Goal: Task Accomplishment & Management: Manage account settings

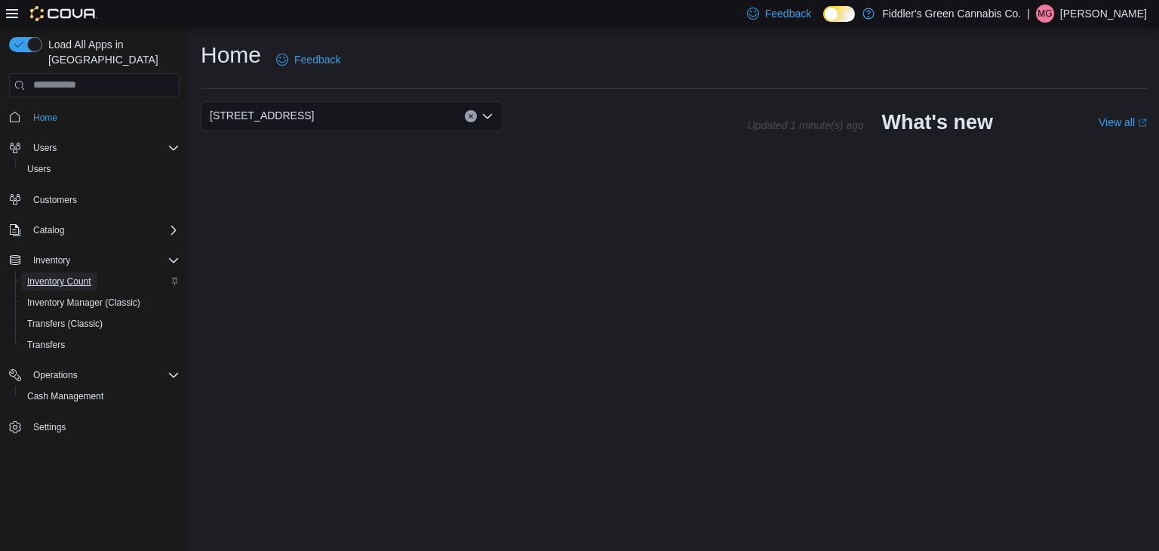
click at [44, 275] on span "Inventory Count" at bounding box center [59, 281] width 64 height 12
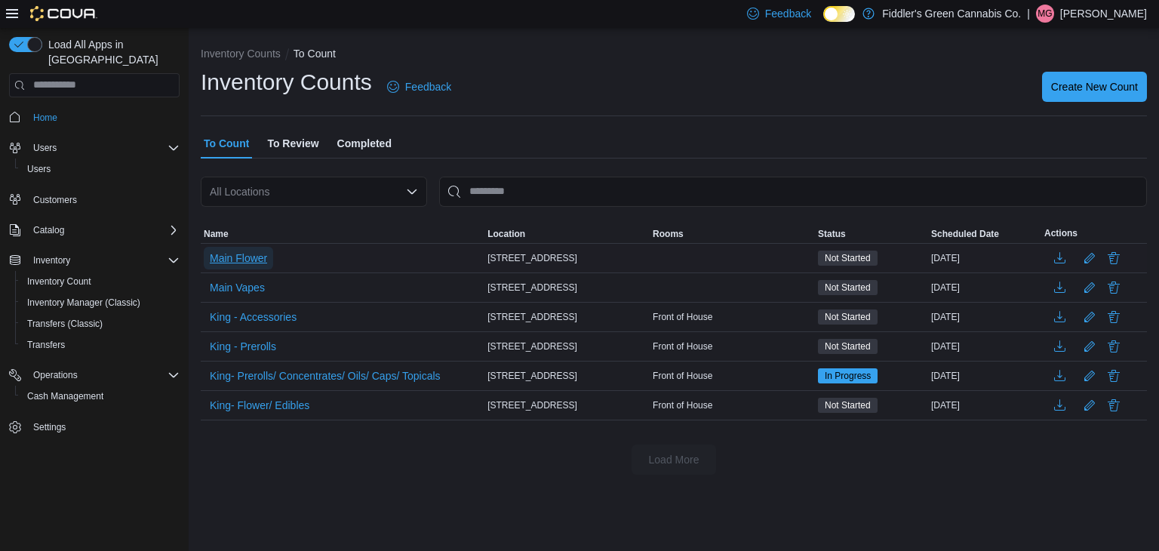
click at [229, 268] on span "Main Flower" at bounding box center [238, 258] width 57 height 23
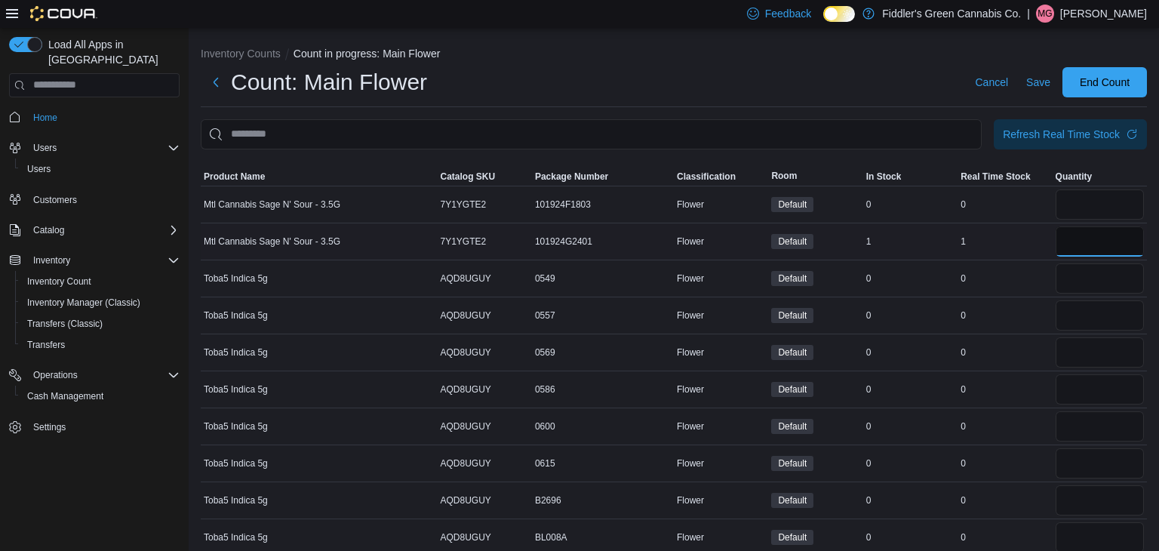
click at [1107, 233] on input "number" at bounding box center [1099, 241] width 88 height 30
type input "*"
click at [1060, 214] on input "number" at bounding box center [1099, 204] width 88 height 30
type input "*"
click at [1073, 284] on input "number" at bounding box center [1099, 278] width 88 height 30
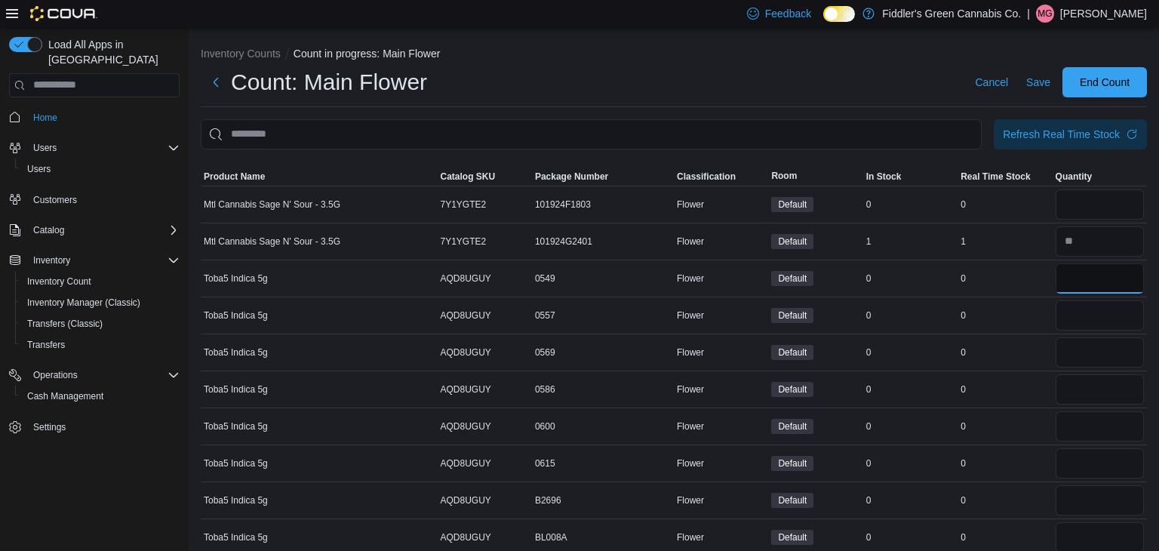
type input "*"
click at [1069, 311] on input "number" at bounding box center [1099, 315] width 88 height 30
type input "*"
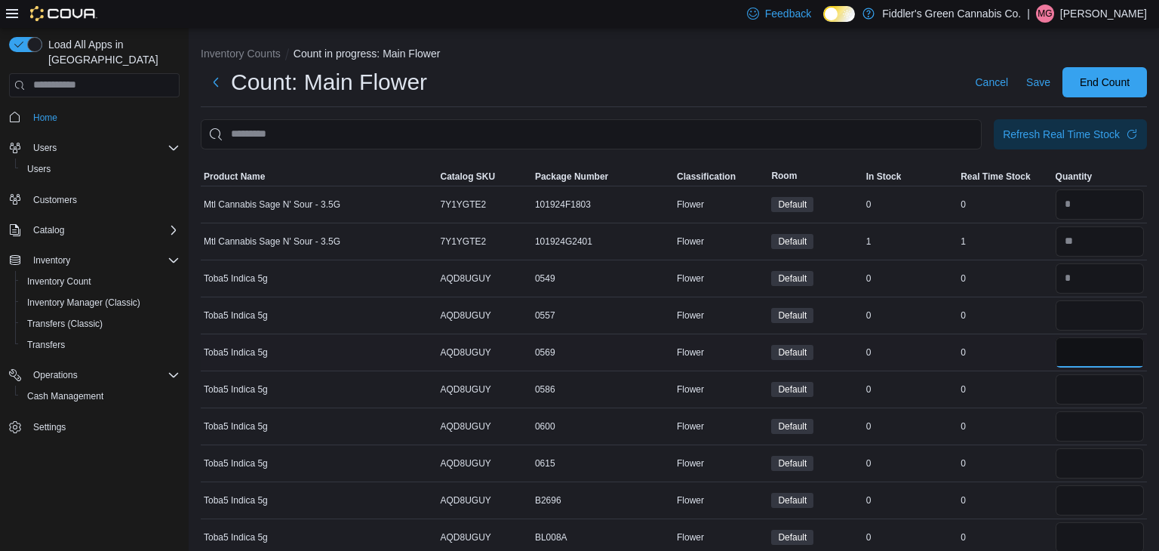
click at [1071, 348] on input "number" at bounding box center [1099, 352] width 88 height 30
type input "*"
click at [1083, 400] on input "number" at bounding box center [1099, 389] width 88 height 30
type input "*"
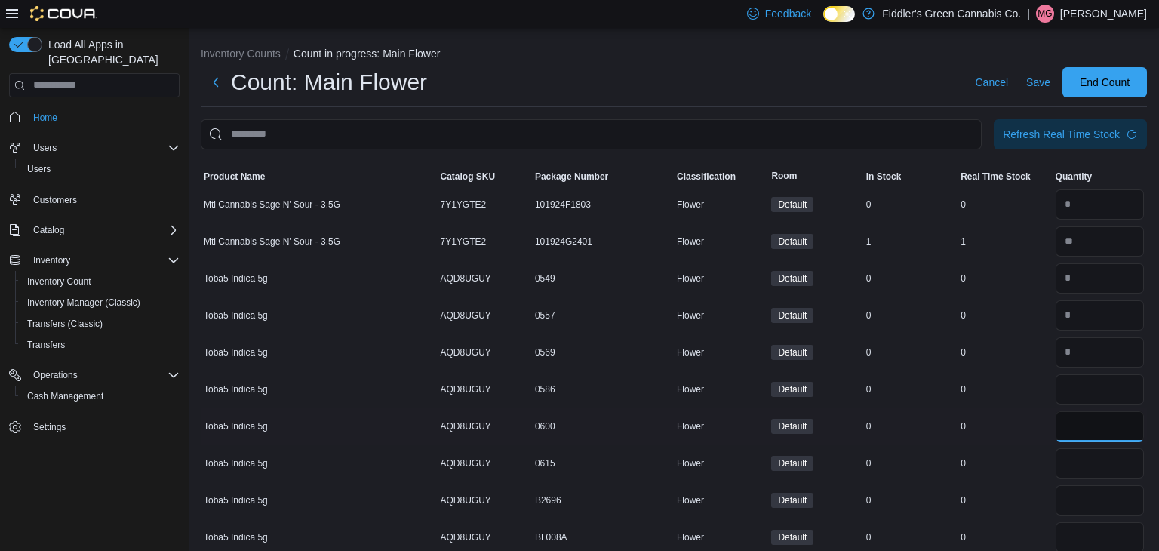
click at [1091, 427] on input "number" at bounding box center [1099, 426] width 88 height 30
type input "*"
click at [1089, 452] on input "number" at bounding box center [1099, 463] width 88 height 30
type input "*"
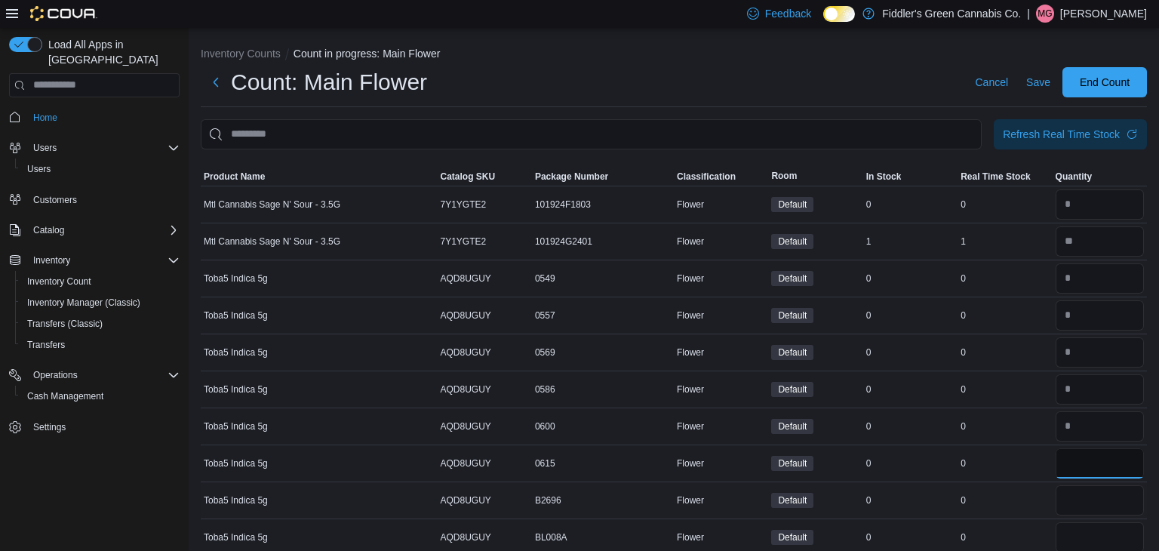
type input "*"
click at [1092, 502] on input "number" at bounding box center [1099, 500] width 88 height 30
type input "*"
click at [1089, 536] on input "number" at bounding box center [1099, 537] width 88 height 30
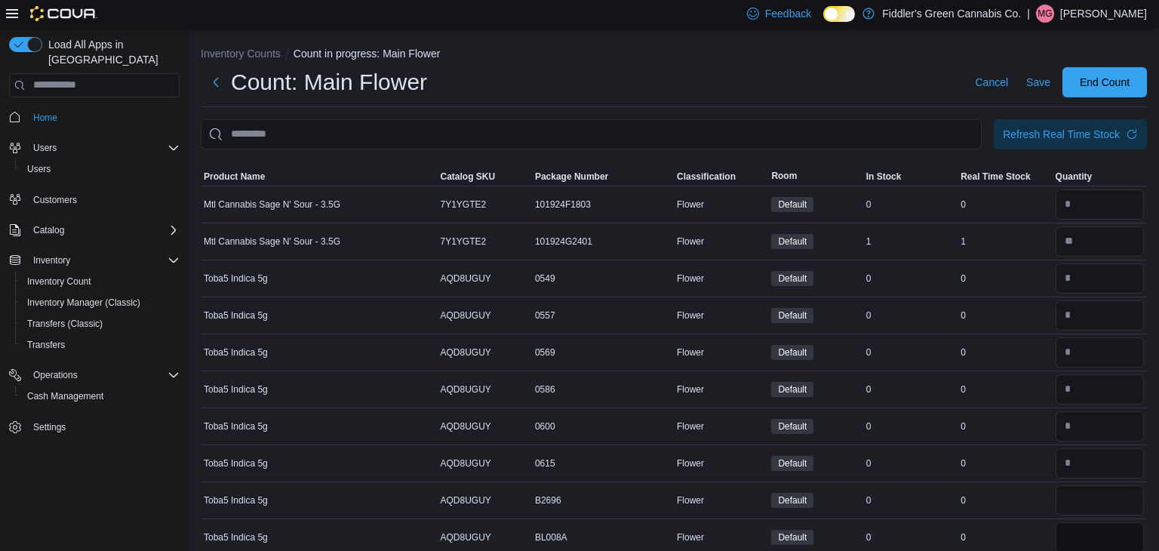
type input "*"
click at [1024, 504] on div "0" at bounding box center [1004, 500] width 94 height 18
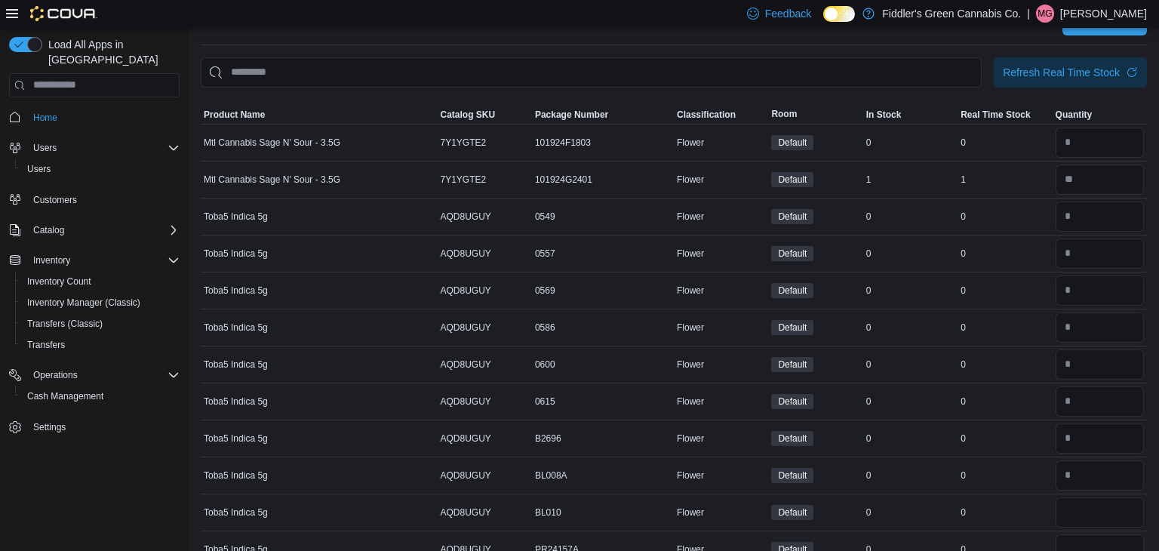
scroll to position [91, 0]
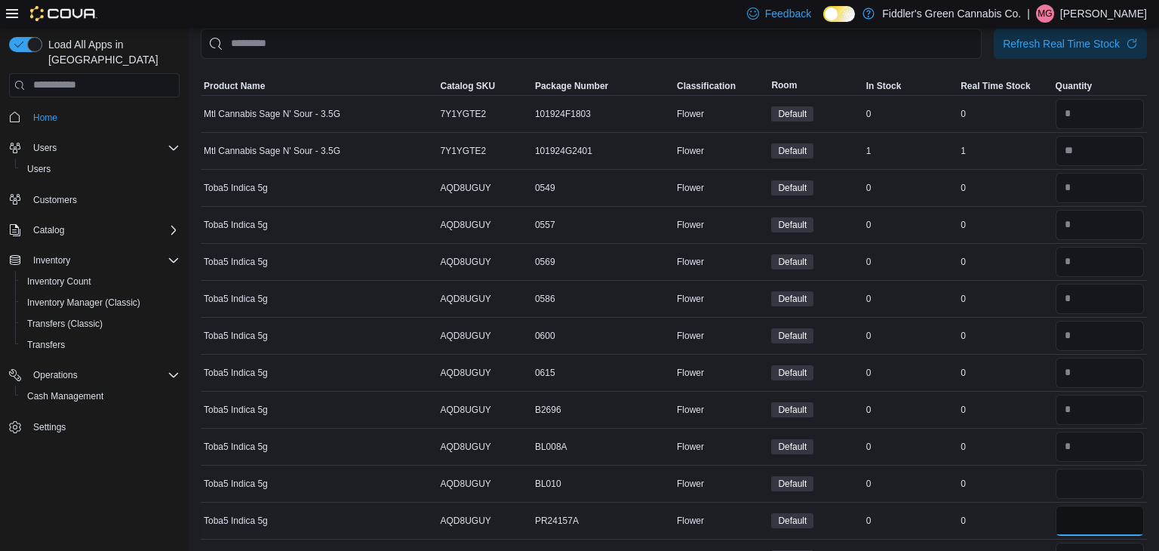
click at [1070, 505] on input "number" at bounding box center [1099, 520] width 88 height 30
type input "*"
click at [1072, 477] on input "number" at bounding box center [1099, 483] width 88 height 30
type input "*"
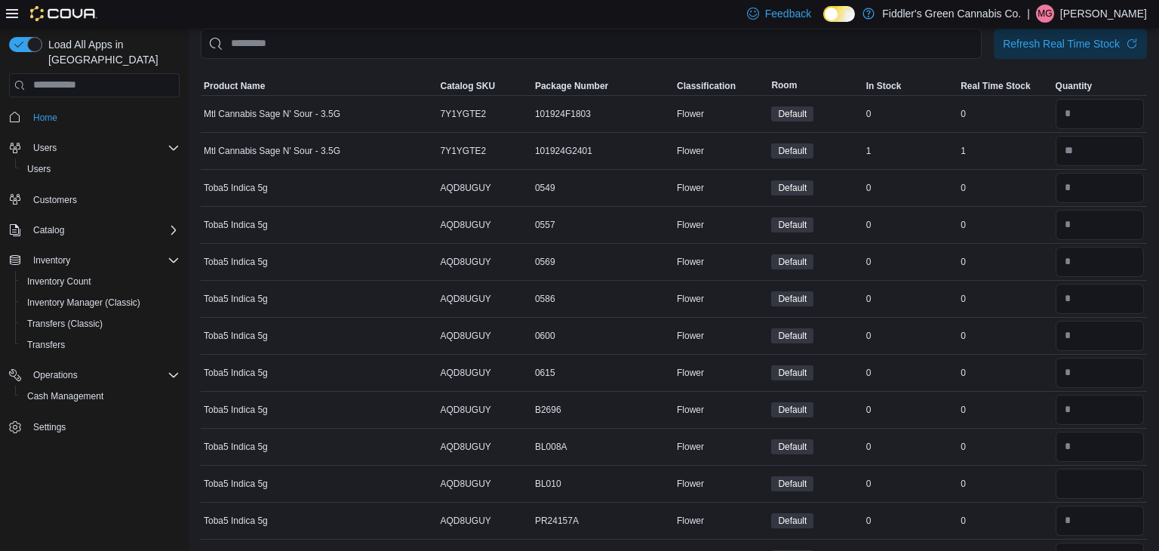
click at [956, 445] on div "0" at bounding box center [910, 446] width 94 height 18
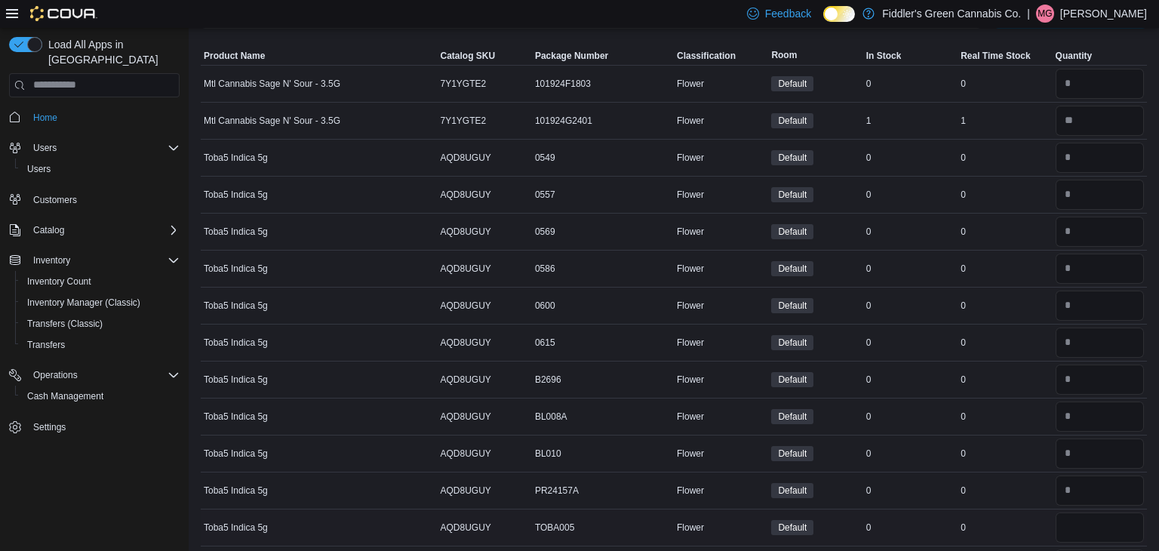
scroll to position [151, 0]
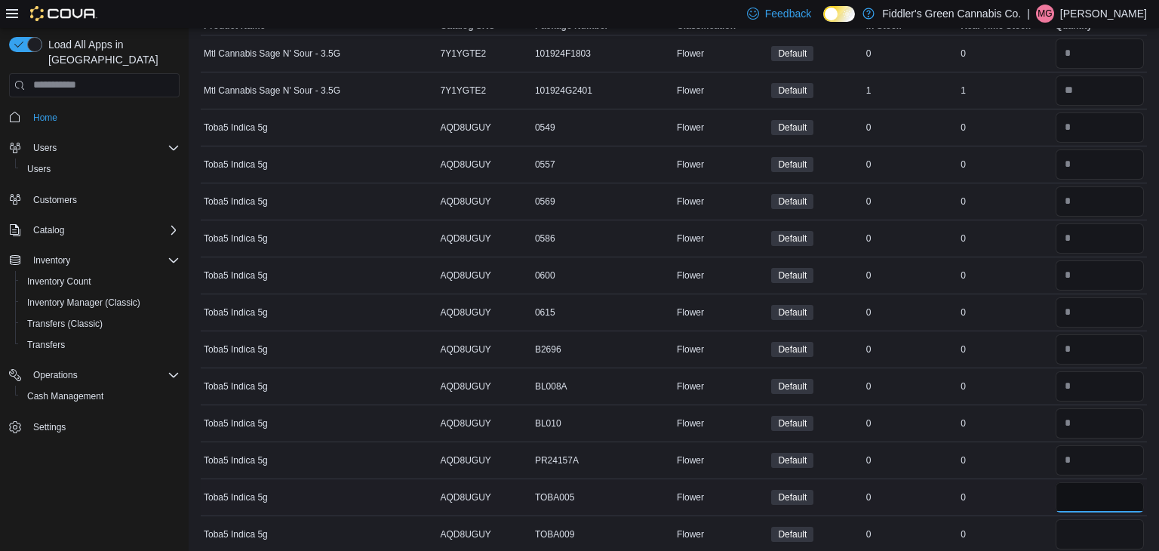
click at [1088, 493] on input "*" at bounding box center [1099, 497] width 88 height 30
type input "*"
click at [1091, 547] on div at bounding box center [1099, 534] width 94 height 36
click at [1088, 542] on input "number" at bounding box center [1099, 534] width 88 height 30
type input "*"
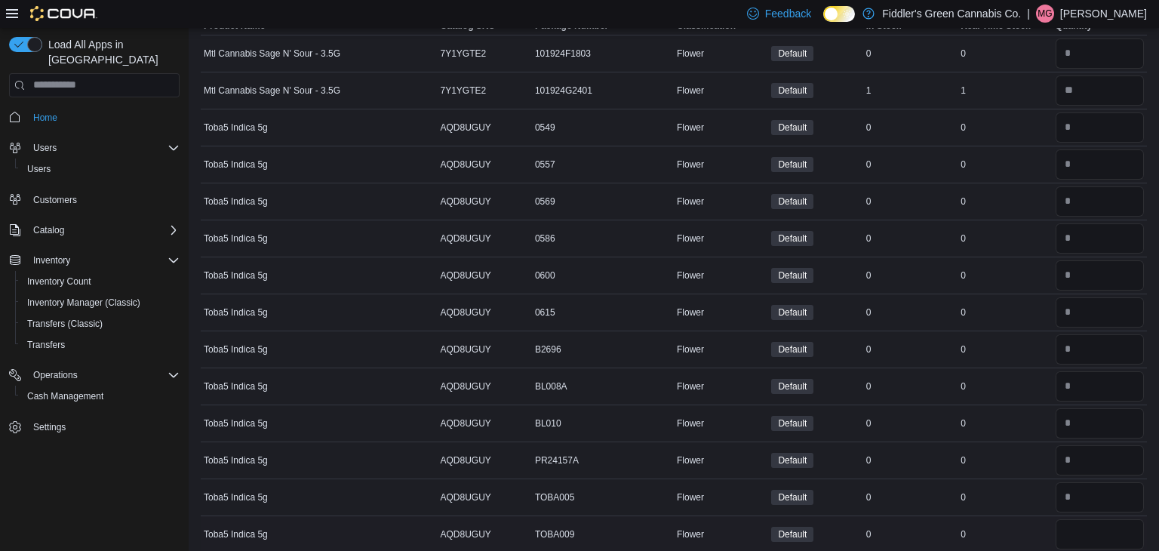
click at [979, 538] on div "0" at bounding box center [1004, 534] width 94 height 18
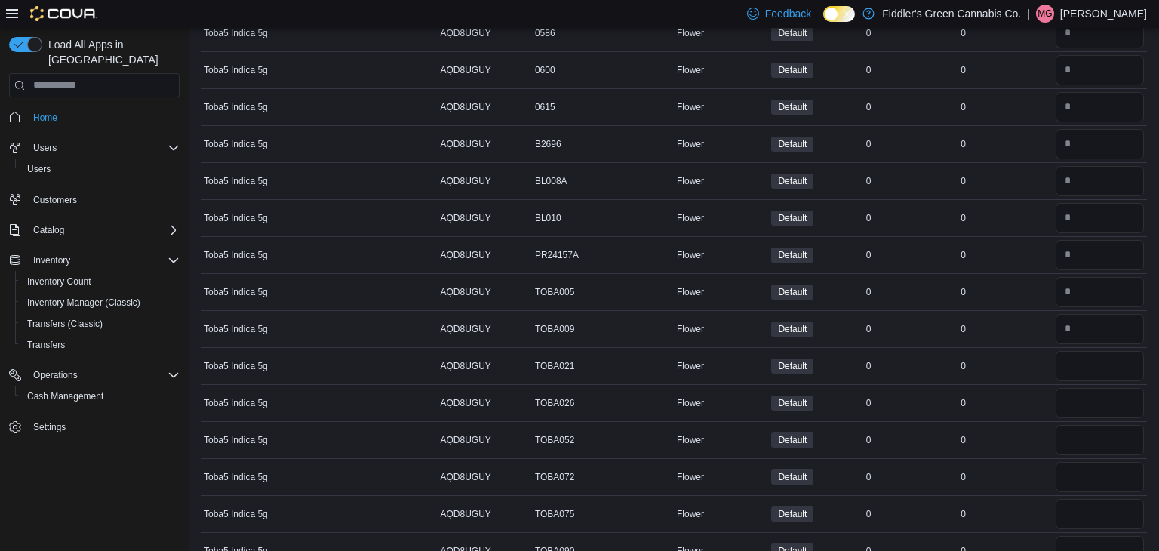
scroll to position [362, 0]
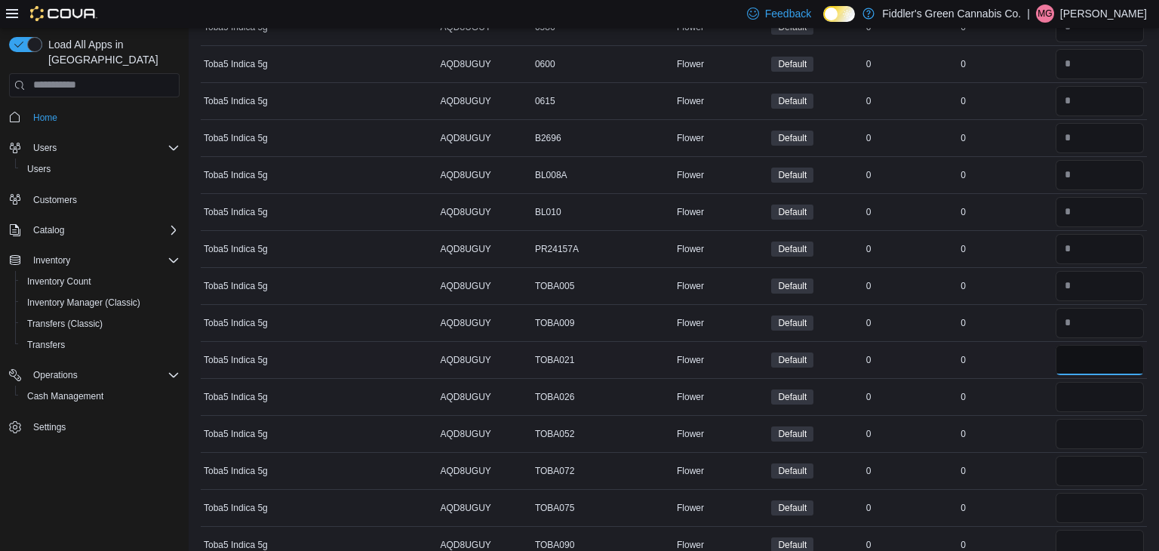
click at [1106, 364] on input "*" at bounding box center [1099, 360] width 88 height 30
type input "*"
click at [1108, 386] on input "number" at bounding box center [1099, 397] width 88 height 30
type input "*"
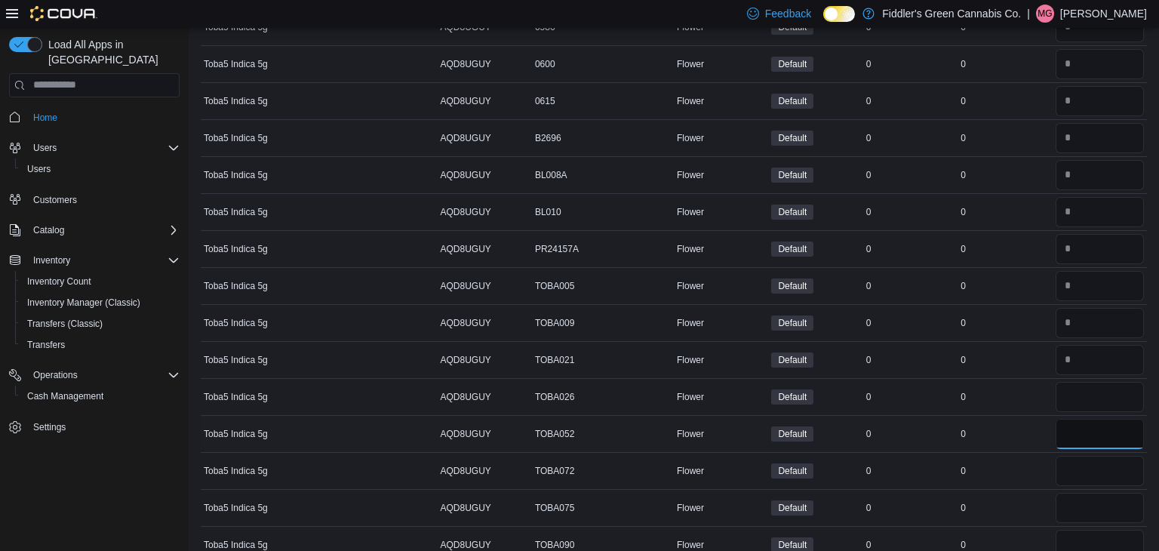
click at [1105, 426] on input "number" at bounding box center [1099, 434] width 88 height 30
type input "*"
click at [1100, 456] on input "number" at bounding box center [1099, 471] width 88 height 30
type input "*"
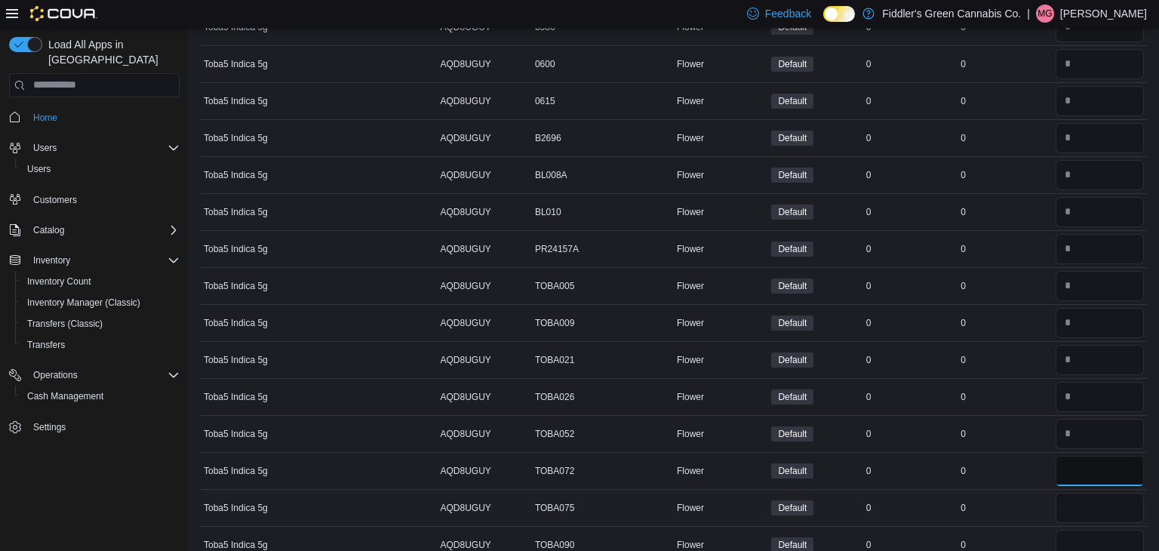
type input "*"
click at [1093, 502] on input "number" at bounding box center [1099, 508] width 88 height 30
type input "*"
click at [1089, 533] on input "number" at bounding box center [1099, 544] width 88 height 30
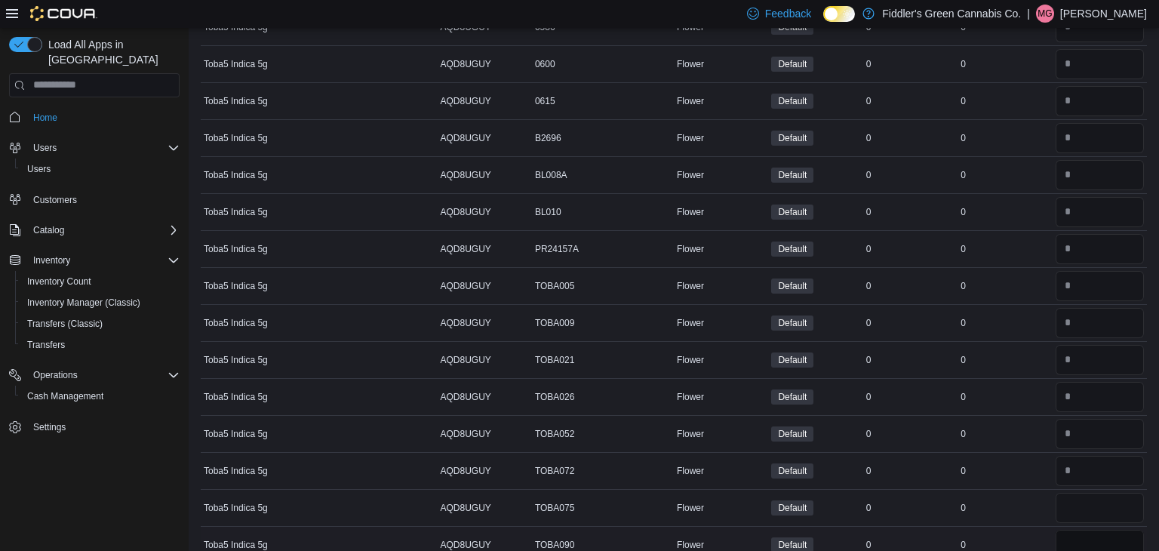
type input "*"
click at [904, 465] on div "0" at bounding box center [910, 471] width 94 height 18
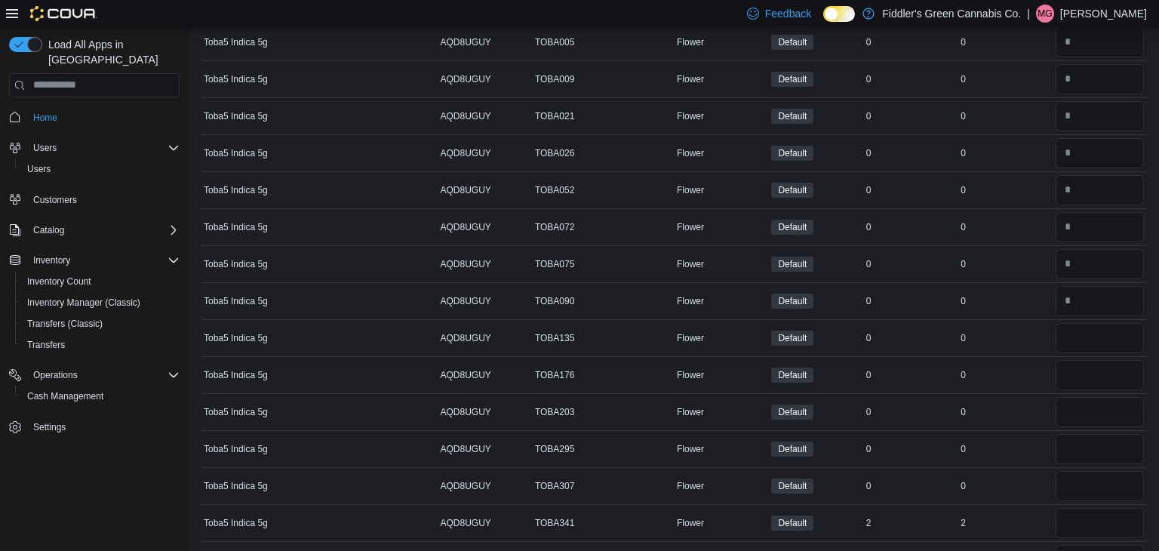
scroll to position [634, 0]
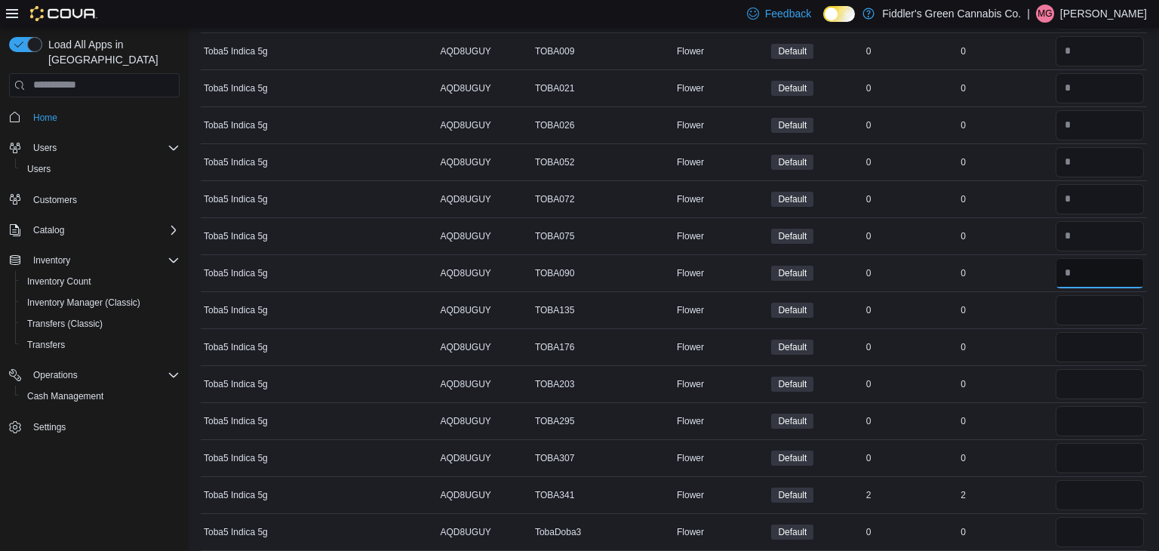
click at [1093, 284] on input "number" at bounding box center [1099, 273] width 88 height 30
click at [1091, 295] on input "number" at bounding box center [1099, 310] width 88 height 30
type input "*"
click at [1075, 359] on div at bounding box center [1099, 347] width 94 height 36
click at [903, 318] on td "In Stock 0" at bounding box center [910, 309] width 94 height 37
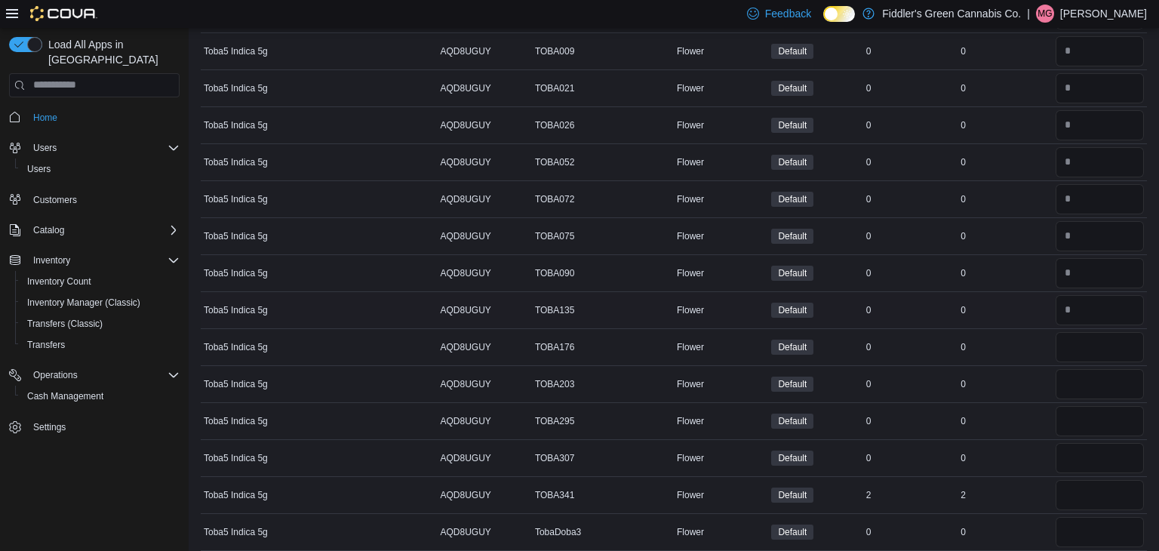
scroll to position [664, 0]
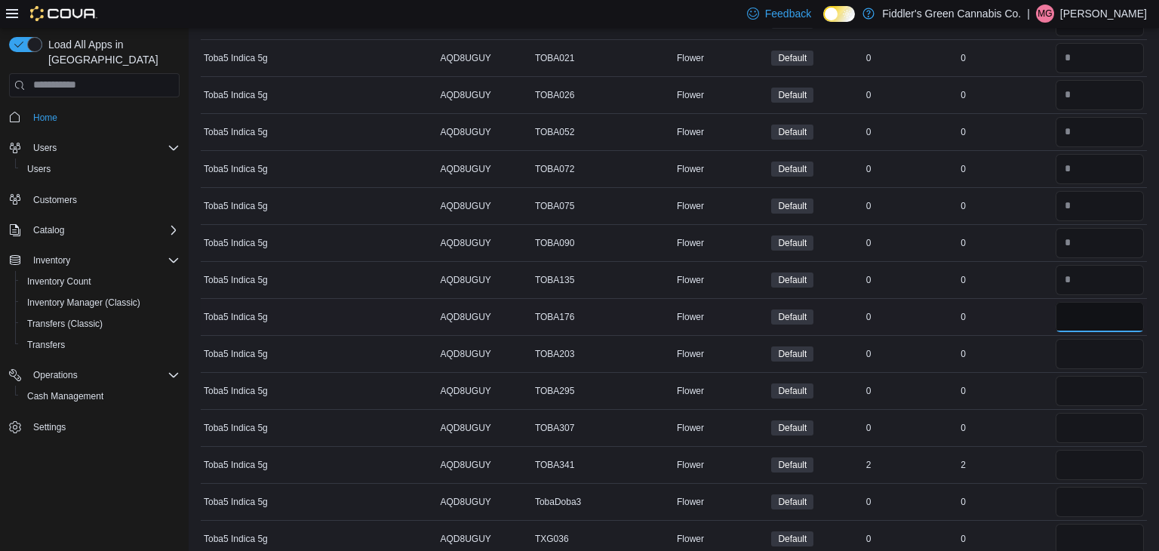
click at [1109, 311] on input "number" at bounding box center [1099, 317] width 88 height 30
type input "*"
click at [1093, 387] on input "number" at bounding box center [1099, 391] width 88 height 30
type input "*"
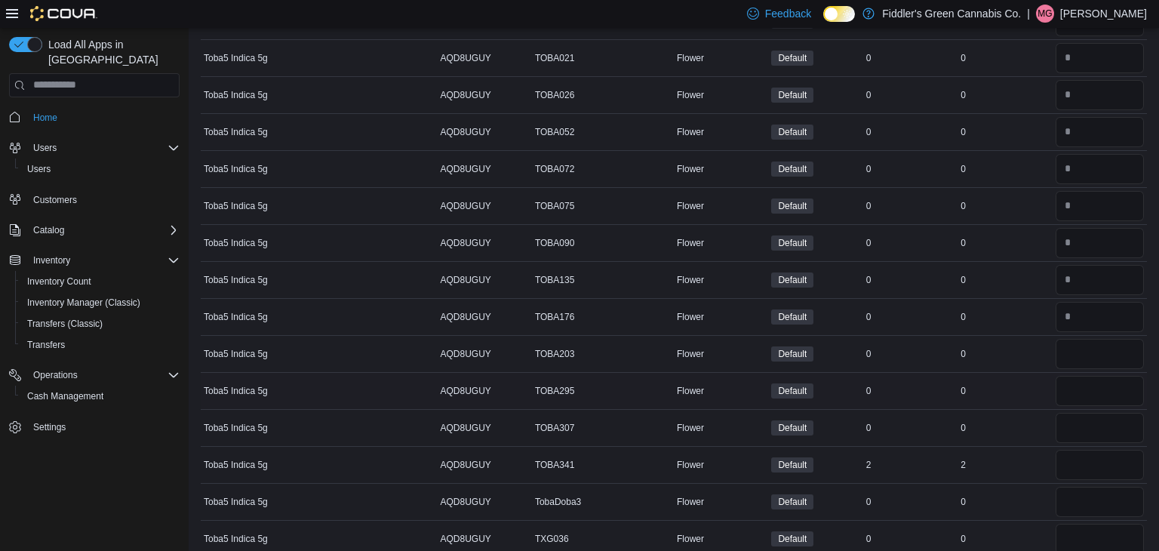
click at [1089, 373] on div "*" at bounding box center [1099, 391] width 94 height 36
click at [1089, 365] on div at bounding box center [1099, 354] width 94 height 36
click at [1086, 361] on input "number" at bounding box center [1099, 354] width 88 height 30
type input "*"
click at [1084, 422] on input "number" at bounding box center [1099, 428] width 88 height 30
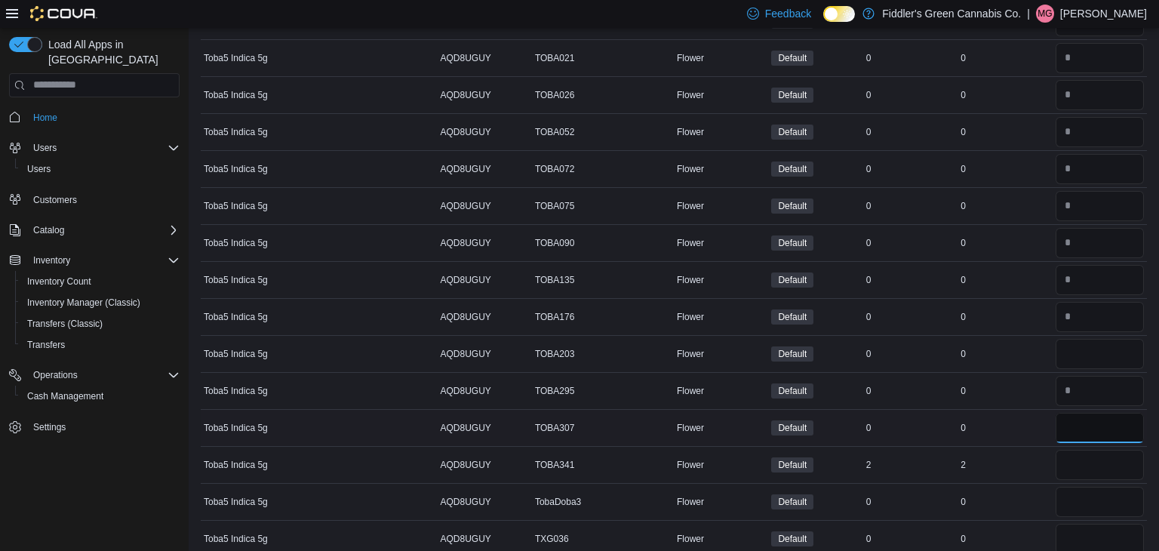
type input "*"
click at [1113, 462] on input "number" at bounding box center [1099, 465] width 88 height 30
type input "*"
click at [1114, 505] on input "number" at bounding box center [1099, 501] width 88 height 30
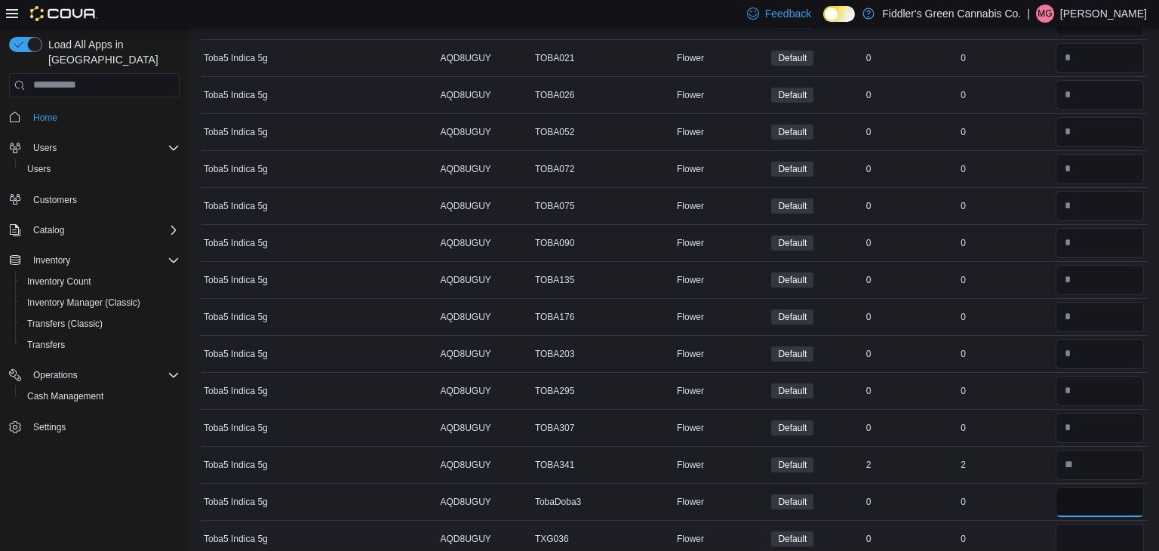
type input "*"
click at [1078, 536] on input "number" at bounding box center [1099, 538] width 88 height 30
type input "*"
click at [1029, 509] on td "Real Time Stock 0" at bounding box center [1004, 501] width 94 height 37
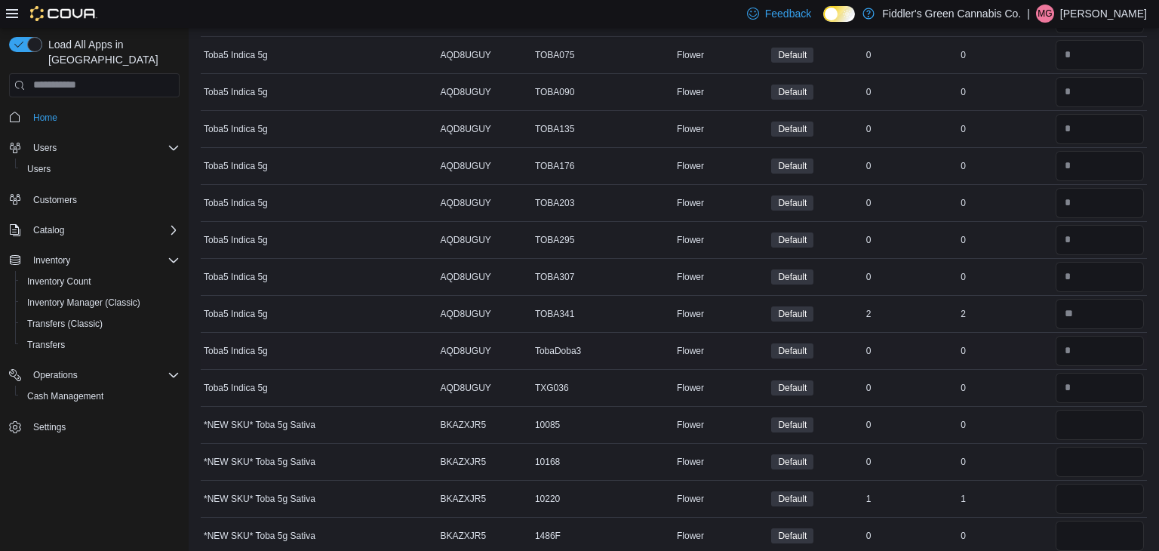
scroll to position [875, 0]
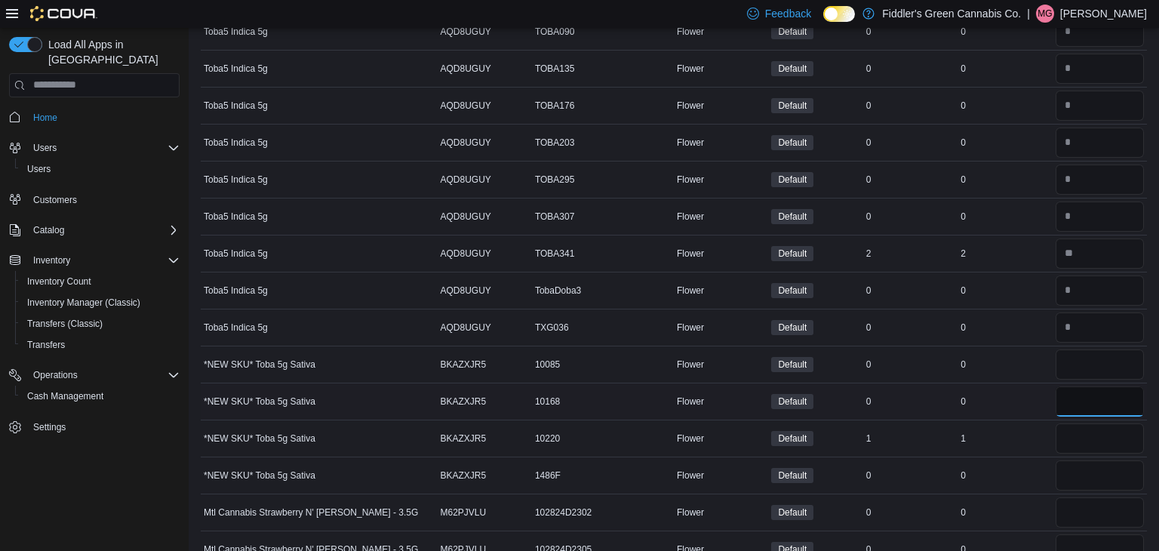
click at [1064, 398] on input "number" at bounding box center [1099, 401] width 88 height 30
type input "*"
click at [1092, 373] on input "number" at bounding box center [1099, 364] width 88 height 30
type input "*"
click at [1077, 423] on input "number" at bounding box center [1099, 438] width 88 height 30
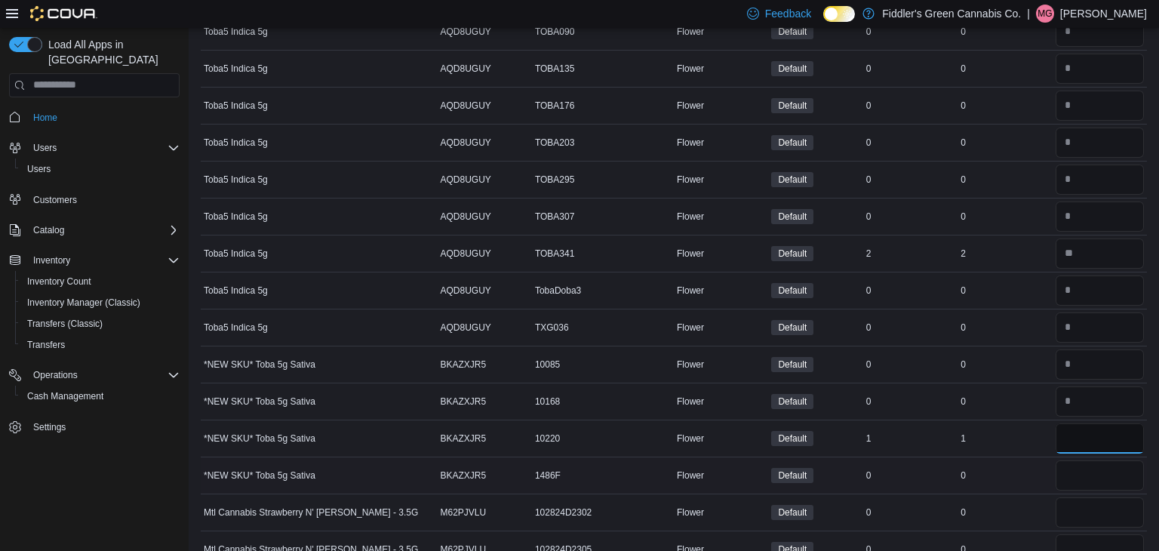
type input "*"
click at [1081, 466] on input "number" at bounding box center [1099, 475] width 88 height 30
type input "*"
click at [1084, 500] on input "number" at bounding box center [1099, 512] width 88 height 30
type input "*"
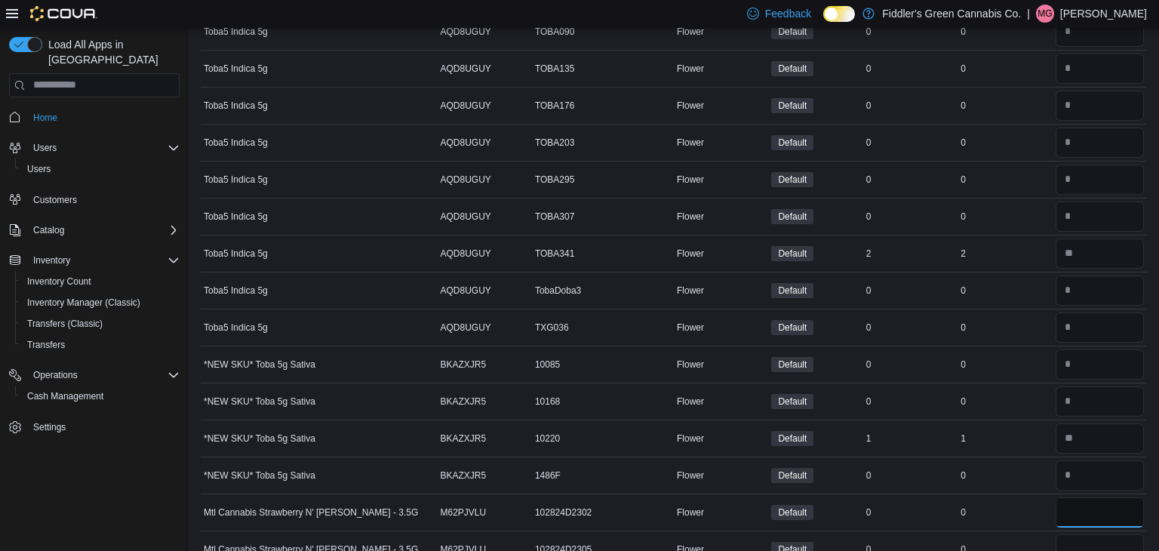
type input "*"
click at [1035, 487] on td "Real Time Stock 0" at bounding box center [1004, 474] width 94 height 37
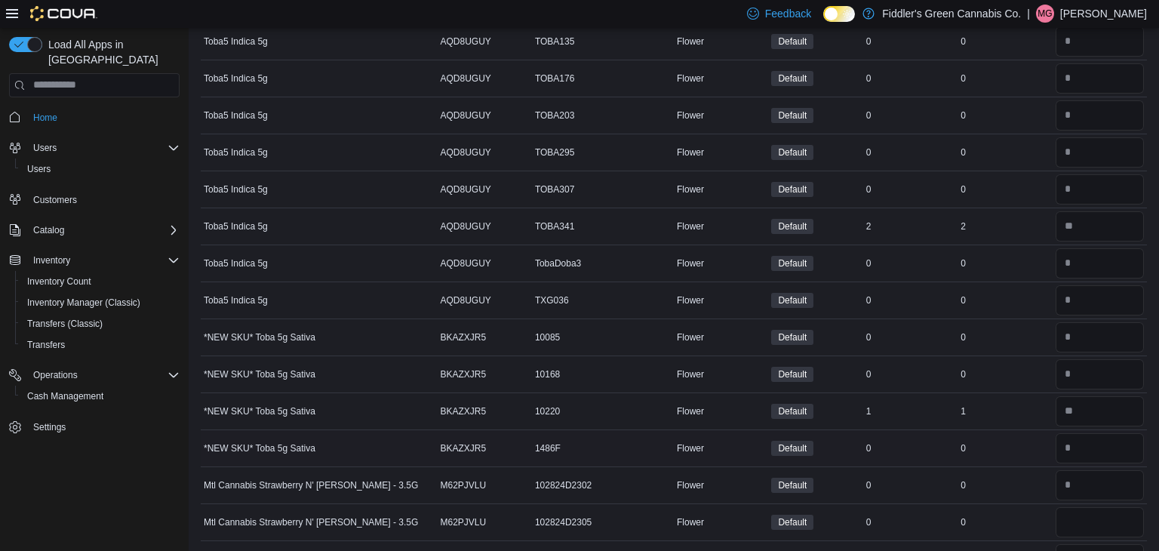
scroll to position [905, 0]
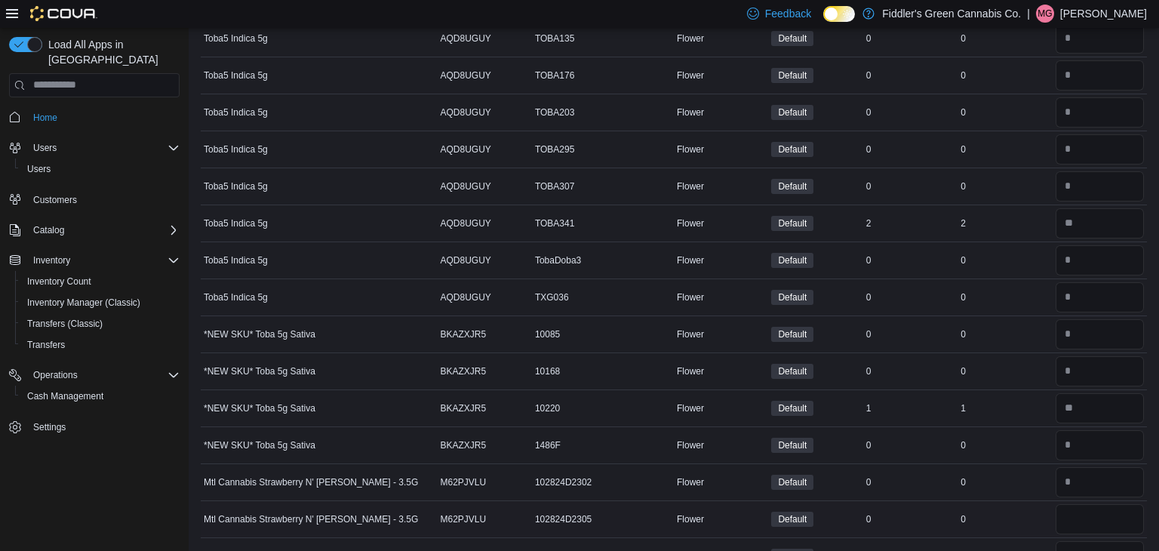
click at [1079, 501] on div at bounding box center [1099, 519] width 94 height 36
click at [1079, 504] on input "number" at bounding box center [1099, 519] width 88 height 30
type input "*"
click at [991, 473] on div "0" at bounding box center [1004, 482] width 94 height 18
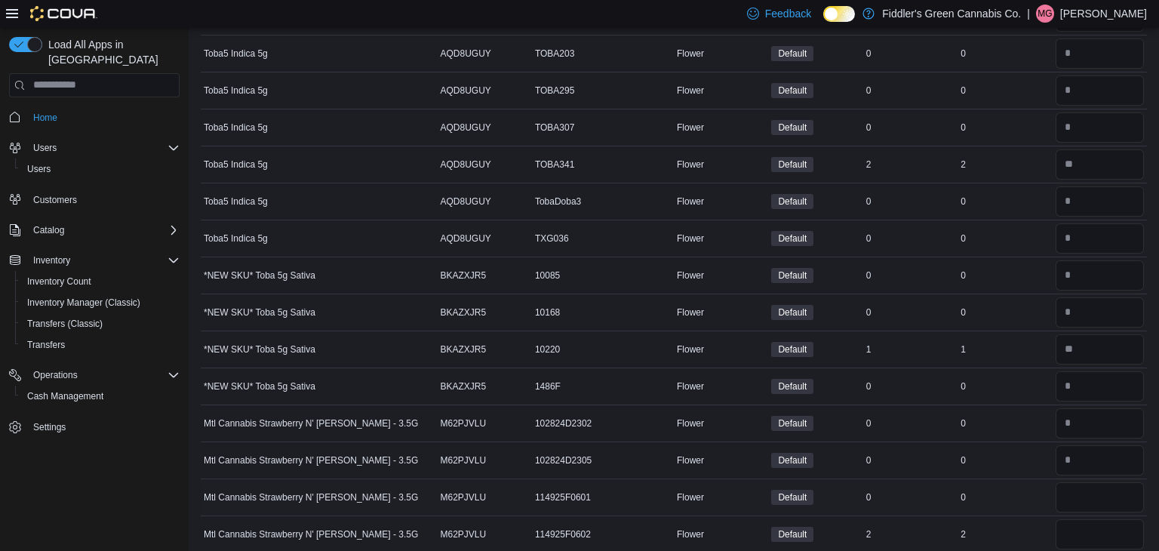
scroll to position [965, 0]
click at [1070, 502] on input "number" at bounding box center [1099, 495] width 88 height 30
type input "*"
click at [1070, 531] on input "number" at bounding box center [1099, 532] width 88 height 30
type input "*"
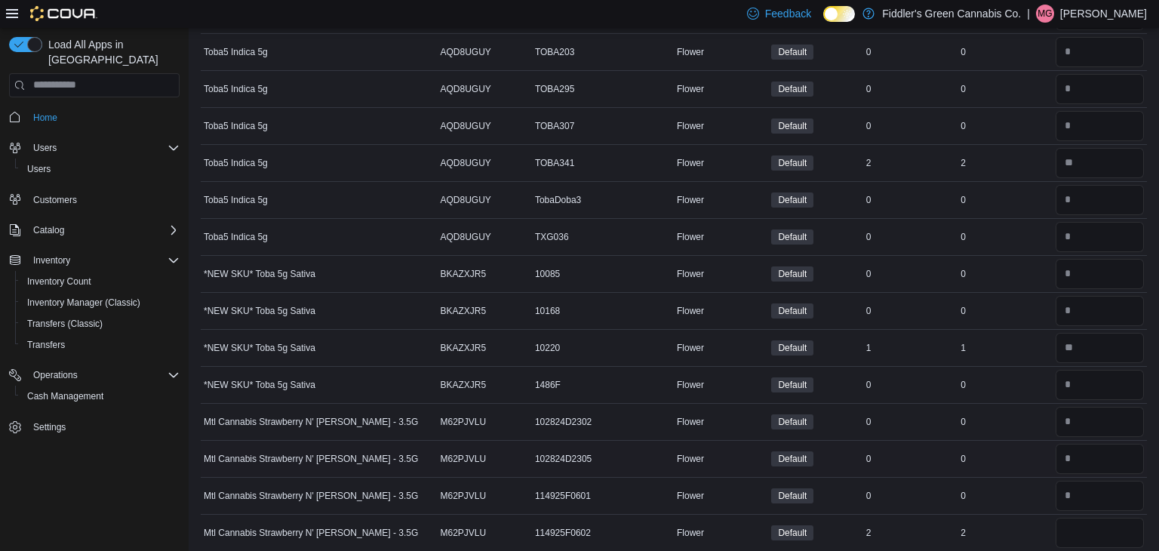
click at [931, 443] on td "In Stock 0" at bounding box center [910, 458] width 94 height 37
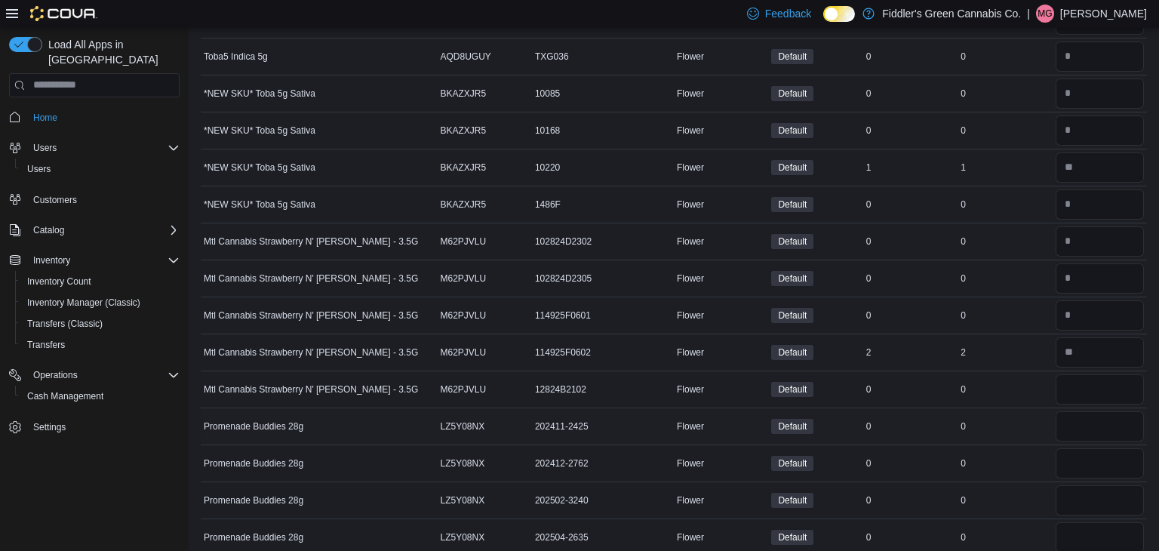
scroll to position [1146, 0]
click at [1100, 391] on input "*" at bounding box center [1099, 388] width 88 height 30
click at [1100, 394] on input "*" at bounding box center [1099, 388] width 88 height 30
type input "*"
click at [1100, 411] on input "number" at bounding box center [1099, 425] width 88 height 30
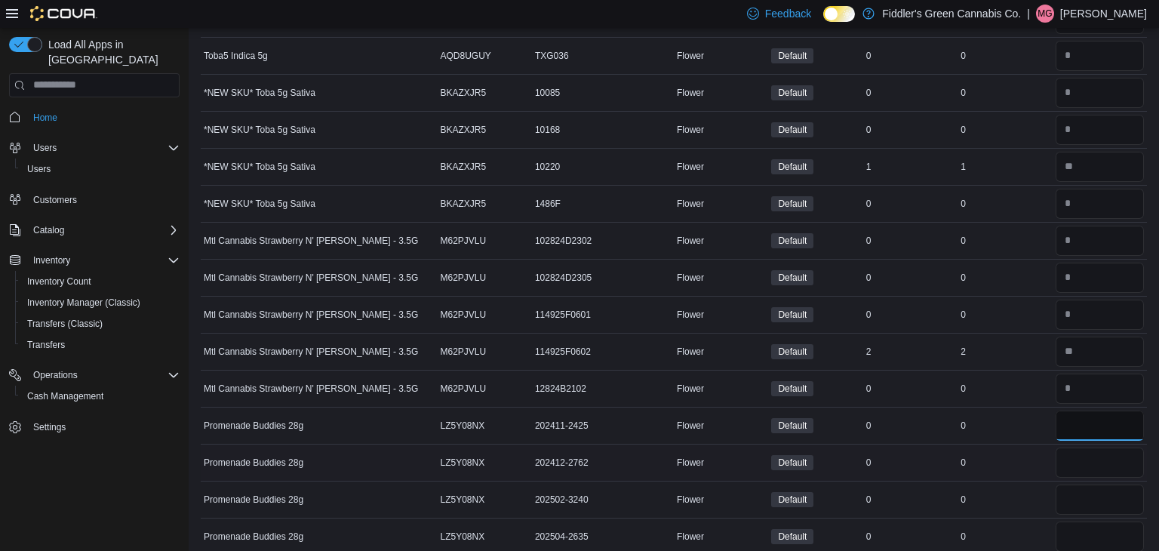
type input "*"
click at [1097, 450] on input "number" at bounding box center [1099, 462] width 88 height 30
type input "*"
click at [1099, 505] on input "number" at bounding box center [1099, 499] width 88 height 30
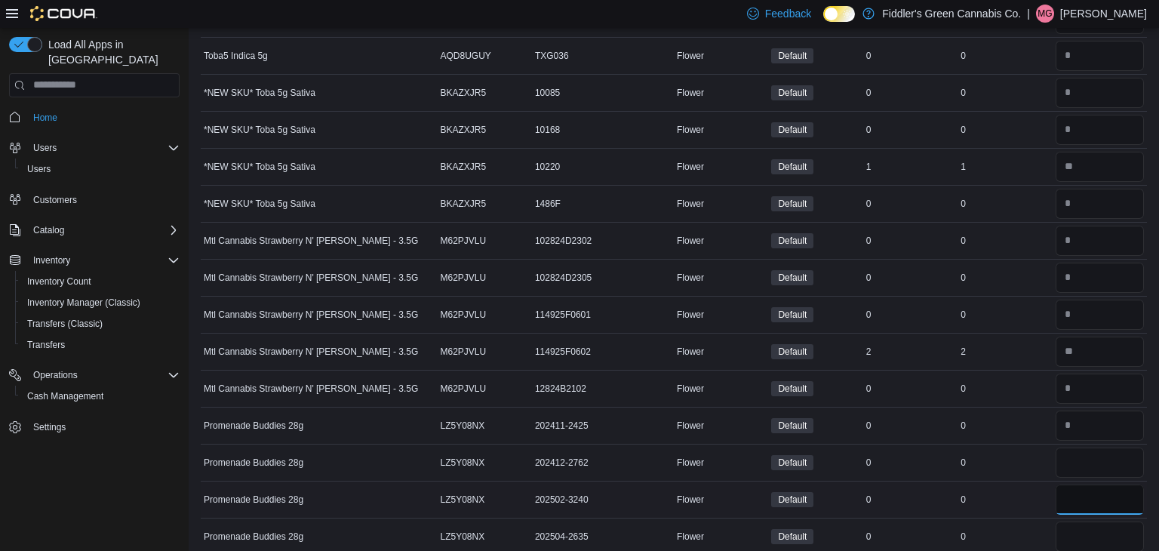
type input "*"
click at [1102, 526] on input "number" at bounding box center [1099, 536] width 88 height 30
type input "*"
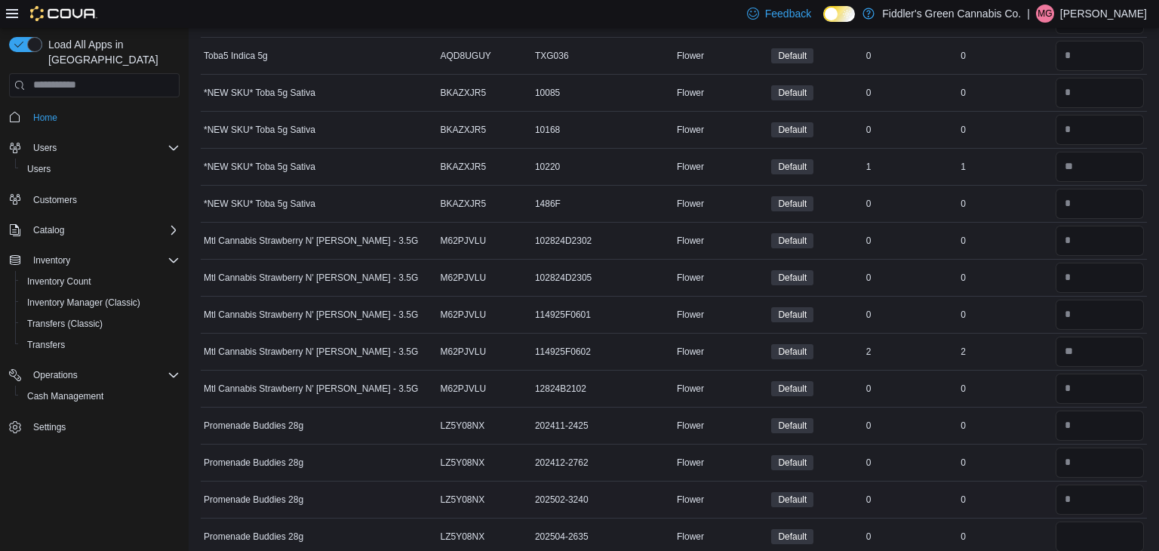
click at [999, 500] on div "0" at bounding box center [1004, 499] width 94 height 18
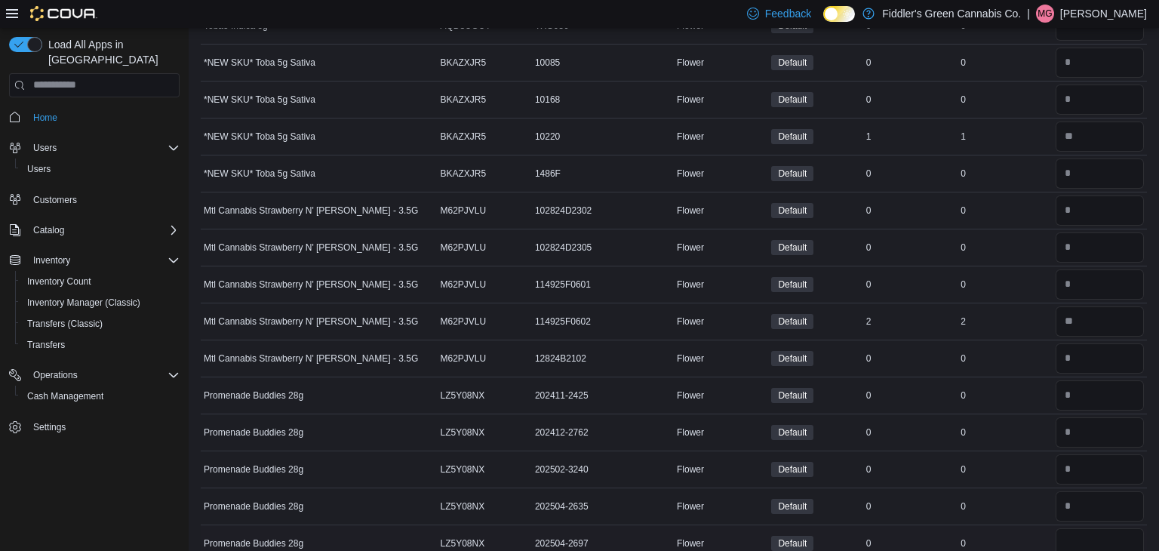
scroll to position [1237, 0]
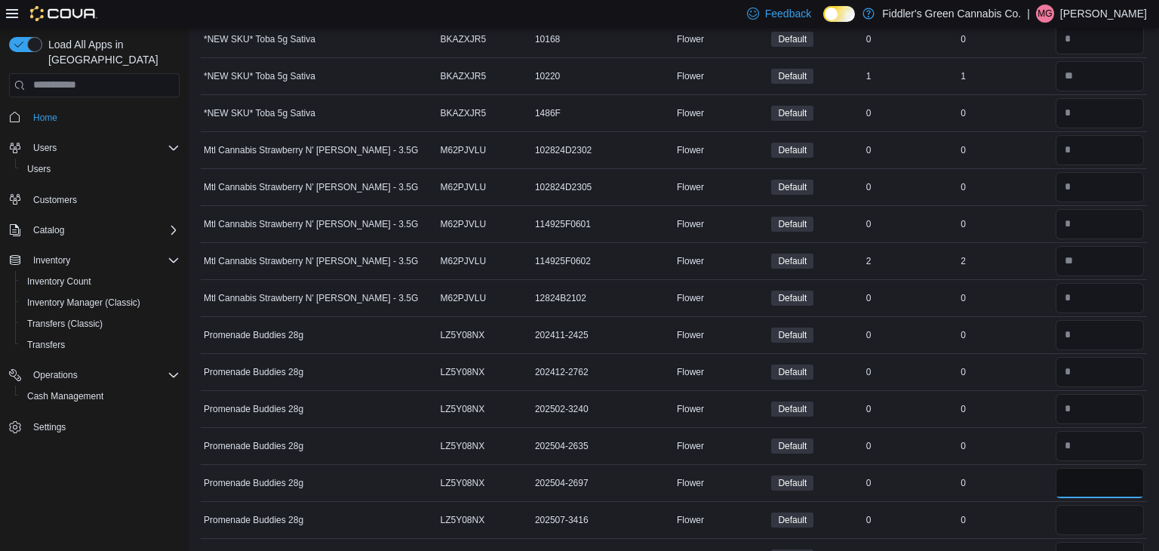
click at [1089, 487] on input "*" at bounding box center [1099, 483] width 88 height 30
type input "*"
click at [1091, 505] on input "*" at bounding box center [1099, 520] width 88 height 30
type input "*"
click at [919, 501] on td "In Stock 0" at bounding box center [910, 519] width 94 height 37
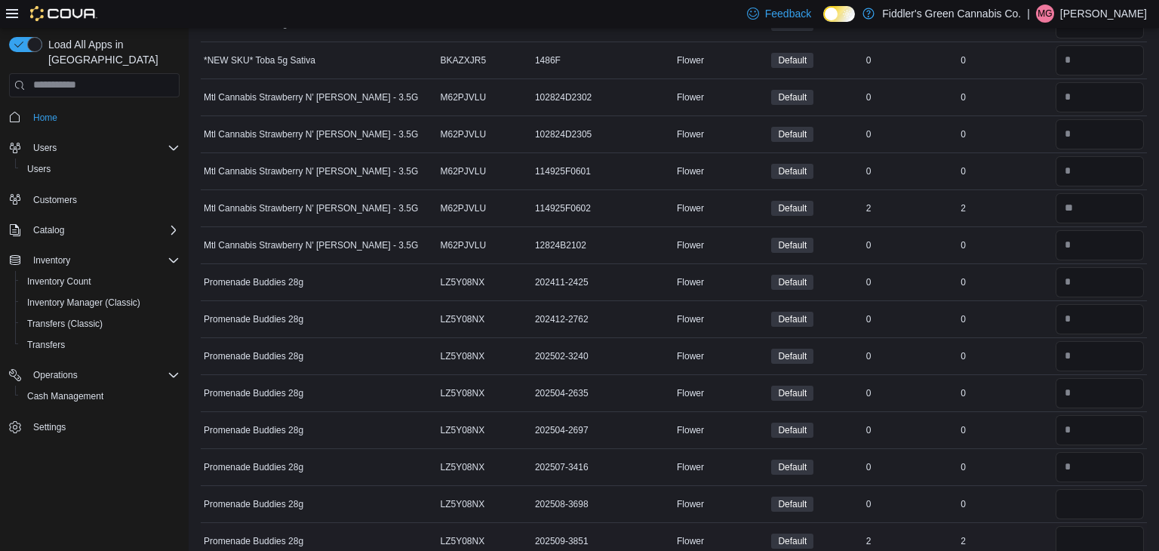
scroll to position [1297, 0]
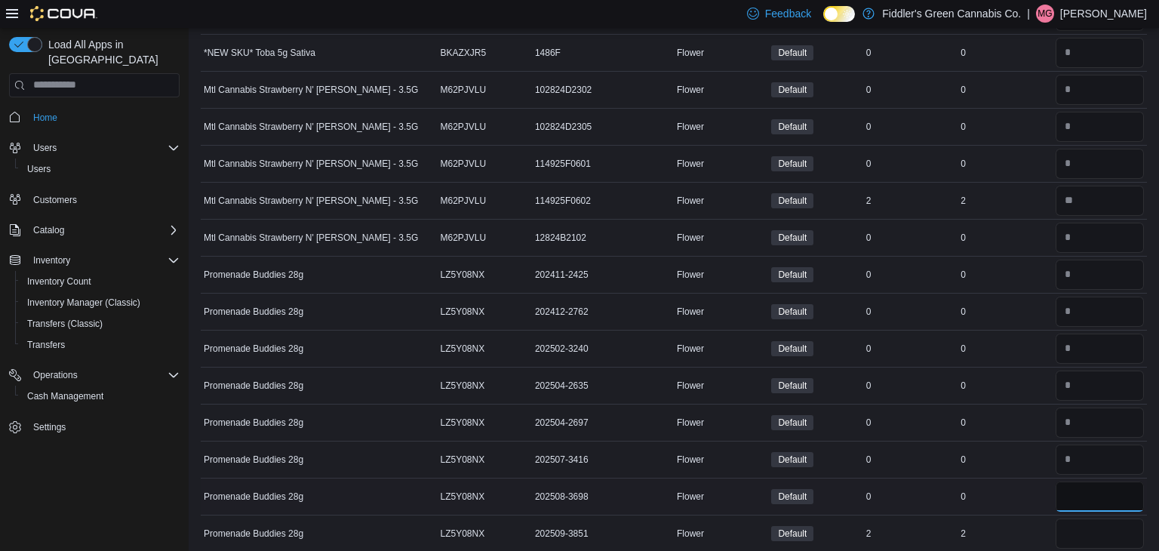
click at [1074, 496] on input "*" at bounding box center [1099, 496] width 88 height 30
type input "*"
click at [1073, 518] on input "number" at bounding box center [1099, 533] width 88 height 30
type input "*"
click at [824, 412] on div "Default" at bounding box center [815, 422] width 94 height 21
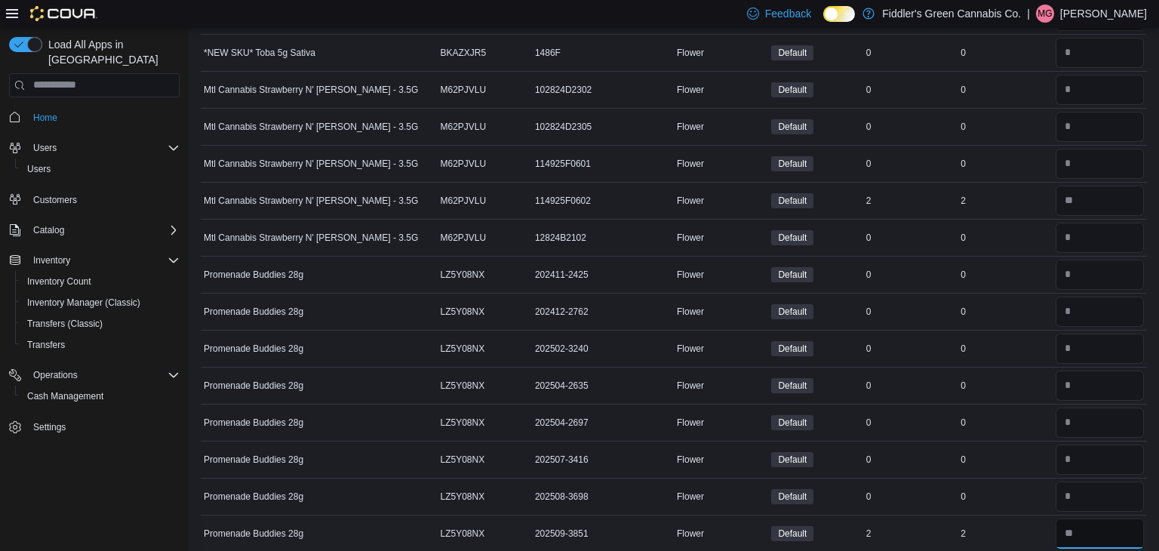
click at [1076, 529] on input "number" at bounding box center [1099, 533] width 88 height 30
click at [880, 339] on div "0" at bounding box center [910, 348] width 94 height 18
click at [885, 342] on div "0" at bounding box center [910, 348] width 94 height 18
click at [867, 393] on td "In Stock 0" at bounding box center [910, 385] width 94 height 37
click at [1008, 455] on div "0" at bounding box center [1004, 459] width 94 height 18
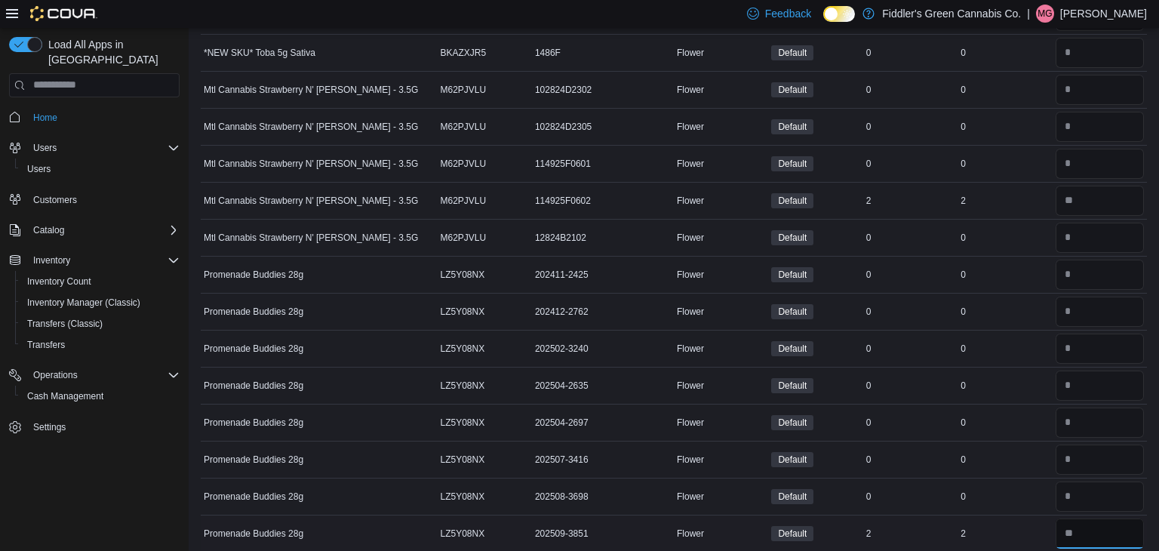
click at [1086, 523] on input "number" at bounding box center [1099, 533] width 88 height 30
type input "*"
click at [994, 526] on div "2" at bounding box center [1004, 533] width 94 height 18
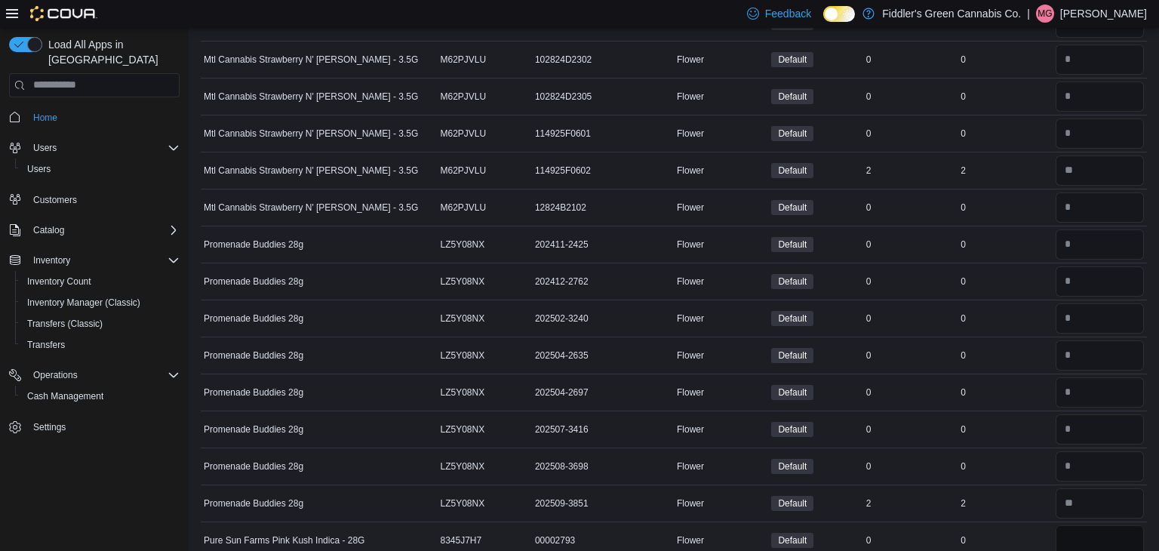
click at [1075, 542] on input "number" at bounding box center [1099, 540] width 88 height 30
type input "*"
click at [1016, 504] on div "2" at bounding box center [1004, 503] width 94 height 18
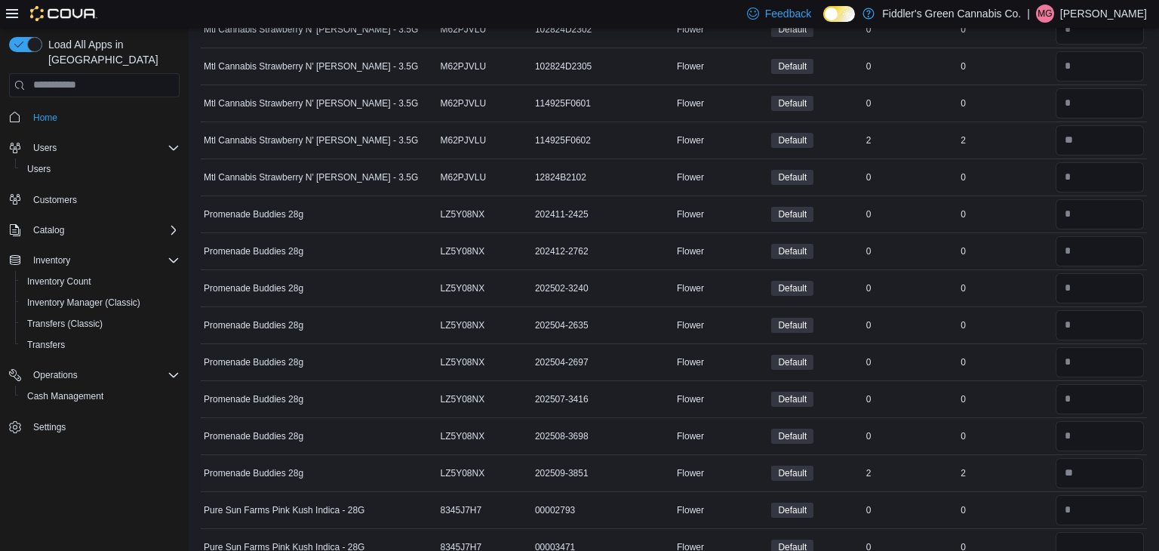
scroll to position [1388, 0]
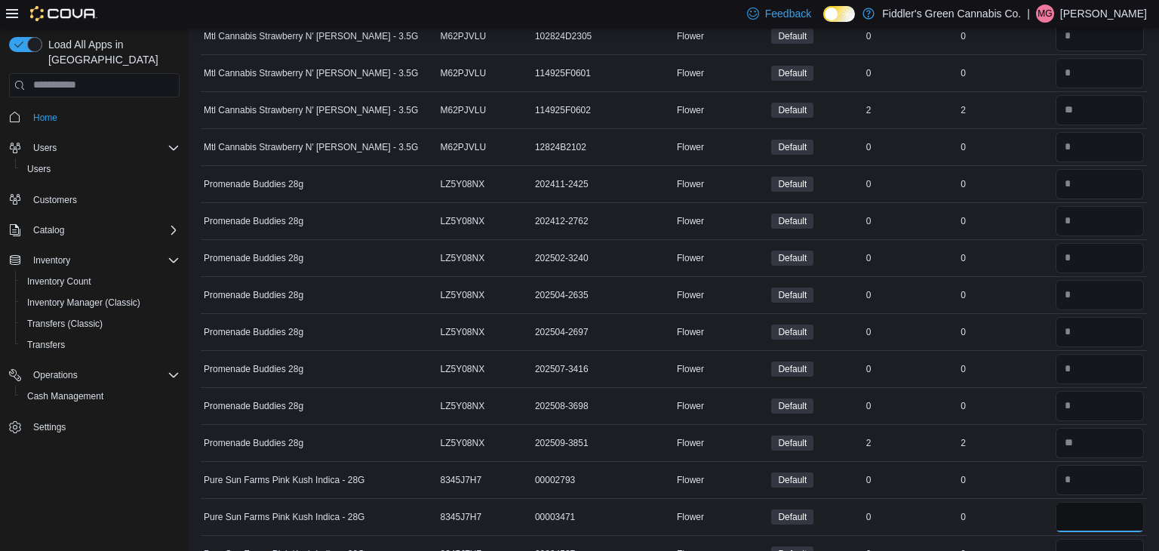
click at [1060, 517] on input "number" at bounding box center [1099, 517] width 88 height 30
type input "*"
click at [1069, 544] on input "number" at bounding box center [1099, 554] width 88 height 30
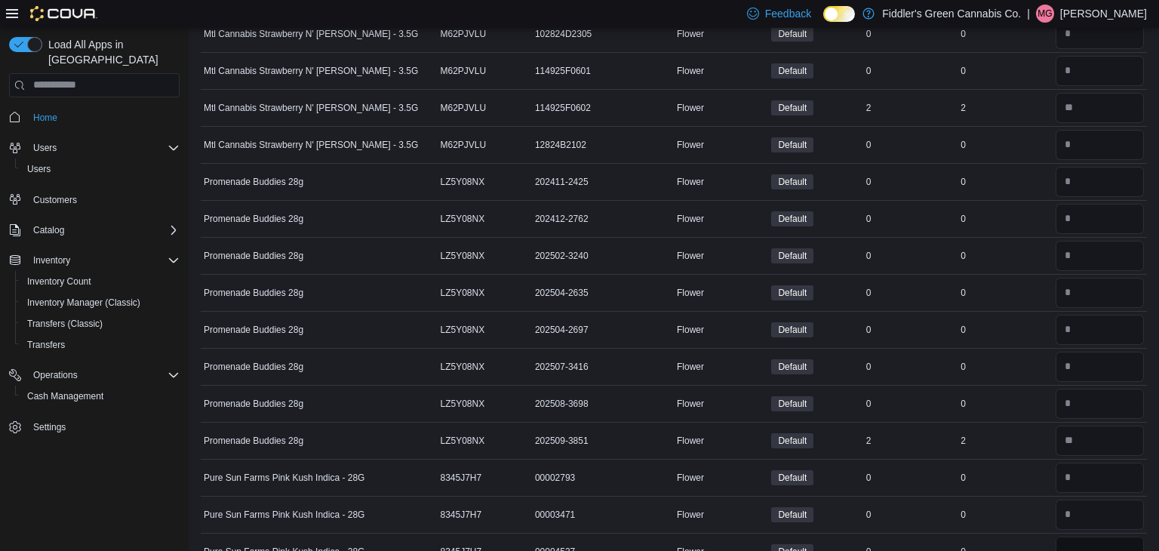
type input "*"
click at [1014, 505] on div "0" at bounding box center [1004, 514] width 94 height 18
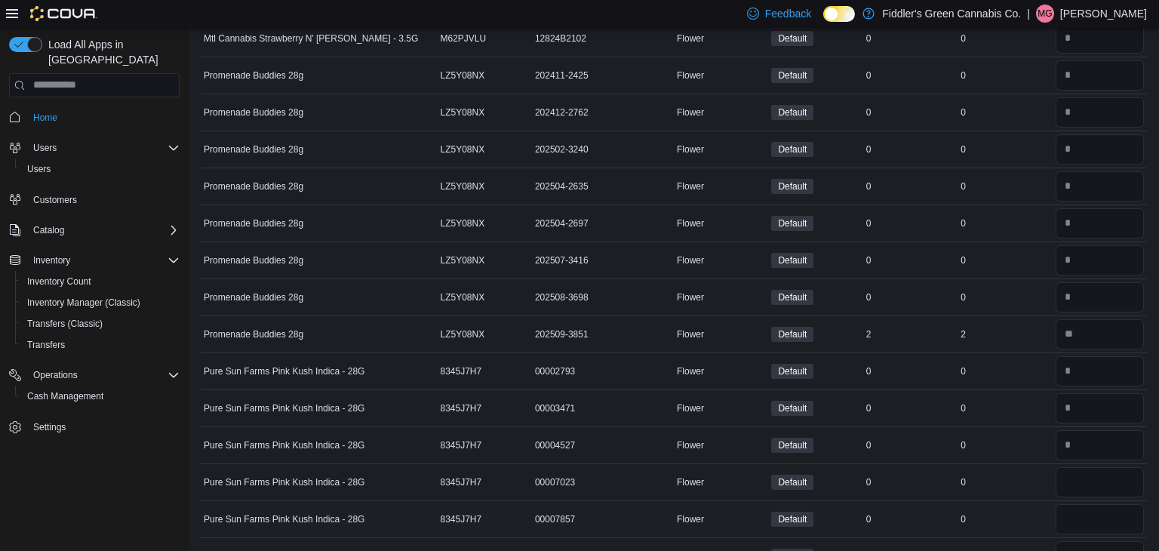
scroll to position [1511, 0]
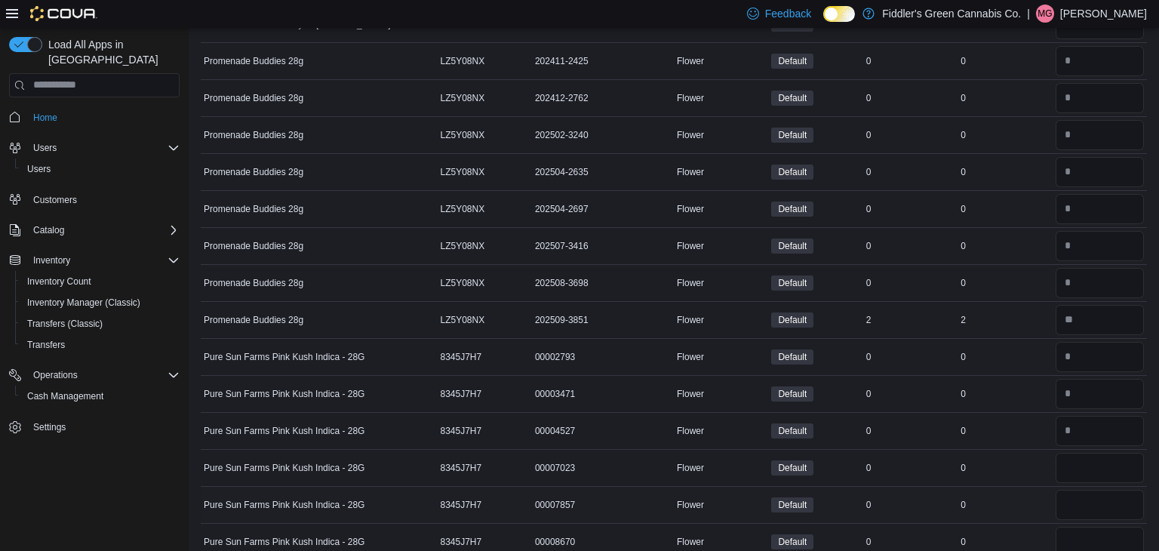
click at [1090, 486] on div at bounding box center [1099, 504] width 94 height 36
click at [1092, 497] on input "*" at bounding box center [1099, 504] width 88 height 30
type input "*"
click at [1079, 464] on input "number" at bounding box center [1099, 468] width 88 height 30
type input "*"
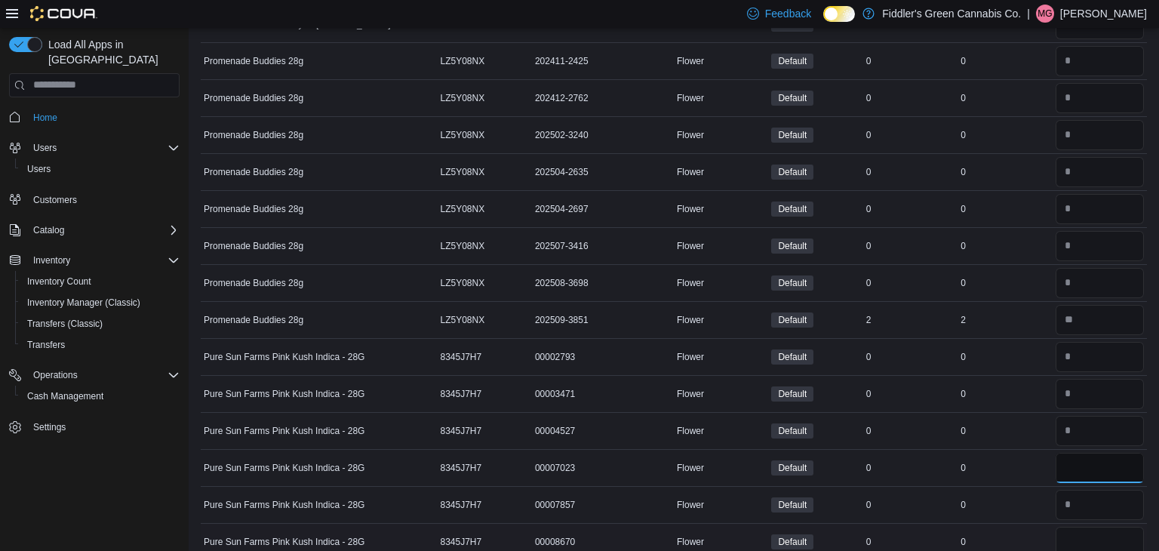
type input "*"
click at [1088, 529] on input "number" at bounding box center [1099, 541] width 88 height 30
type input "*"
click at [958, 505] on div "0" at bounding box center [1004, 505] width 94 height 18
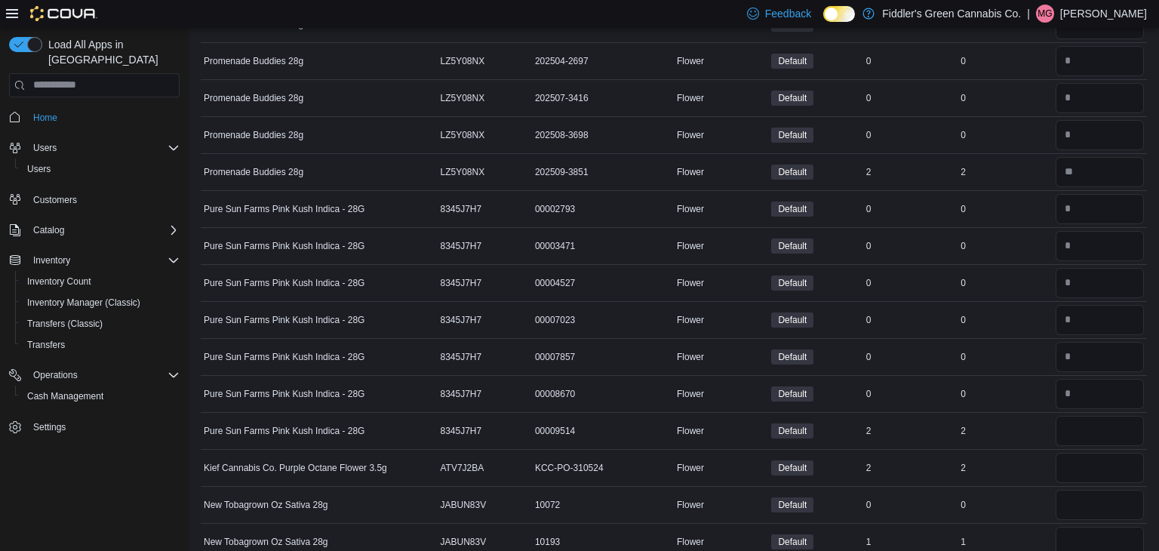
scroll to position [1692, 0]
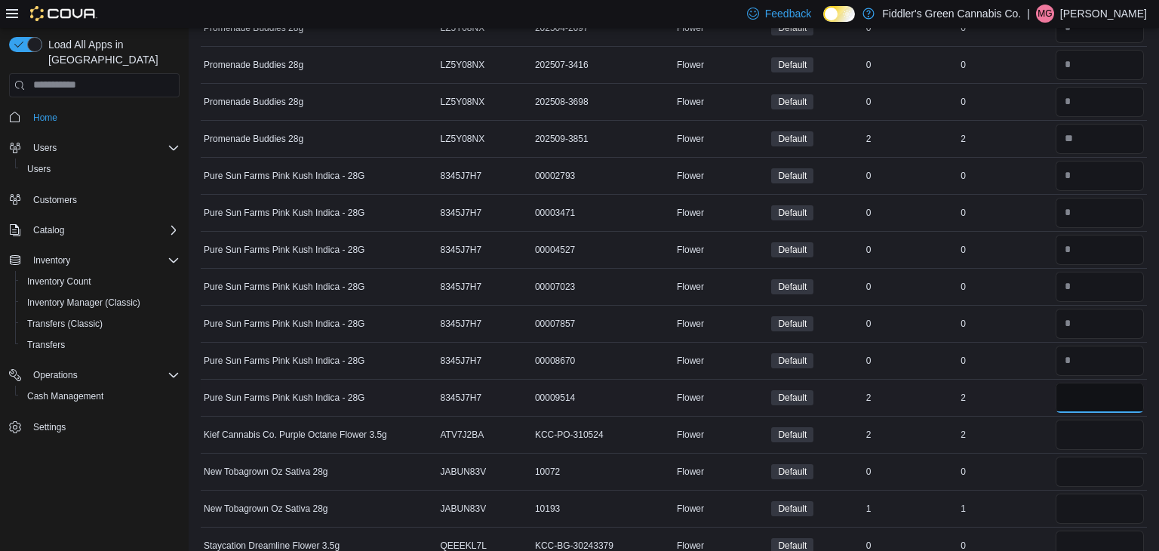
click at [1112, 401] on input "number" at bounding box center [1099, 397] width 88 height 30
type input "*"
click at [1107, 436] on input "number" at bounding box center [1099, 434] width 88 height 30
click at [1111, 434] on input "number" at bounding box center [1099, 434] width 88 height 30
type input "*"
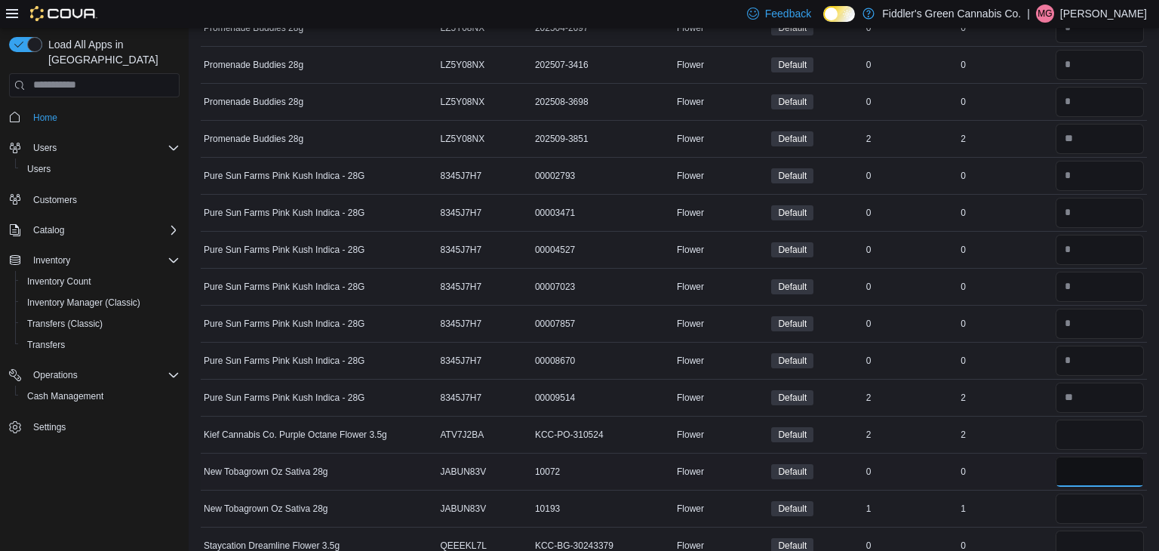
click at [1108, 464] on input "number" at bounding box center [1099, 471] width 88 height 30
type input "*"
click at [1107, 501] on input "number" at bounding box center [1099, 508] width 88 height 30
type input "*"
click at [1092, 536] on input "number" at bounding box center [1099, 545] width 88 height 30
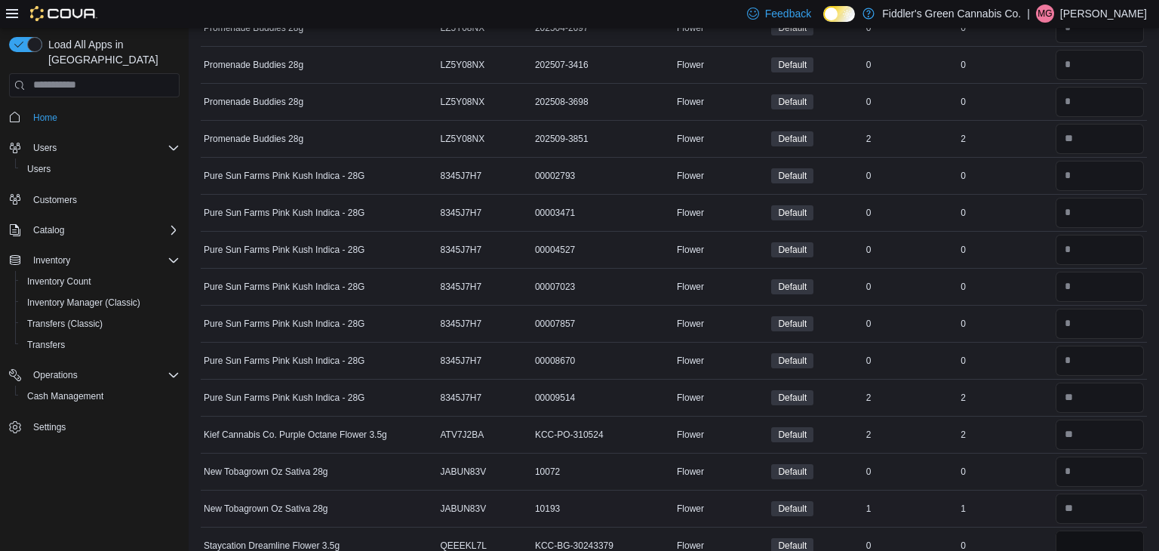
type input "*"
click at [1032, 499] on div "1" at bounding box center [1004, 508] width 94 height 18
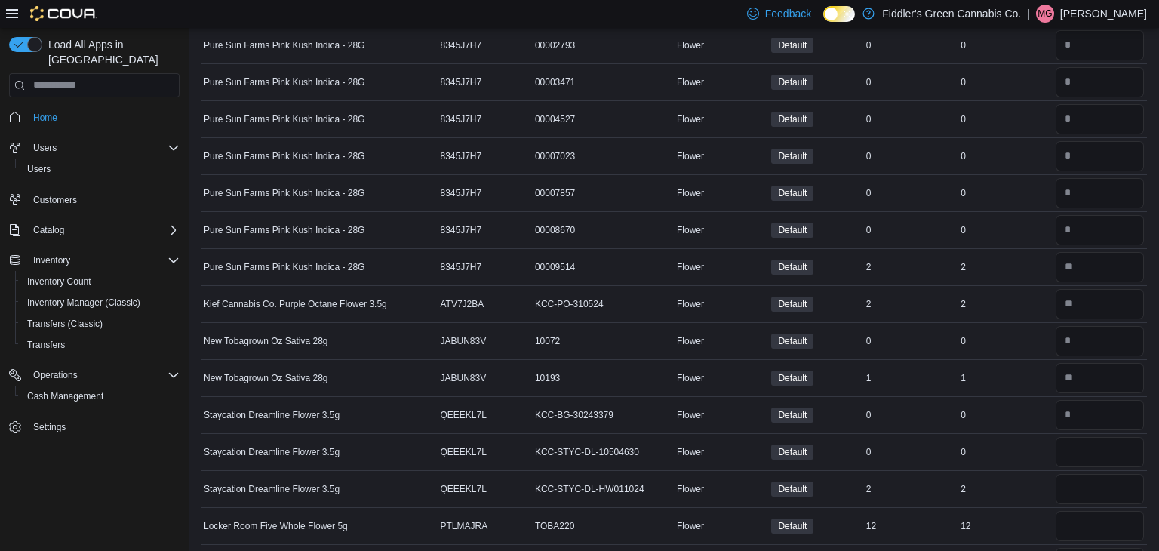
scroll to position [1843, 0]
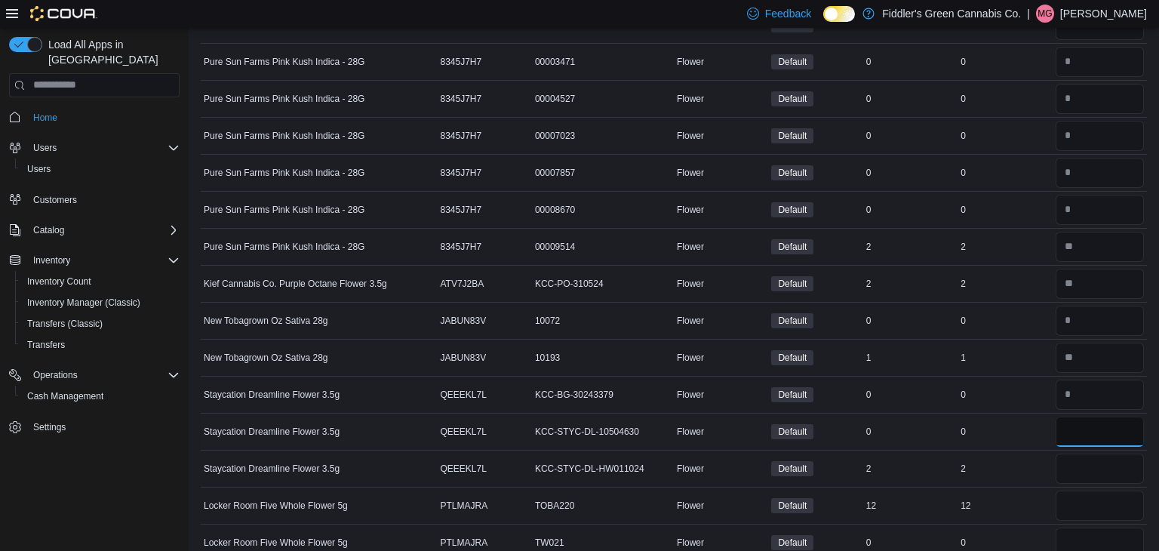
click at [1078, 422] on input "number" at bounding box center [1099, 431] width 88 height 30
type input "*"
click at [1087, 456] on input "number" at bounding box center [1099, 468] width 88 height 30
type input "*"
click at [1063, 496] on input "number" at bounding box center [1099, 505] width 88 height 30
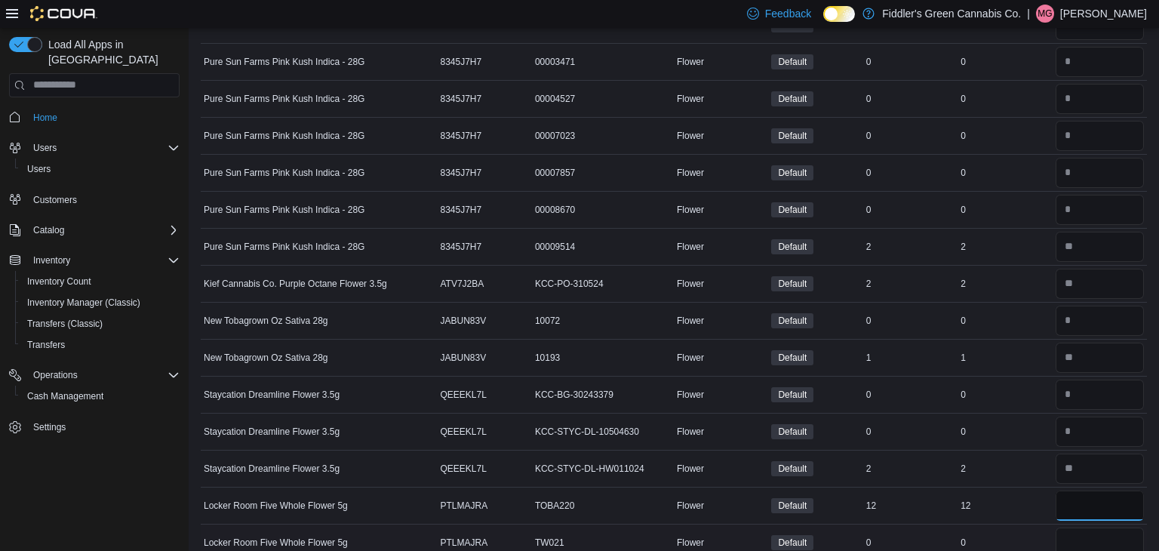
type input "**"
click at [1060, 542] on input "number" at bounding box center [1099, 542] width 88 height 30
type input "*"
click at [1031, 523] on td "Real Time Stock 0" at bounding box center [1004, 541] width 94 height 37
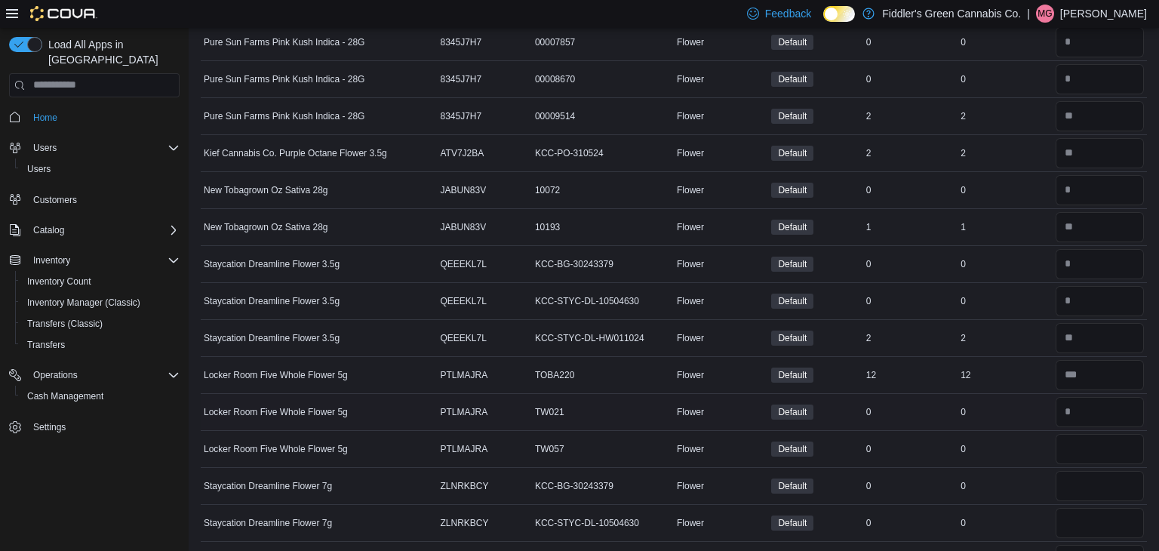
scroll to position [1993, 0]
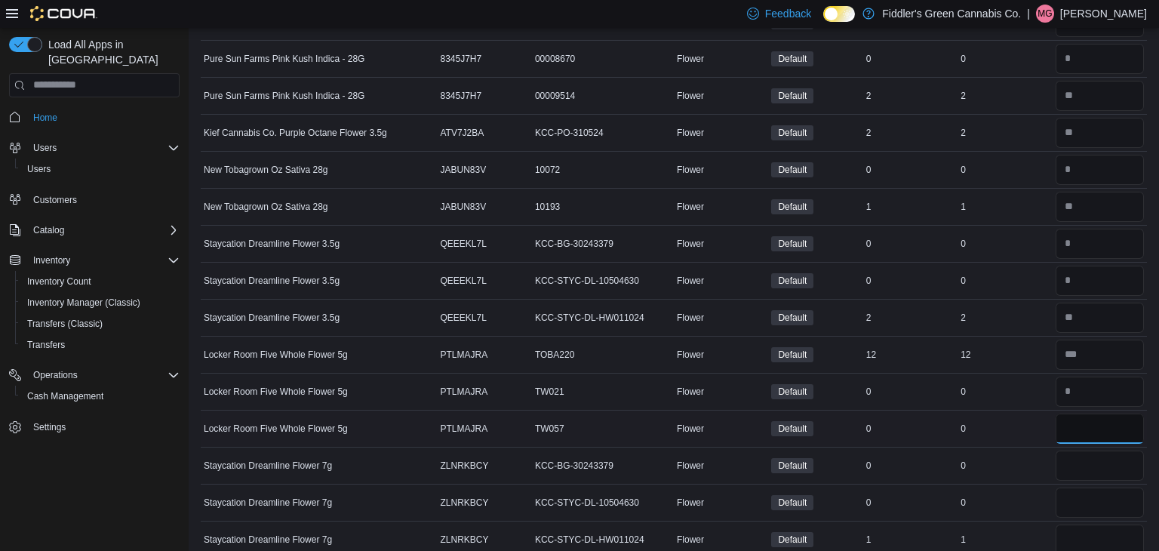
click at [1101, 426] on input "number" at bounding box center [1099, 428] width 88 height 30
type input "*"
click at [1109, 464] on input "number" at bounding box center [1099, 465] width 88 height 30
type input "*"
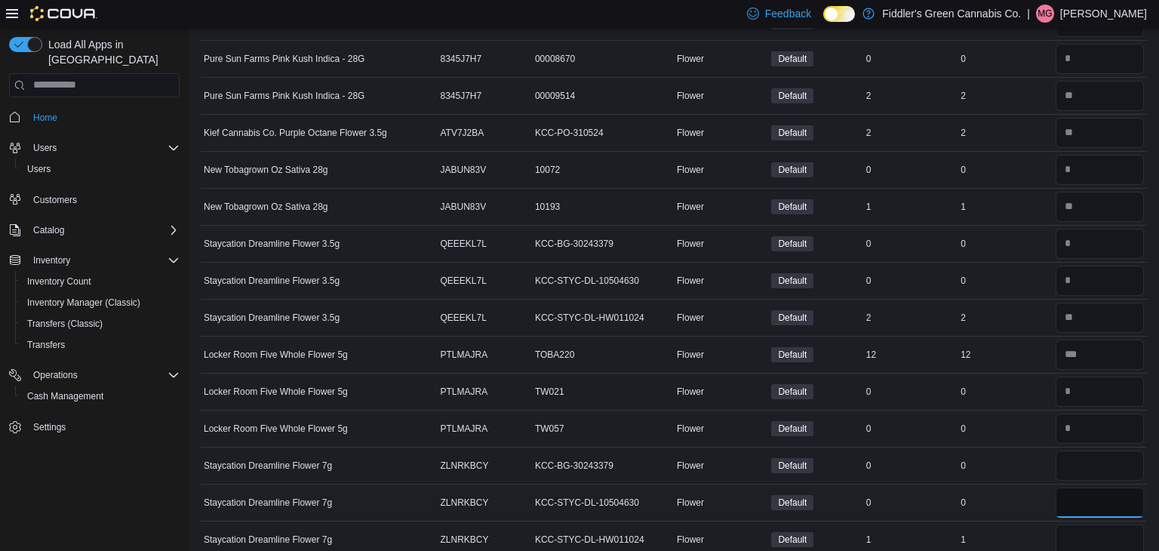
click at [1108, 487] on input "number" at bounding box center [1099, 502] width 88 height 30
type input "*"
click at [1106, 524] on input "number" at bounding box center [1099, 539] width 88 height 30
type input "*"
click at [913, 540] on td "In Stock 1" at bounding box center [910, 538] width 94 height 37
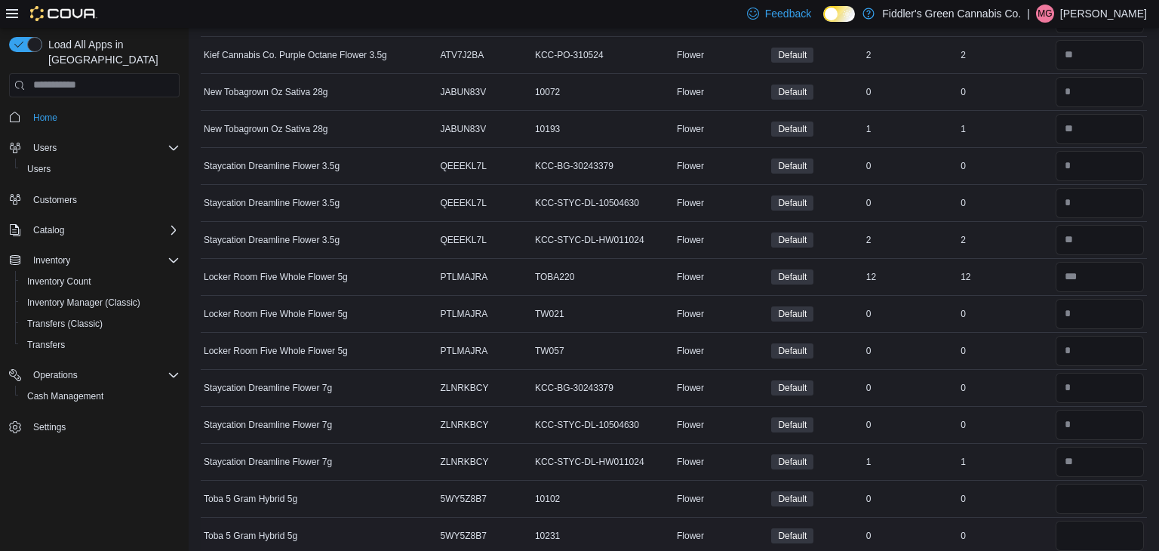
scroll to position [2114, 0]
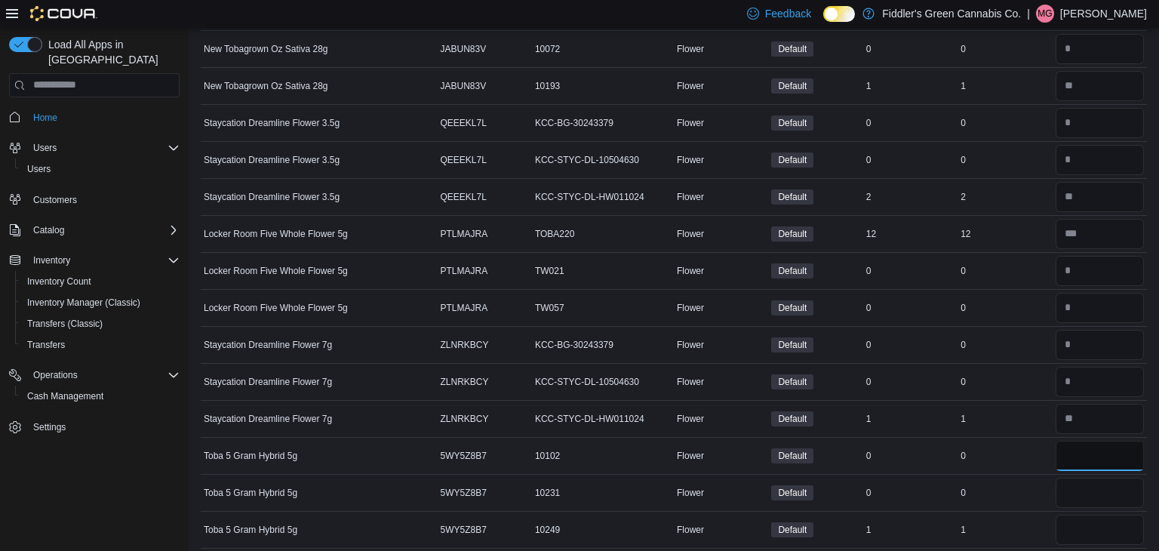
click at [1059, 448] on input "number" at bounding box center [1099, 455] width 88 height 30
type input "*"
click at [1069, 483] on input "number" at bounding box center [1099, 492] width 88 height 30
type input "*"
click at [1072, 531] on input "number" at bounding box center [1099, 529] width 88 height 30
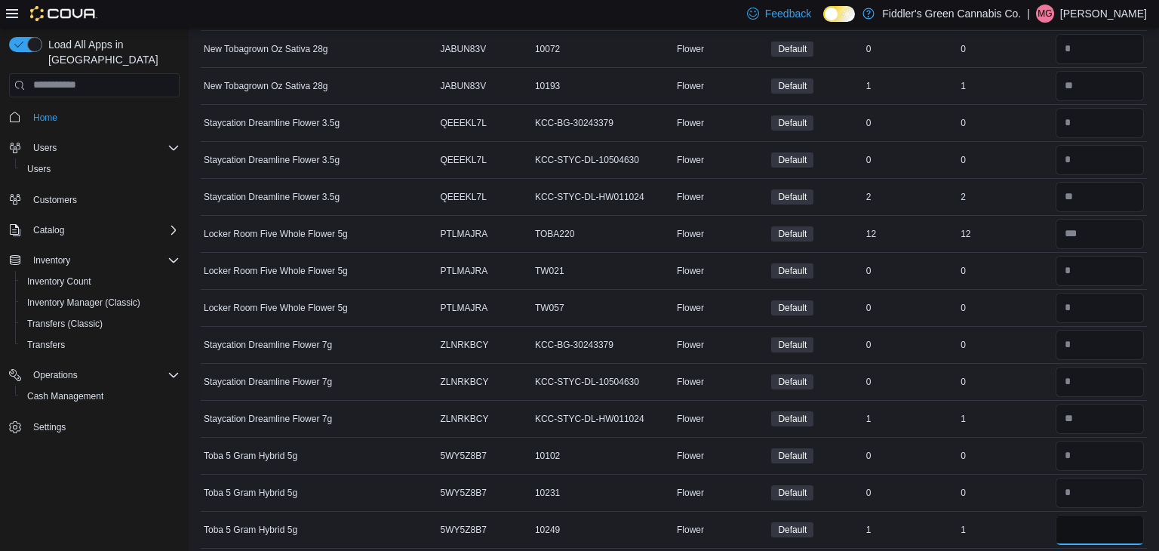
type input "*"
click at [843, 380] on div "Default" at bounding box center [815, 381] width 94 height 21
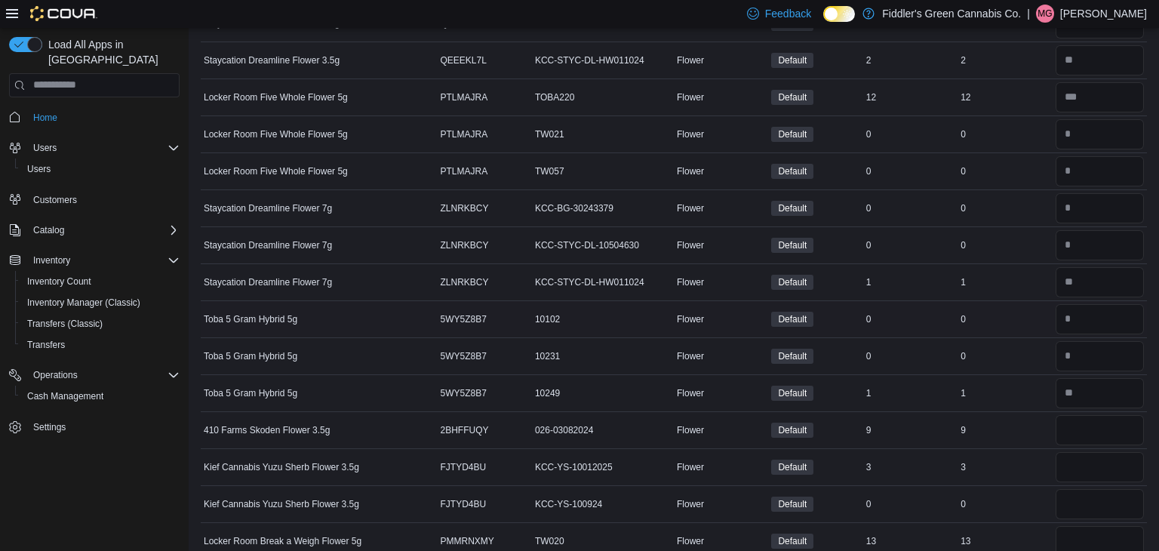
scroll to position [2265, 0]
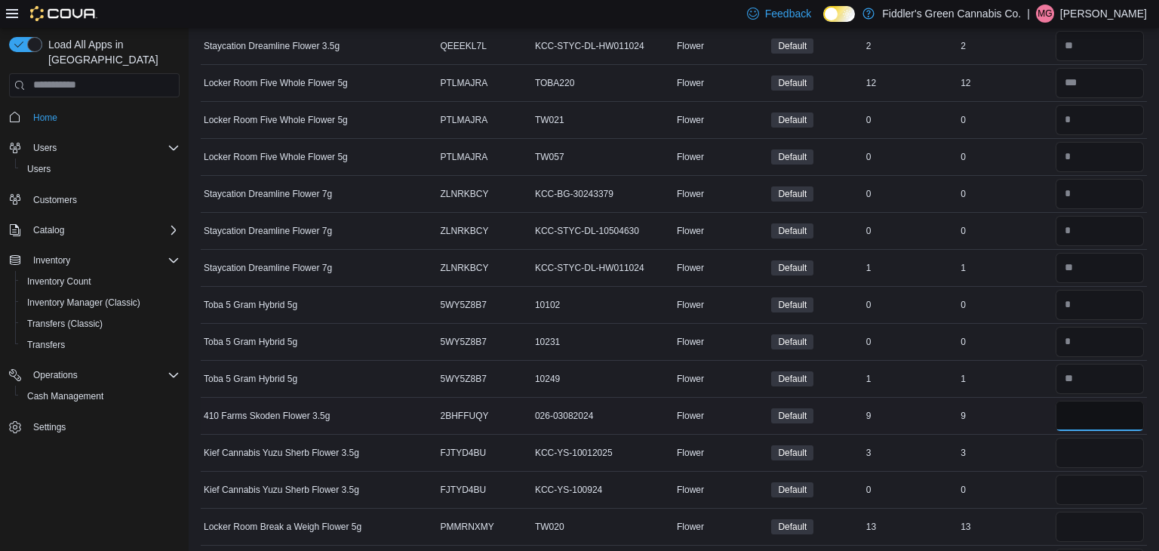
click at [1100, 415] on input "number" at bounding box center [1099, 415] width 88 height 30
type input "*"
click at [1103, 439] on input "number" at bounding box center [1099, 452] width 88 height 30
type input "*"
click at [1087, 530] on div at bounding box center [1099, 526] width 94 height 36
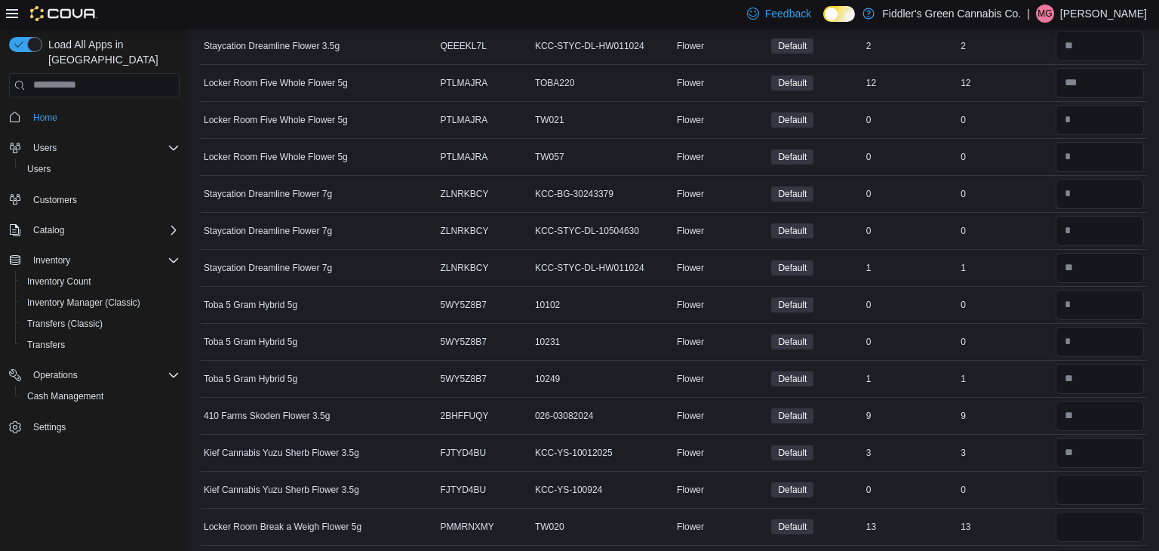
click at [1085, 530] on div at bounding box center [1099, 526] width 94 height 36
click at [1076, 508] on div at bounding box center [1099, 526] width 94 height 36
click at [1076, 511] on input "number" at bounding box center [1099, 526] width 88 height 30
type input "**"
click at [1067, 476] on input "number" at bounding box center [1099, 489] width 88 height 30
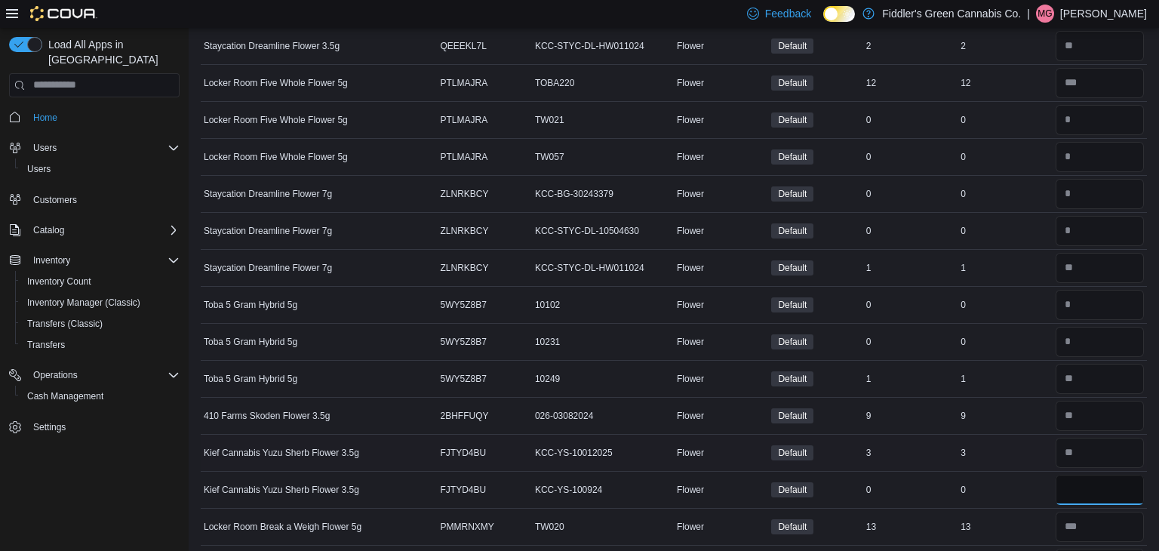
type input "*"
click at [1050, 455] on td "Real Time Stock 3" at bounding box center [1004, 452] width 94 height 37
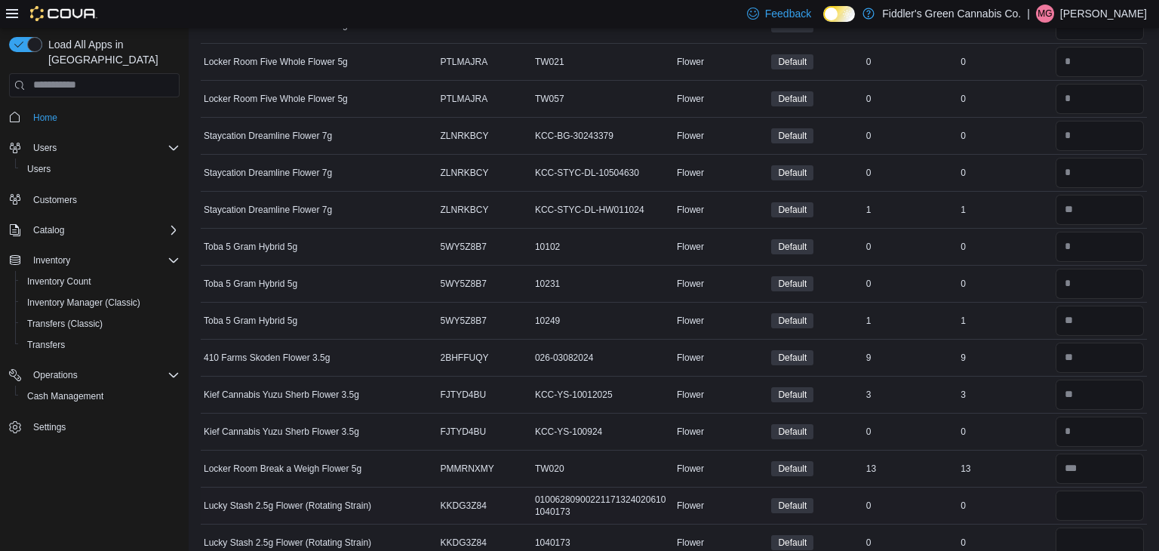
scroll to position [2325, 0]
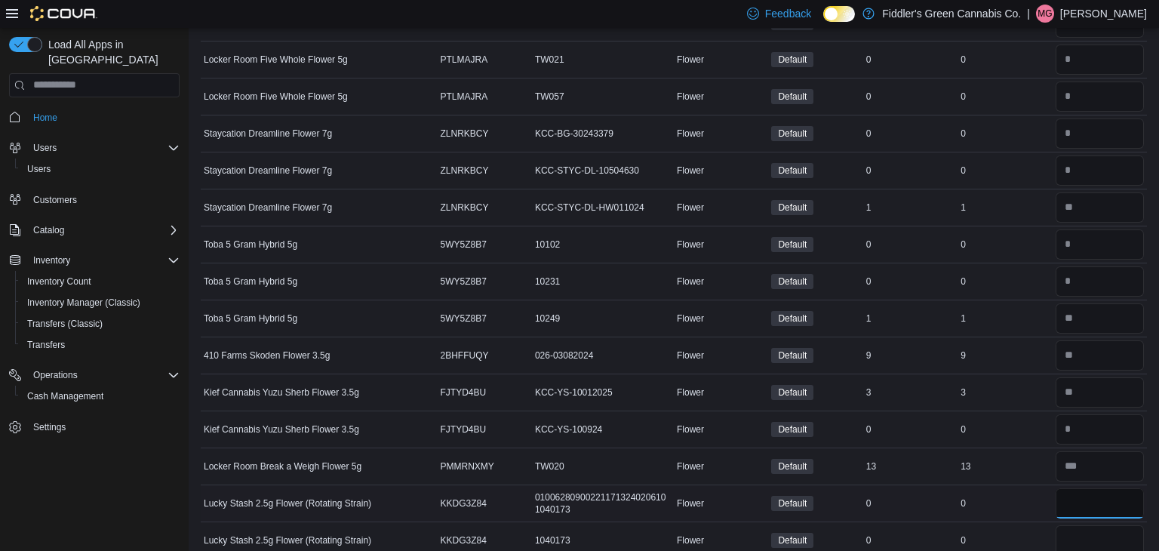
click at [1089, 488] on input "number" at bounding box center [1099, 503] width 88 height 30
type input "*"
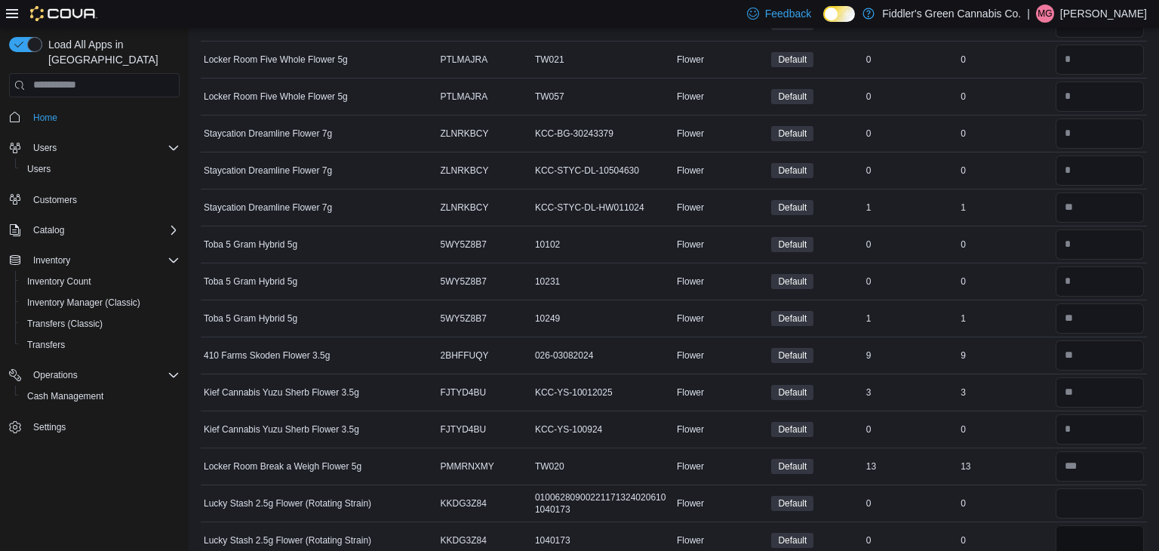
click at [1091, 525] on input "number" at bounding box center [1099, 540] width 88 height 30
type input "*"
click at [984, 470] on td "Real Time Stock 13" at bounding box center [1004, 465] width 94 height 37
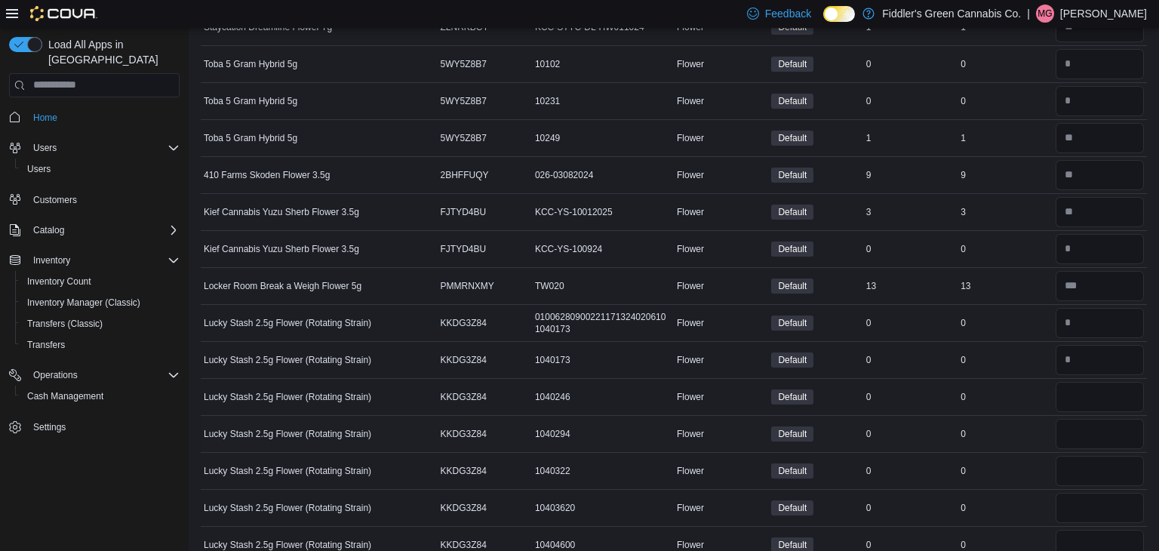
scroll to position [2506, 0]
click at [1116, 418] on input "number" at bounding box center [1099, 433] width 88 height 30
type input "*"
click at [1102, 397] on input "number" at bounding box center [1099, 396] width 88 height 30
type input "*"
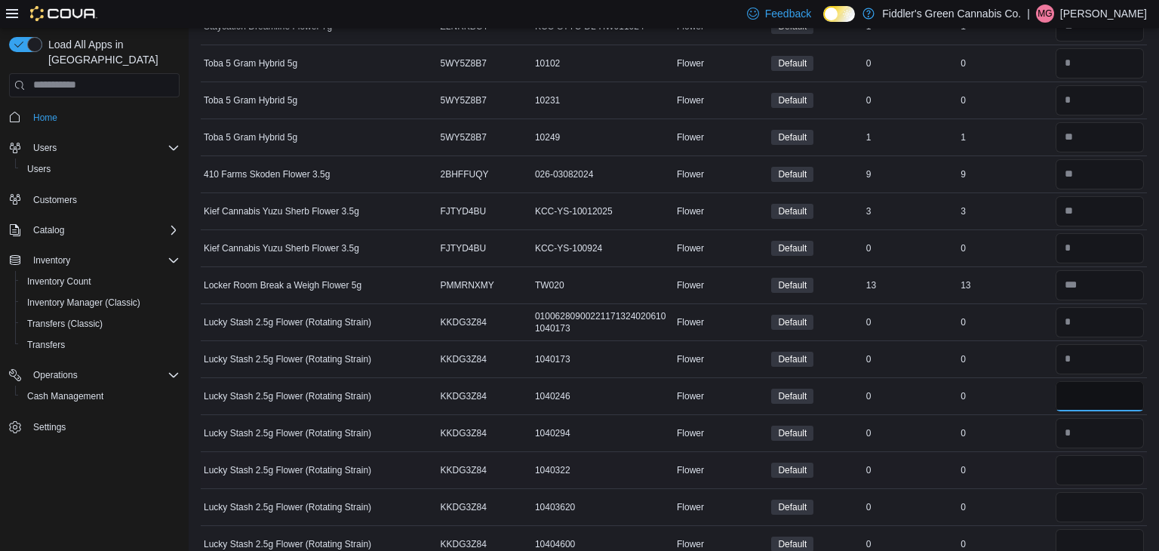
type input "**"
click at [1095, 460] on input "number" at bounding box center [1099, 470] width 88 height 30
click at [1095, 492] on input "number" at bounding box center [1099, 507] width 88 height 30
type input "*"
click at [1083, 466] on input "number" at bounding box center [1099, 470] width 88 height 30
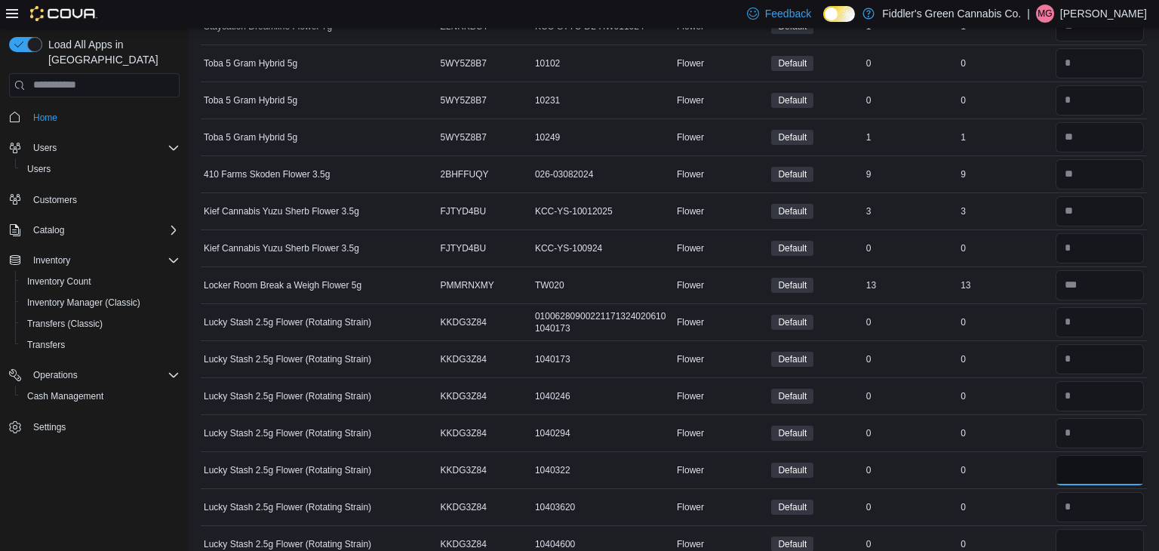
type input "*"
click at [1072, 545] on input "number" at bounding box center [1099, 544] width 88 height 30
type input "*"
click at [996, 508] on td "Real Time Stock 0" at bounding box center [1004, 506] width 94 height 37
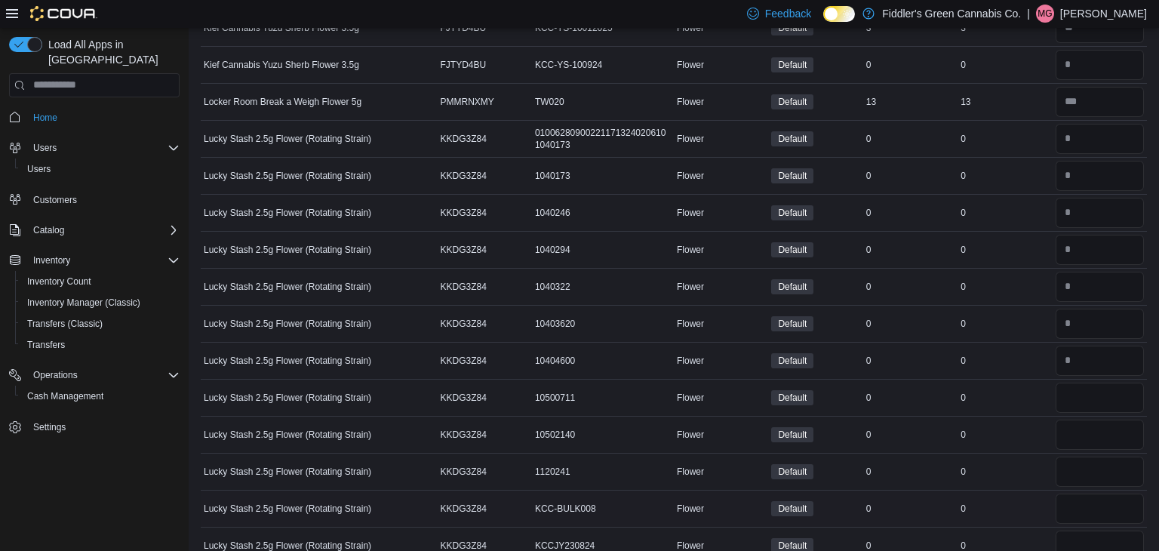
scroll to position [2718, 0]
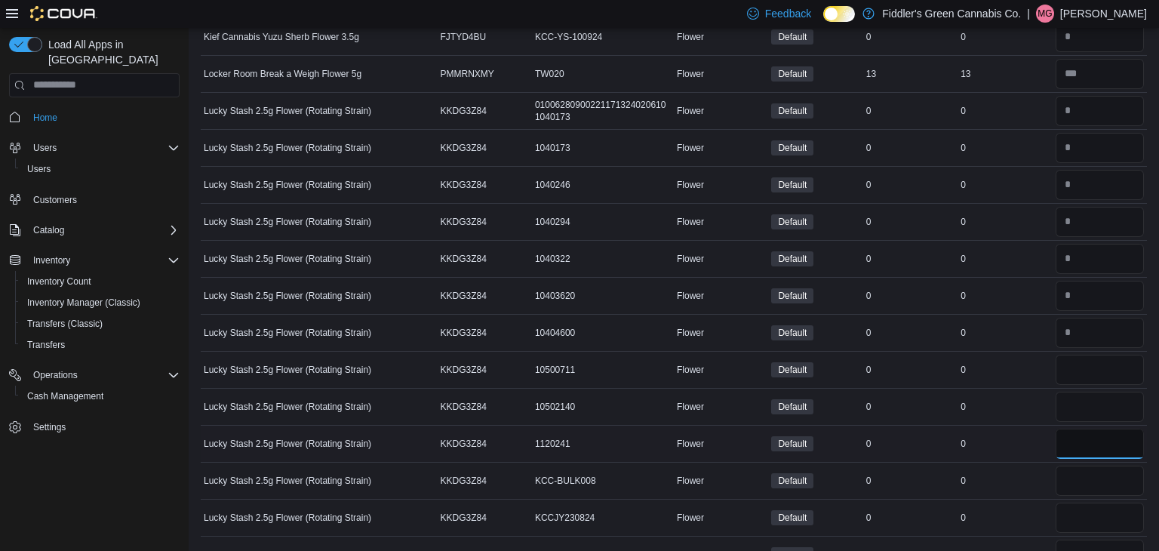
click at [1099, 440] on input "*" at bounding box center [1099, 443] width 88 height 30
type input "*"
click at [1091, 480] on input "number" at bounding box center [1099, 480] width 88 height 30
type input "*"
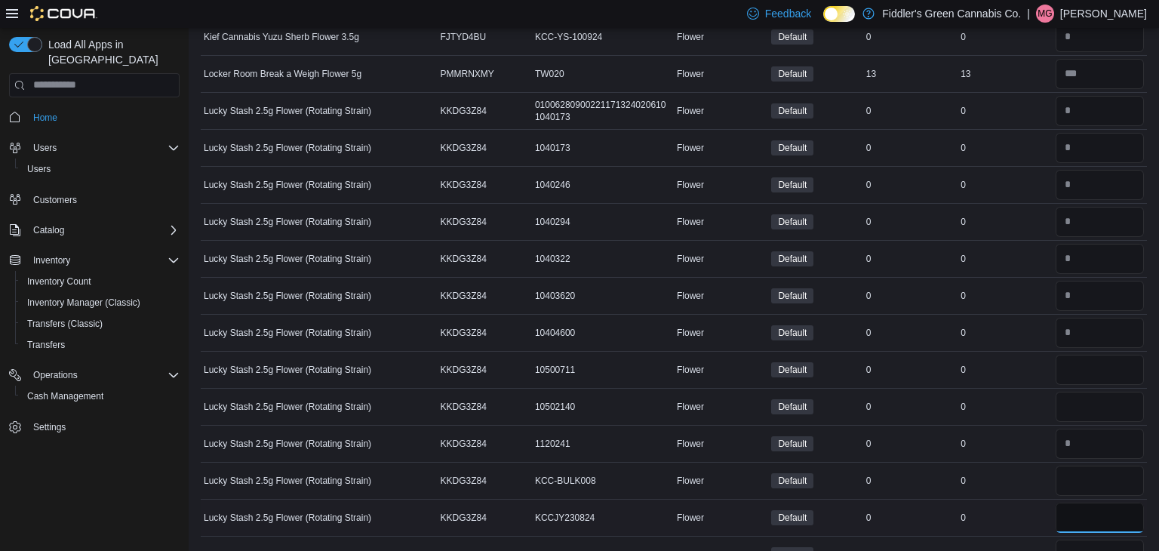
click at [1092, 502] on input "number" at bounding box center [1099, 517] width 88 height 30
type input "*"
click at [1076, 393] on input "number" at bounding box center [1099, 406] width 88 height 30
type input "*"
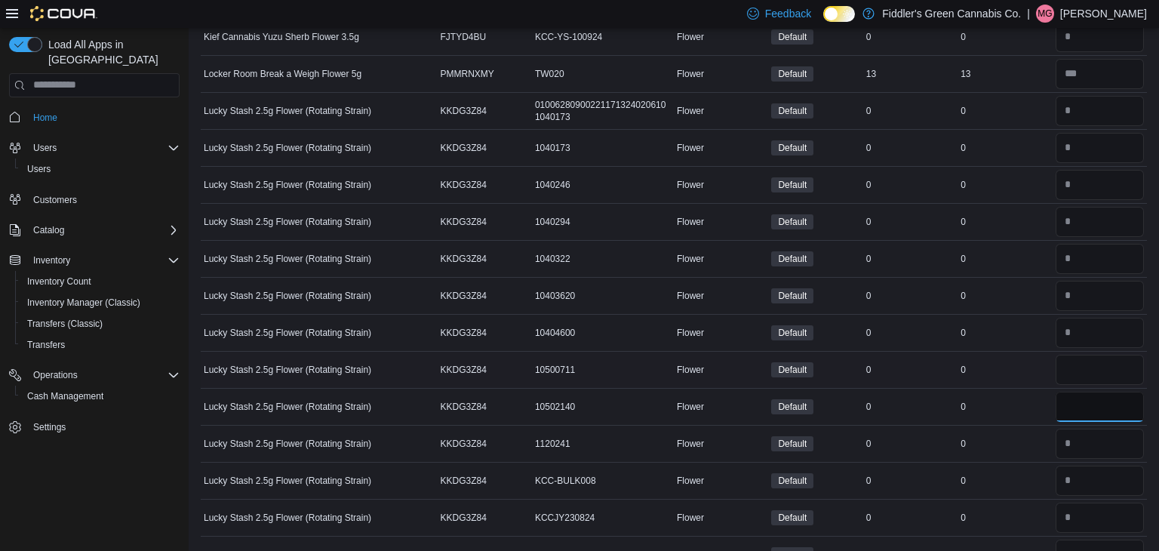
type input "*"
click at [1078, 358] on input "number" at bounding box center [1099, 369] width 88 height 30
type input "*"
click at [1085, 539] on input "number" at bounding box center [1099, 554] width 88 height 30
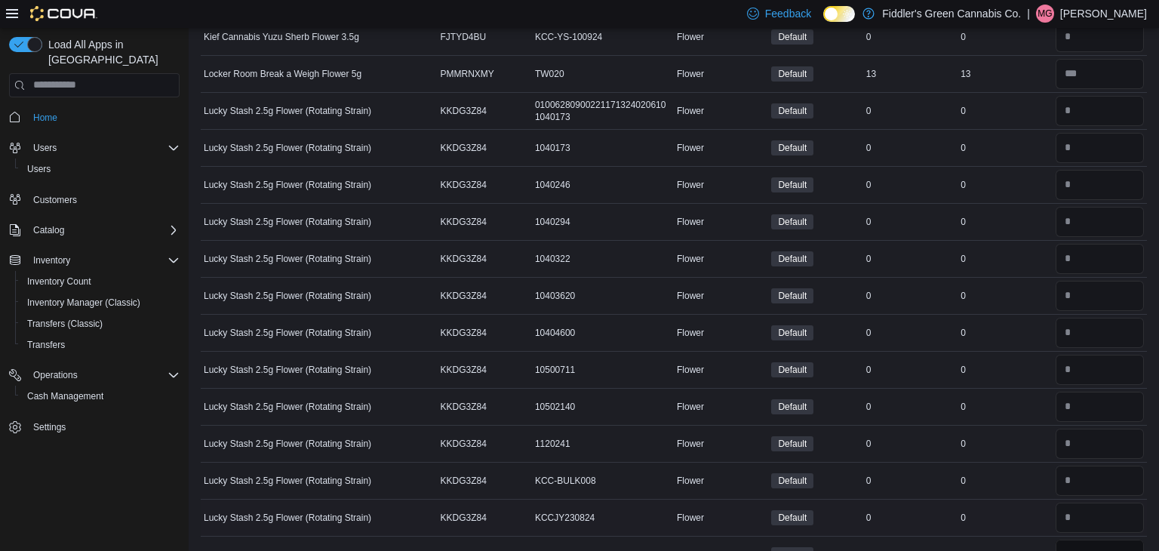
type input "**"
click at [1030, 513] on div "0" at bounding box center [1004, 517] width 94 height 18
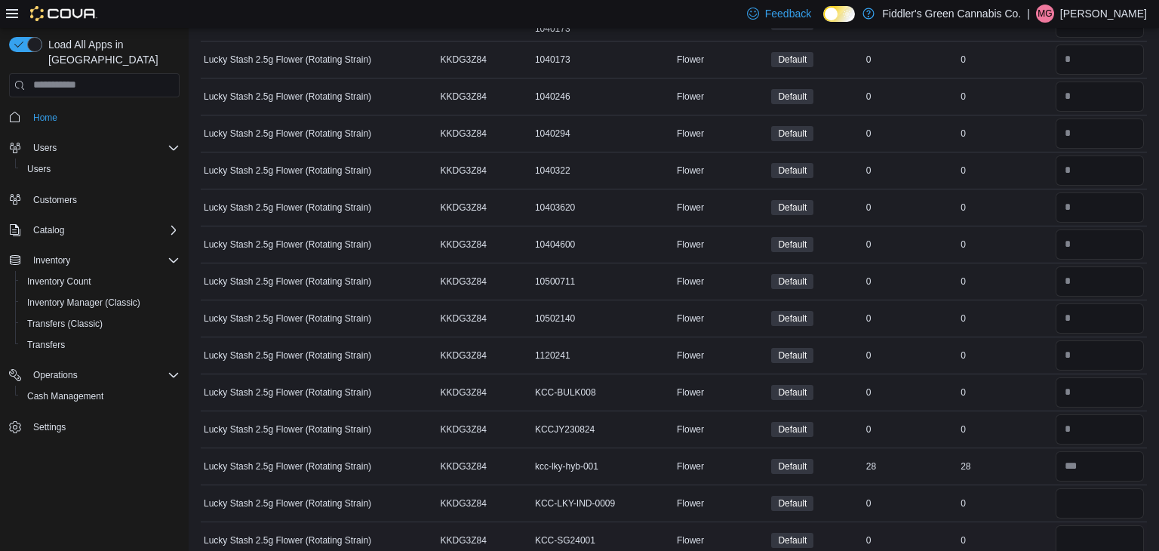
scroll to position [2808, 0]
click at [1085, 491] on input "number" at bounding box center [1099, 501] width 88 height 30
type input "*"
click at [1080, 523] on input "number" at bounding box center [1099, 538] width 88 height 30
type input "*"
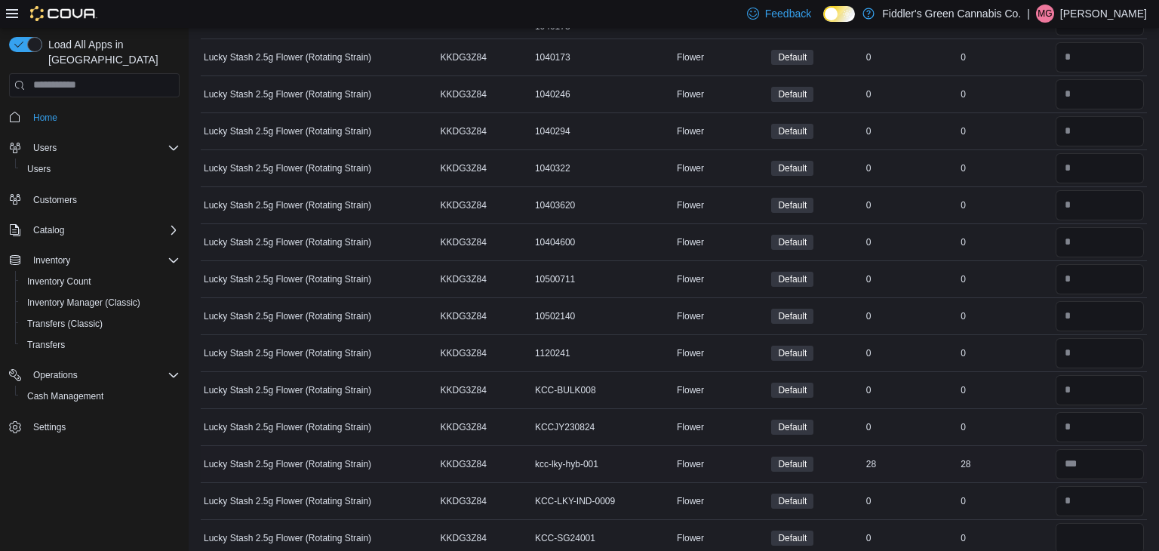
click at [916, 462] on td "In Stock 28" at bounding box center [910, 463] width 94 height 37
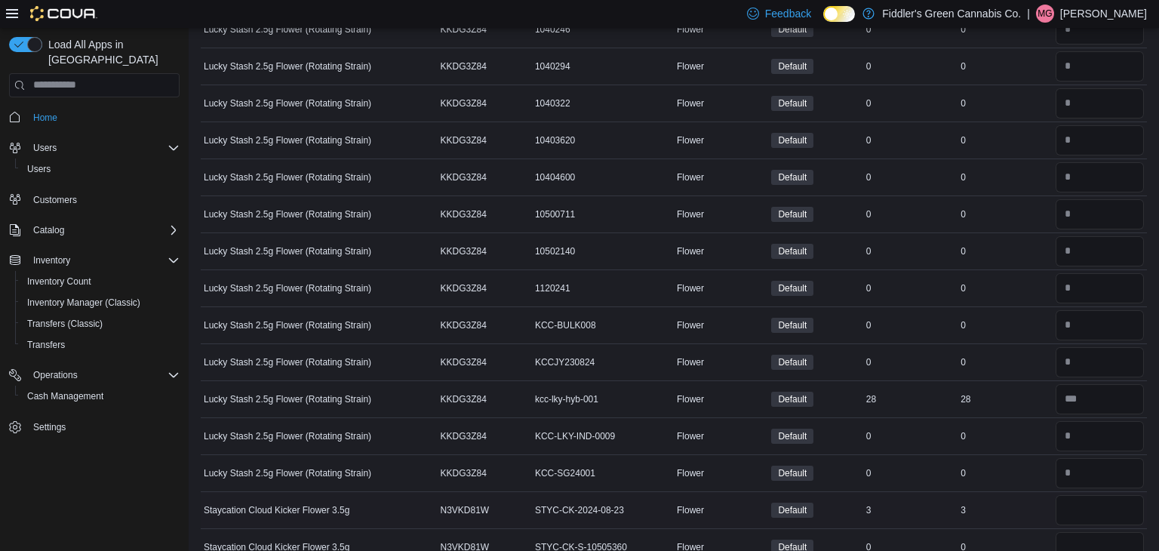
scroll to position [2929, 0]
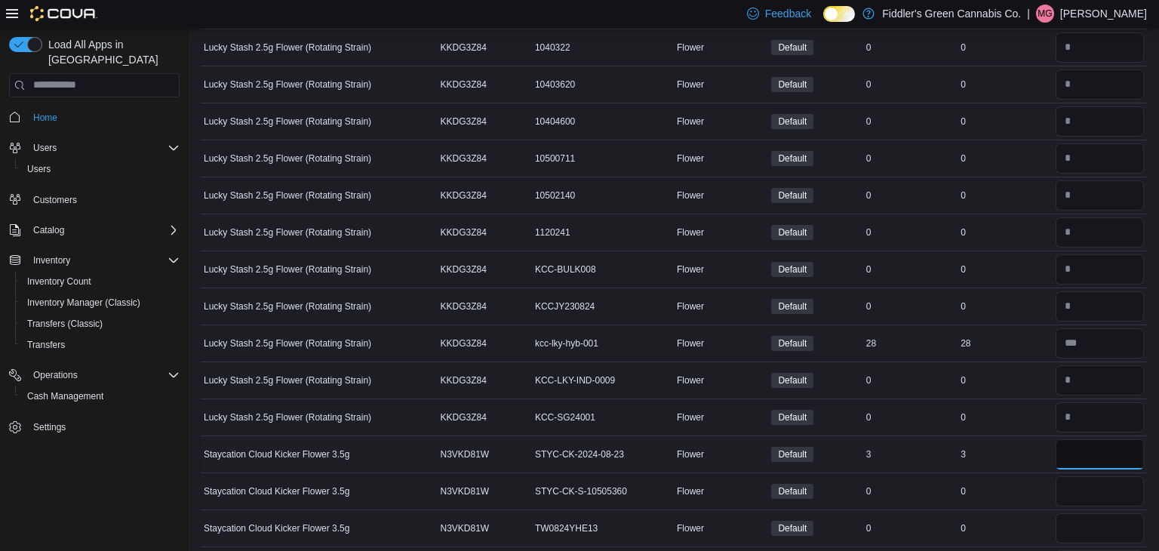
click at [1134, 439] on input "number" at bounding box center [1099, 454] width 88 height 30
click at [1009, 435] on td "Real Time Stock 3" at bounding box center [1004, 453] width 94 height 37
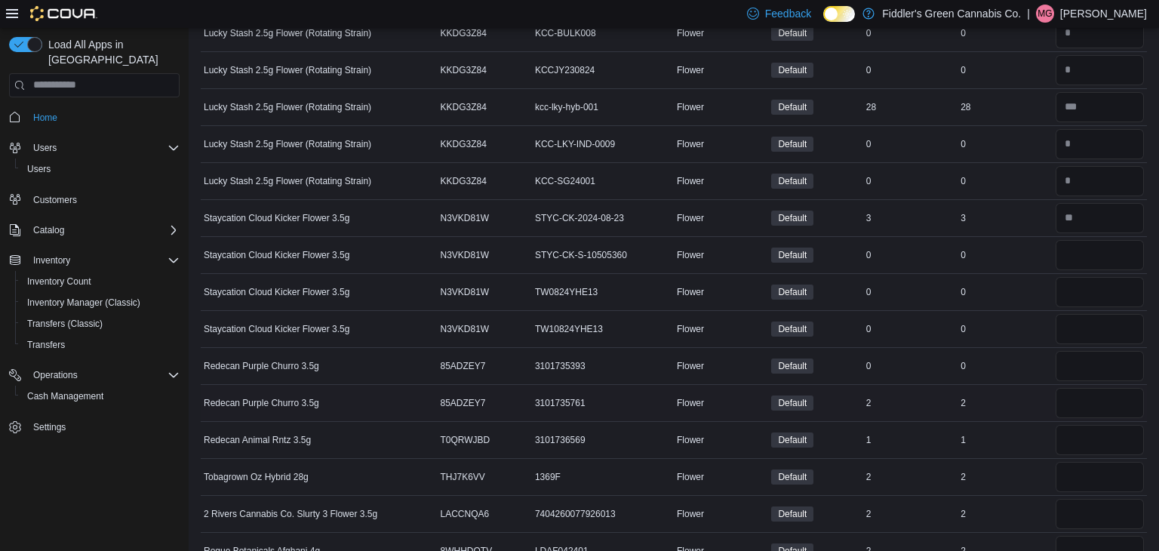
scroll to position [3200, 0]
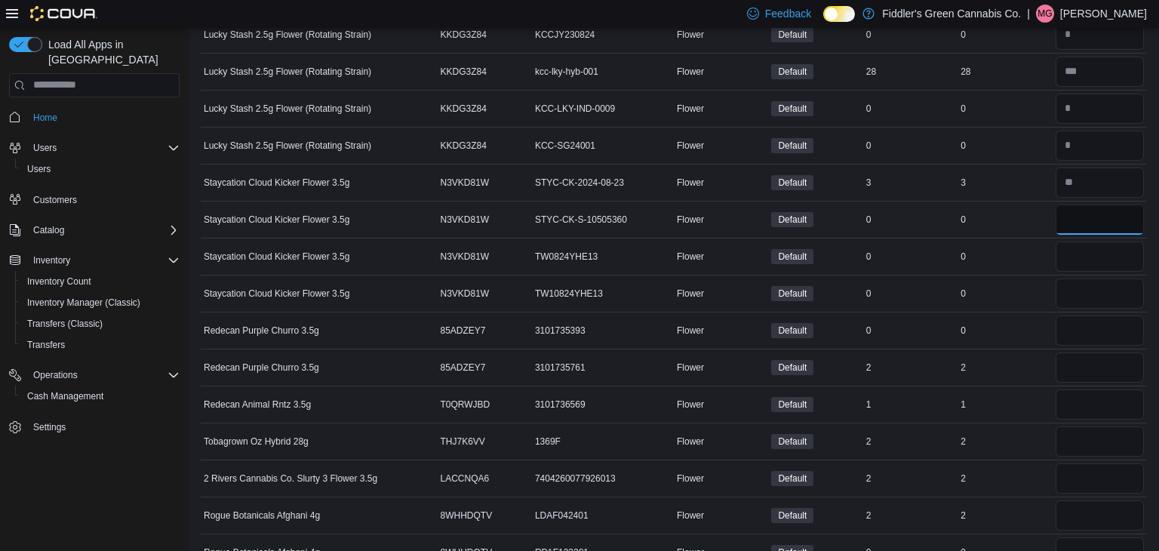
click at [1076, 218] on input "*" at bounding box center [1099, 219] width 88 height 30
click at [1069, 247] on input "number" at bounding box center [1099, 256] width 88 height 30
click at [1069, 278] on input "number" at bounding box center [1099, 293] width 88 height 30
click at [1069, 315] on input "number" at bounding box center [1099, 330] width 88 height 30
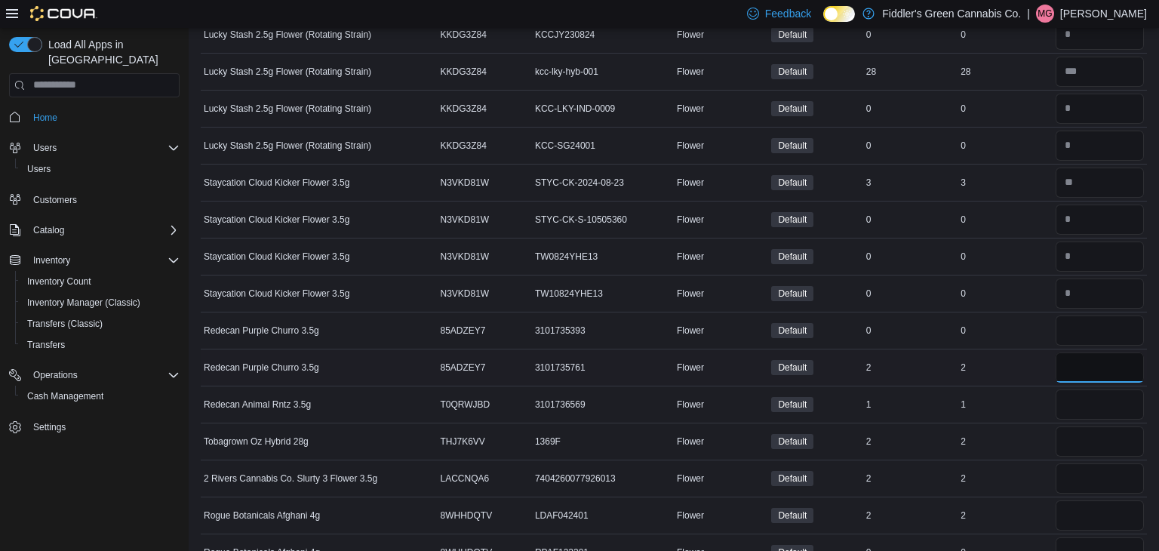
click at [1073, 358] on input "number" at bounding box center [1099, 367] width 88 height 30
click at [1064, 423] on div at bounding box center [1099, 441] width 94 height 36
click at [1063, 402] on input "number" at bounding box center [1099, 404] width 88 height 30
click at [1072, 463] on input "number" at bounding box center [1099, 478] width 88 height 30
click at [1075, 431] on input "number" at bounding box center [1099, 441] width 88 height 30
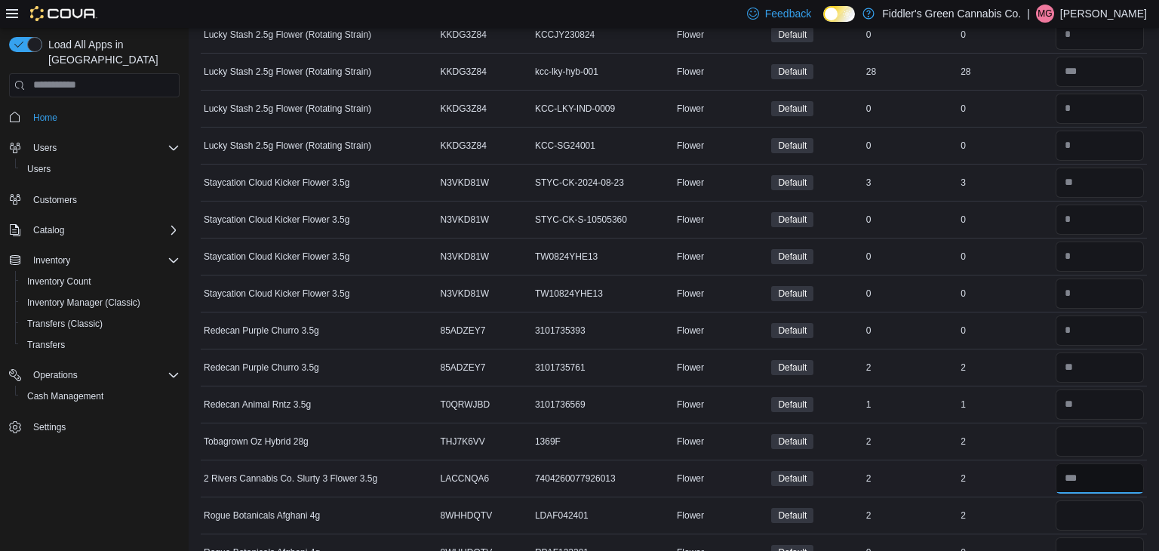
click at [1089, 463] on input "number" at bounding box center [1099, 478] width 88 height 30
click at [1084, 534] on div at bounding box center [1099, 552] width 94 height 36
click at [1076, 503] on input "number" at bounding box center [1099, 515] width 88 height 30
click at [1019, 506] on div "2" at bounding box center [1004, 515] width 94 height 18
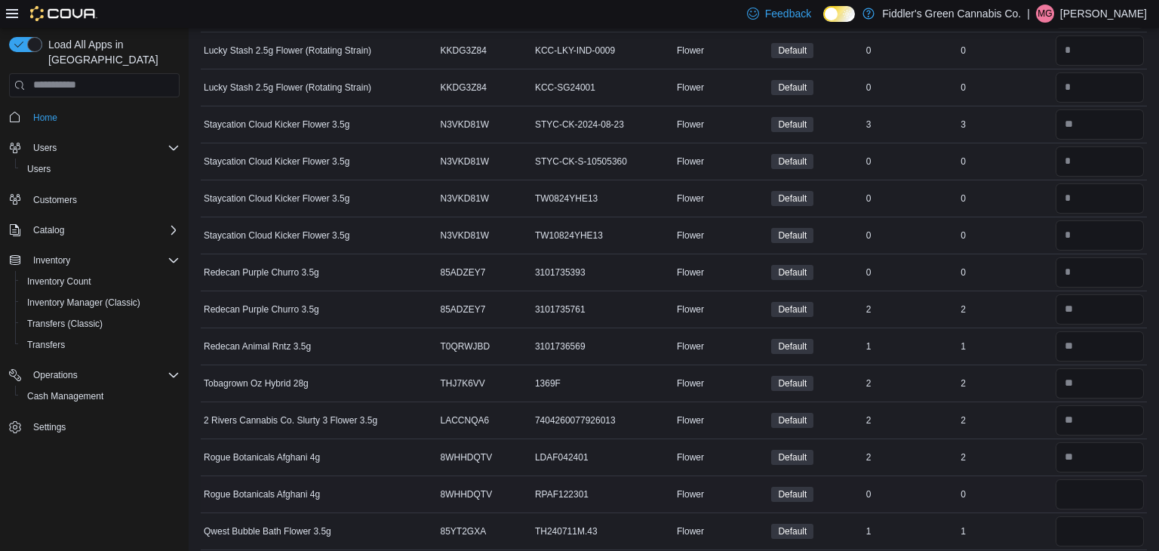
scroll to position [3261, 0]
click at [1063, 477] on input "number" at bounding box center [1099, 492] width 88 height 30
click at [1072, 514] on input "number" at bounding box center [1099, 529] width 88 height 30
click at [993, 458] on td "Real Time Stock 2" at bounding box center [1004, 454] width 94 height 37
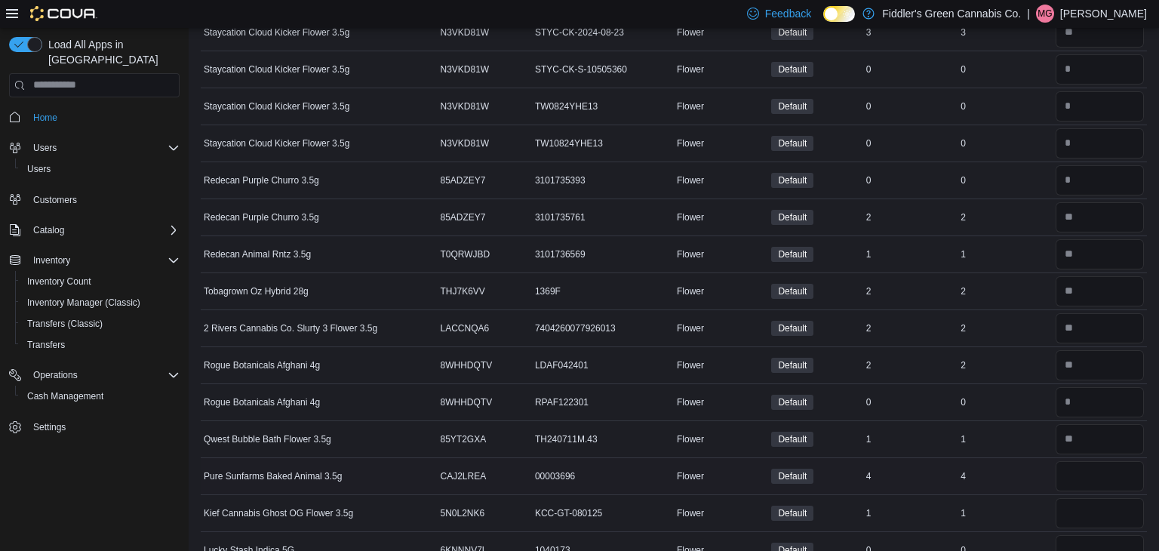
scroll to position [3351, 0]
click at [1099, 460] on input "number" at bounding box center [1099, 475] width 88 height 30
click at [1090, 497] on input "number" at bounding box center [1099, 512] width 88 height 30
click at [980, 456] on td "Real Time Stock 4" at bounding box center [1004, 474] width 94 height 37
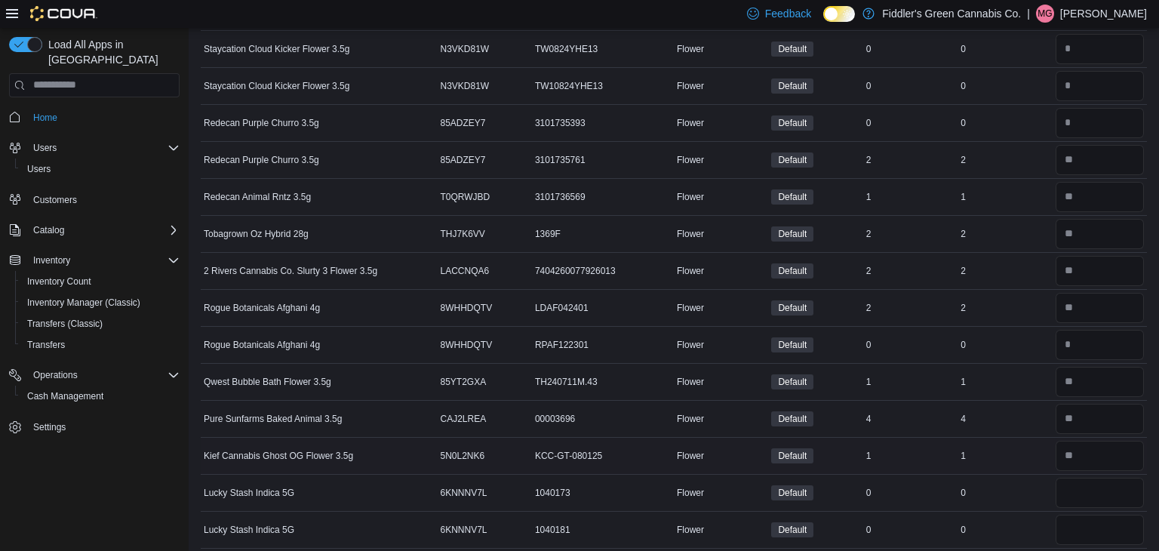
scroll to position [3411, 0]
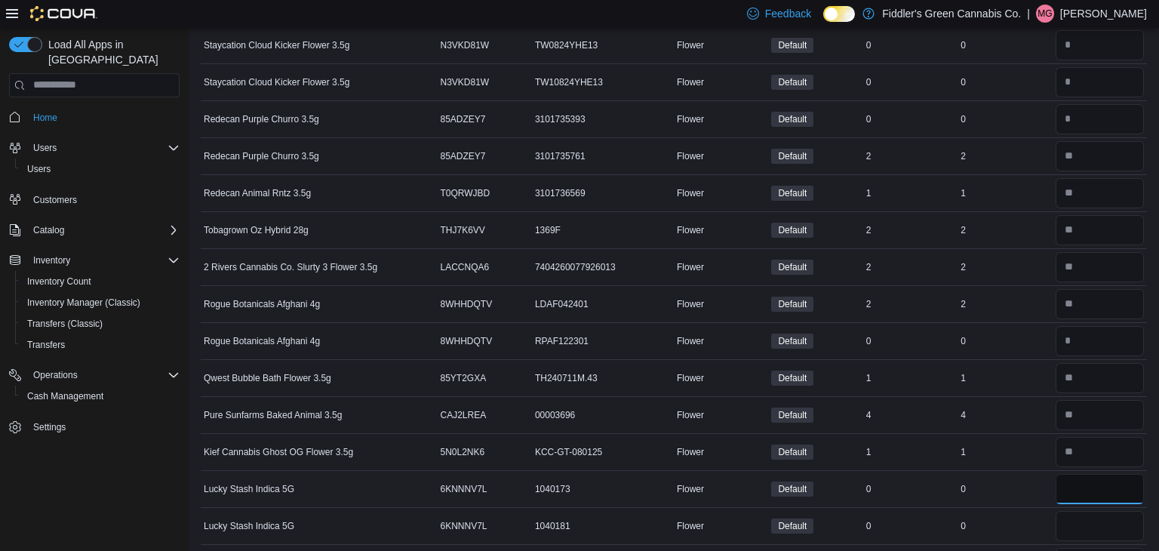
click at [1075, 474] on input "number" at bounding box center [1099, 489] width 88 height 30
click at [1064, 511] on input "number" at bounding box center [1099, 526] width 88 height 30
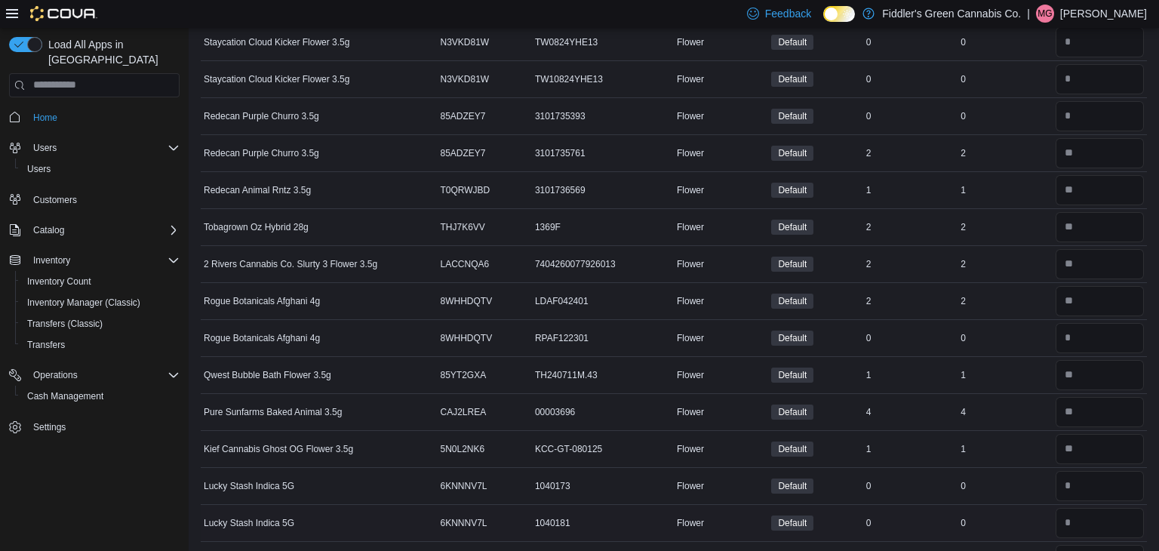
click at [1001, 514] on div "0" at bounding box center [1004, 523] width 94 height 18
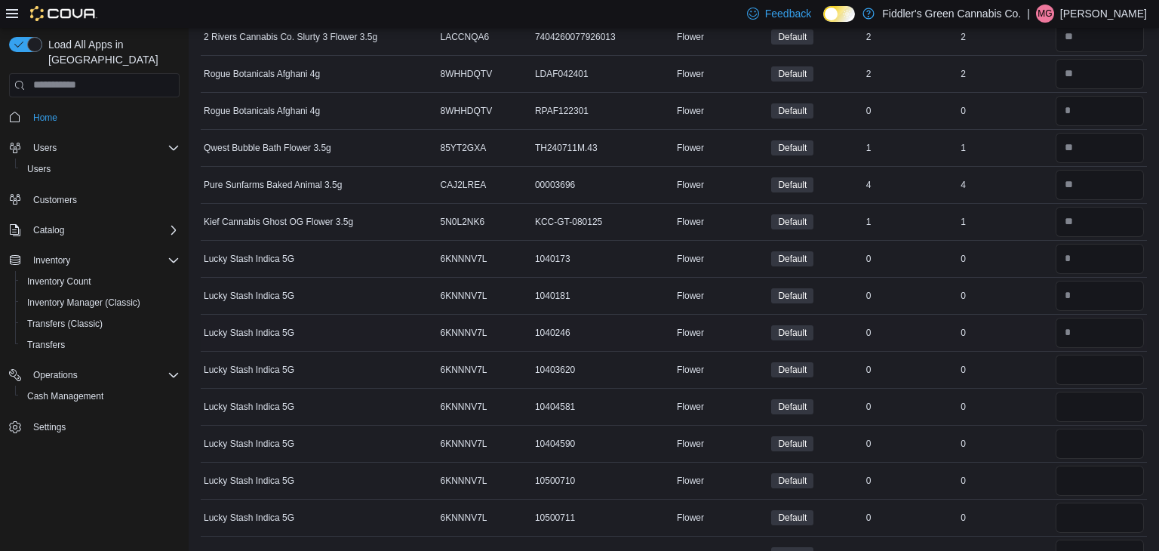
scroll to position [3656, 0]
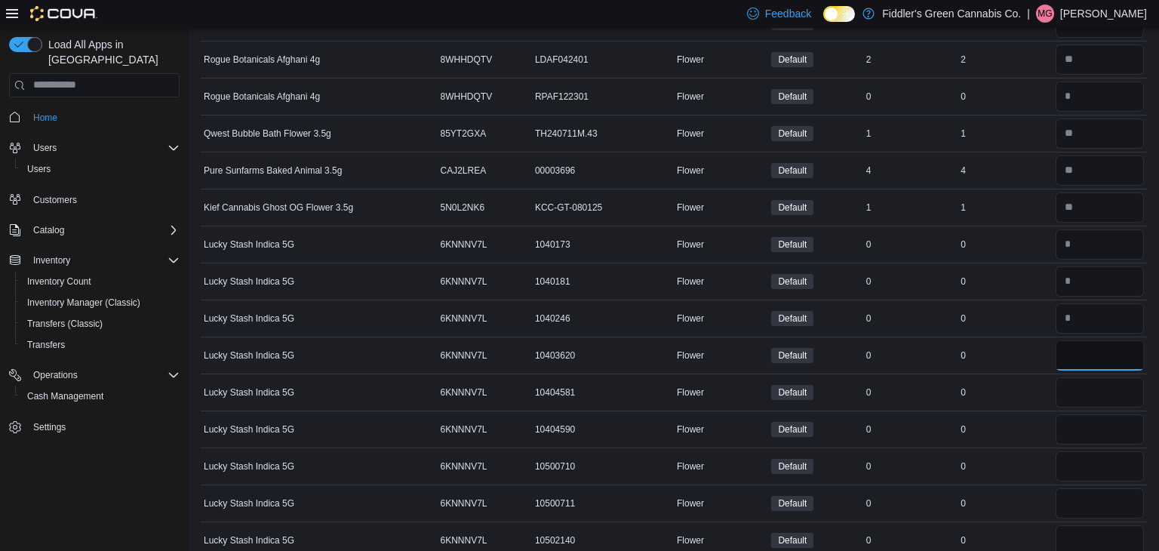
click at [1103, 340] on input "number" at bounding box center [1099, 355] width 88 height 30
click at [1113, 391] on input "number" at bounding box center [1099, 392] width 88 height 30
click at [1111, 414] on input "number" at bounding box center [1099, 429] width 88 height 30
click at [1109, 451] on input "number" at bounding box center [1099, 466] width 88 height 30
click at [1102, 491] on input "number" at bounding box center [1099, 503] width 88 height 30
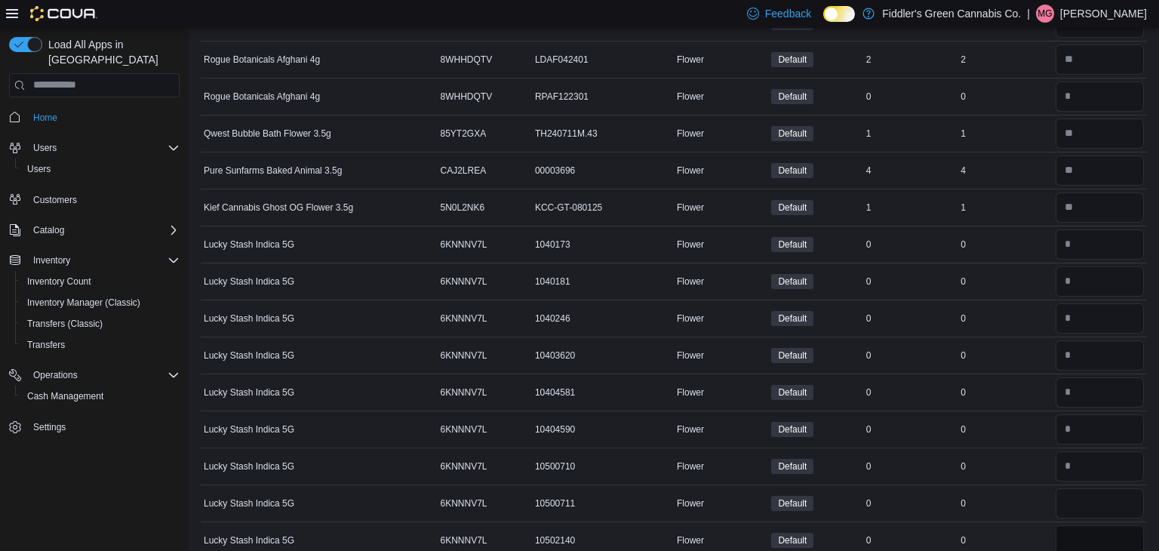
click at [1103, 525] on input "number" at bounding box center [1099, 540] width 88 height 30
click at [919, 447] on td "In Stock 0" at bounding box center [910, 465] width 94 height 37
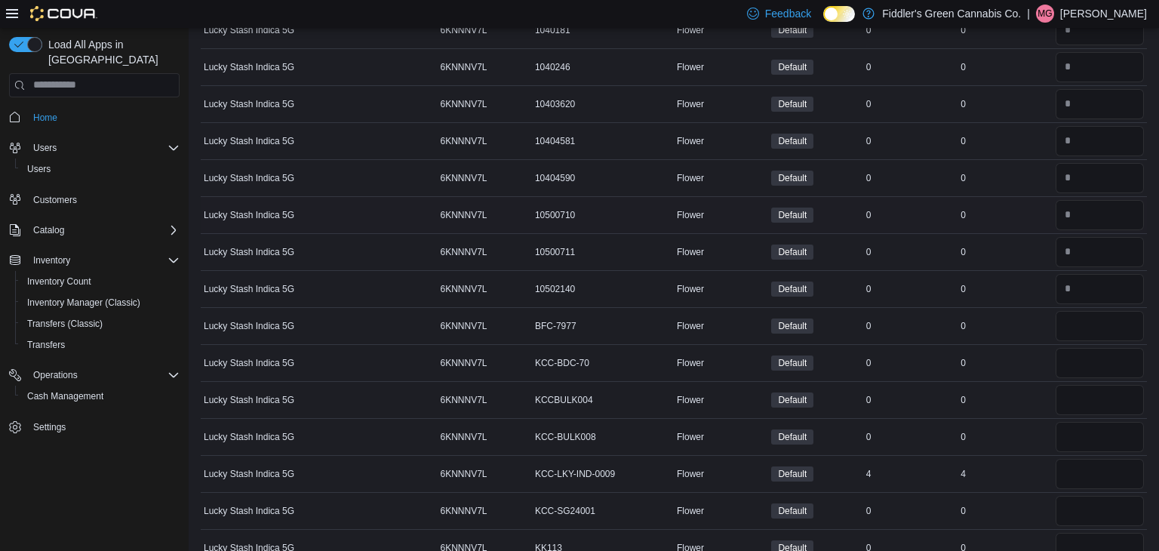
scroll to position [3988, 0]
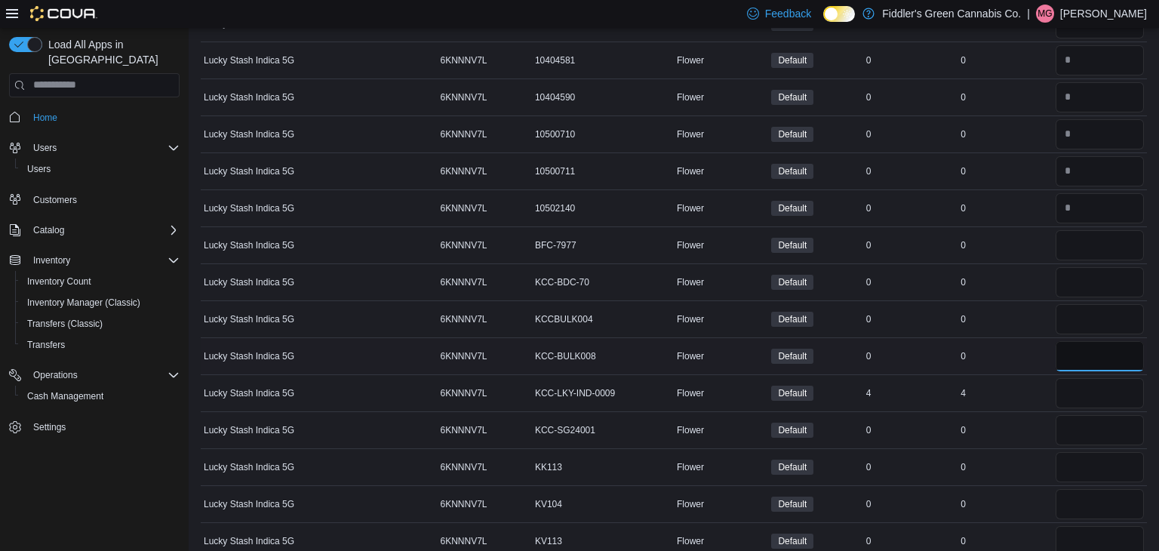
click at [1070, 348] on input "number" at bounding box center [1099, 356] width 88 height 30
click at [1070, 318] on div at bounding box center [1099, 319] width 94 height 36
click at [1069, 315] on input "number" at bounding box center [1099, 319] width 88 height 30
click at [1057, 275] on input "*" at bounding box center [1099, 282] width 88 height 30
click at [1063, 236] on input "number" at bounding box center [1099, 245] width 88 height 30
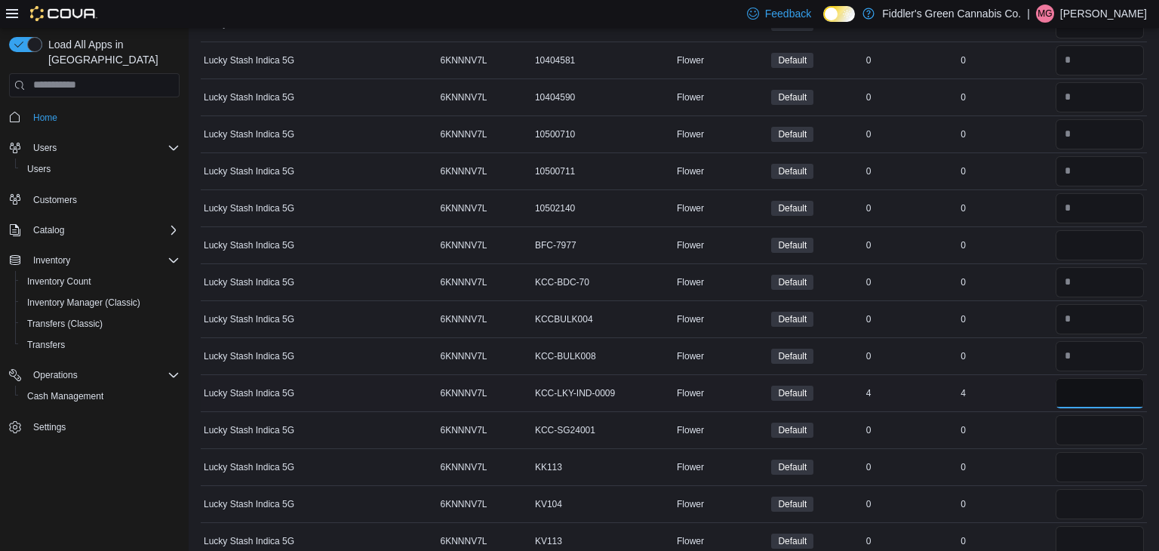
click at [1063, 378] on input "number" at bounding box center [1099, 393] width 88 height 30
click at [1033, 425] on td "Real Time Stock 0" at bounding box center [1004, 429] width 94 height 37
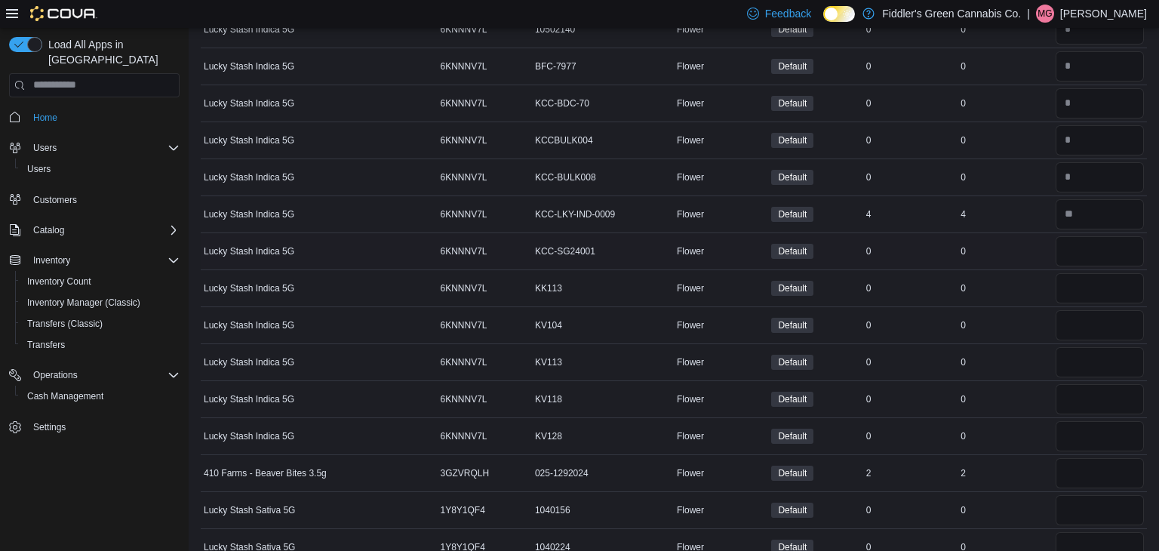
scroll to position [4169, 0]
click at [1118, 235] on input "number" at bounding box center [1099, 249] width 88 height 30
click at [1112, 271] on input "number" at bounding box center [1099, 286] width 88 height 30
click at [1097, 308] on input "number" at bounding box center [1099, 323] width 88 height 30
click at [1061, 353] on input "number" at bounding box center [1099, 360] width 88 height 30
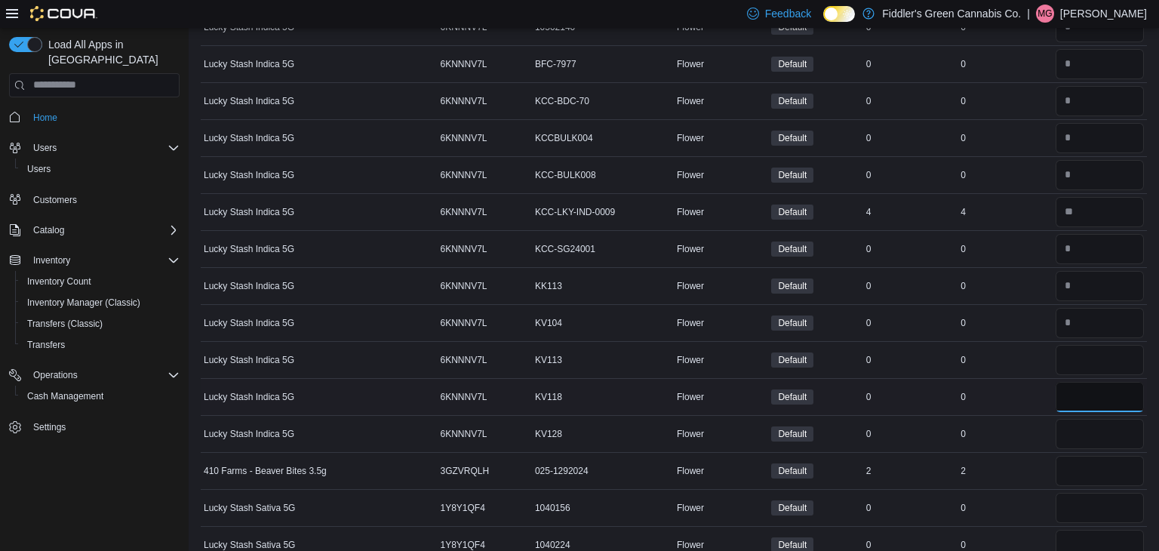
click at [1069, 382] on input "number" at bounding box center [1099, 397] width 88 height 30
click at [1070, 419] on input "number" at bounding box center [1099, 434] width 88 height 30
click at [1070, 456] on input "number" at bounding box center [1099, 471] width 88 height 30
click at [1071, 493] on input "number" at bounding box center [1099, 508] width 88 height 30
click at [1072, 529] on input "number" at bounding box center [1099, 544] width 88 height 30
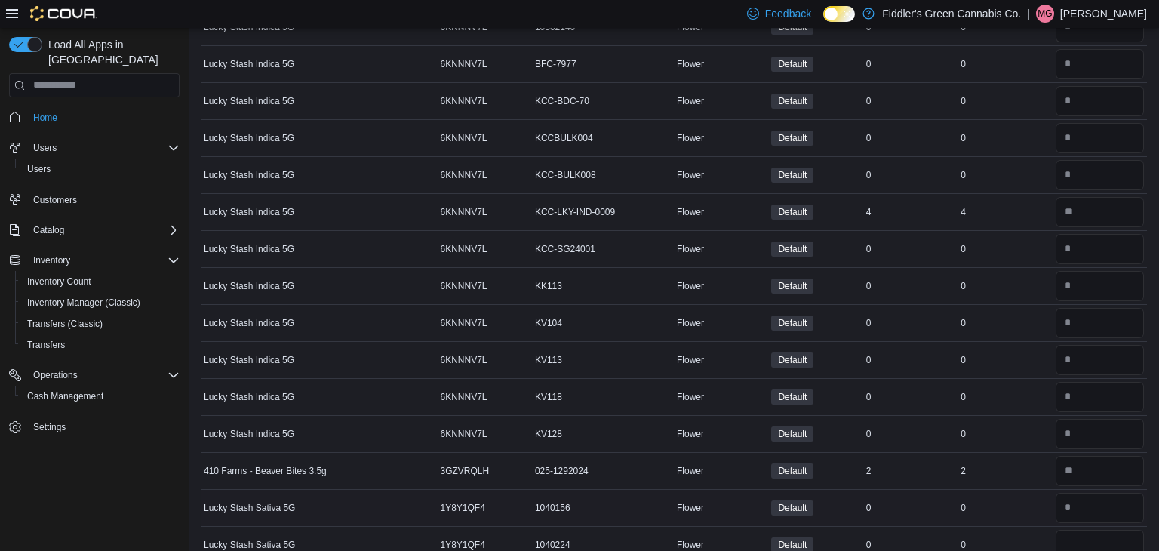
click at [1027, 498] on td "Real Time Stock 0" at bounding box center [1004, 507] width 94 height 37
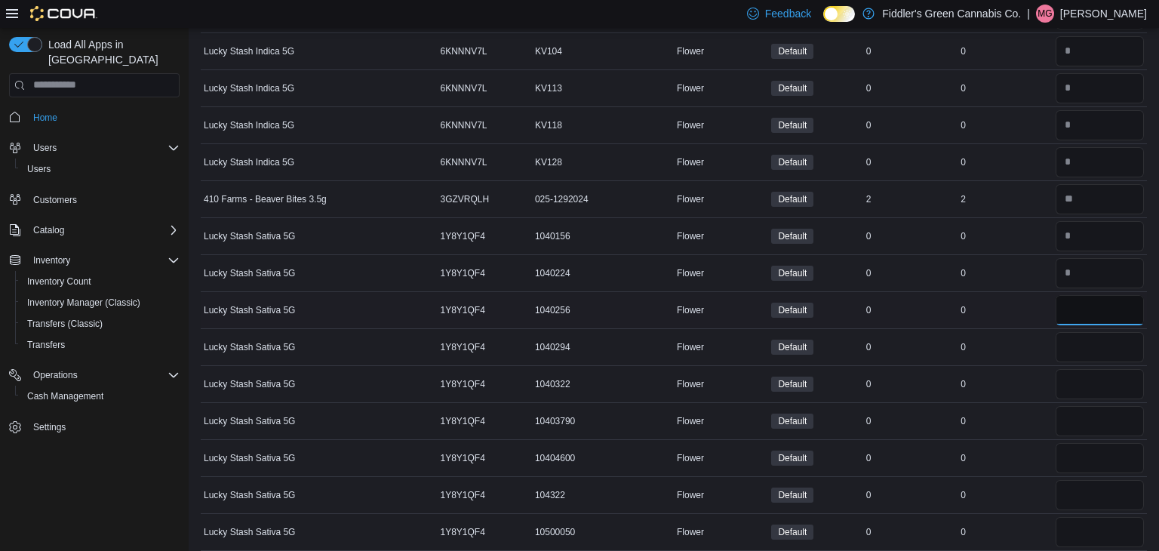
click at [1065, 297] on input "number" at bounding box center [1099, 310] width 88 height 30
click at [1075, 336] on input "number" at bounding box center [1099, 347] width 88 height 30
click at [1077, 369] on input "number" at bounding box center [1099, 384] width 88 height 30
click at [1078, 406] on input "number" at bounding box center [1099, 421] width 88 height 30
click at [1070, 454] on div at bounding box center [1099, 458] width 94 height 36
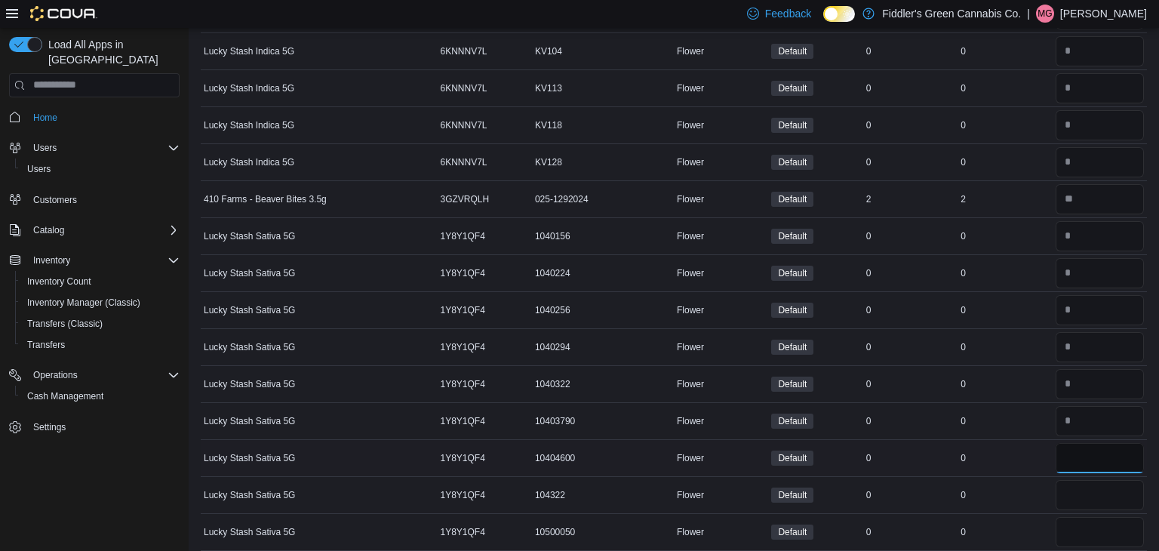
click at [1070, 453] on input "number" at bounding box center [1099, 458] width 88 height 30
click at [1070, 480] on input "number" at bounding box center [1099, 495] width 88 height 30
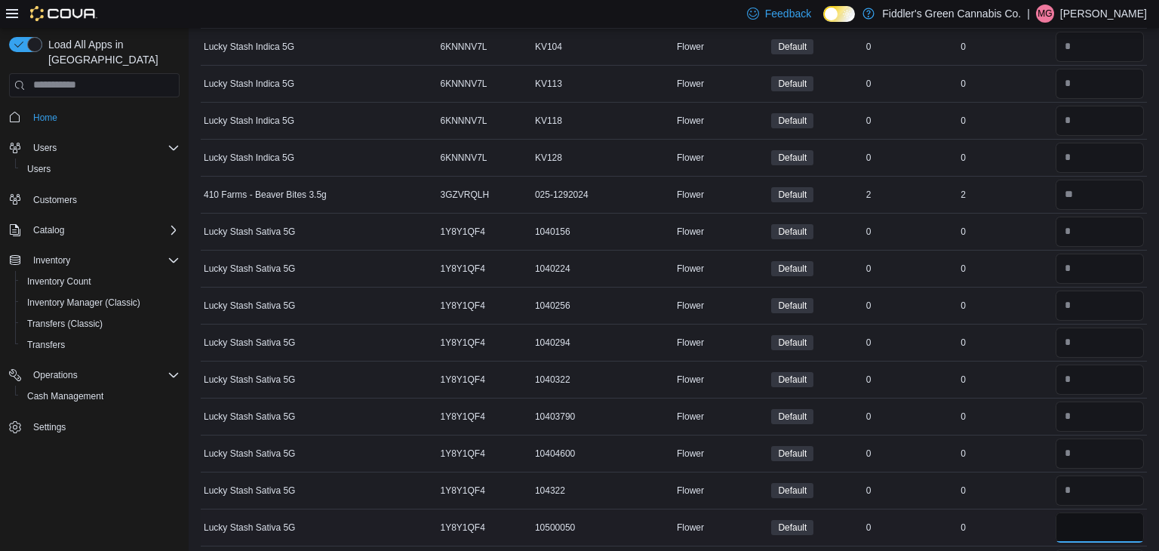
click at [1066, 512] on input "number" at bounding box center [1099, 527] width 88 height 30
click at [1048, 508] on td "Real Time Stock 0" at bounding box center [1004, 526] width 94 height 37
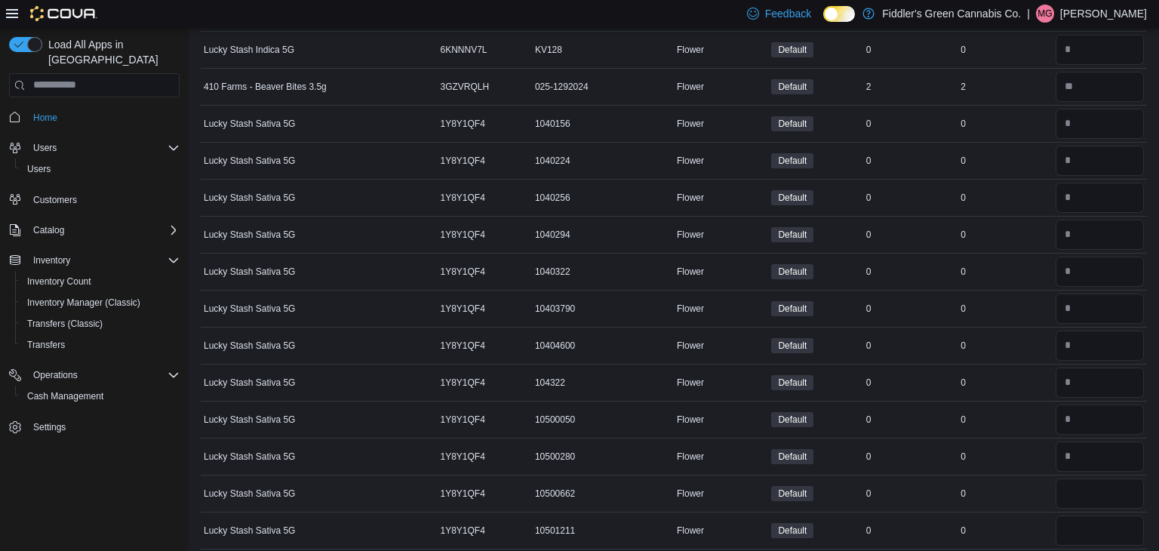
scroll to position [4565, 0]
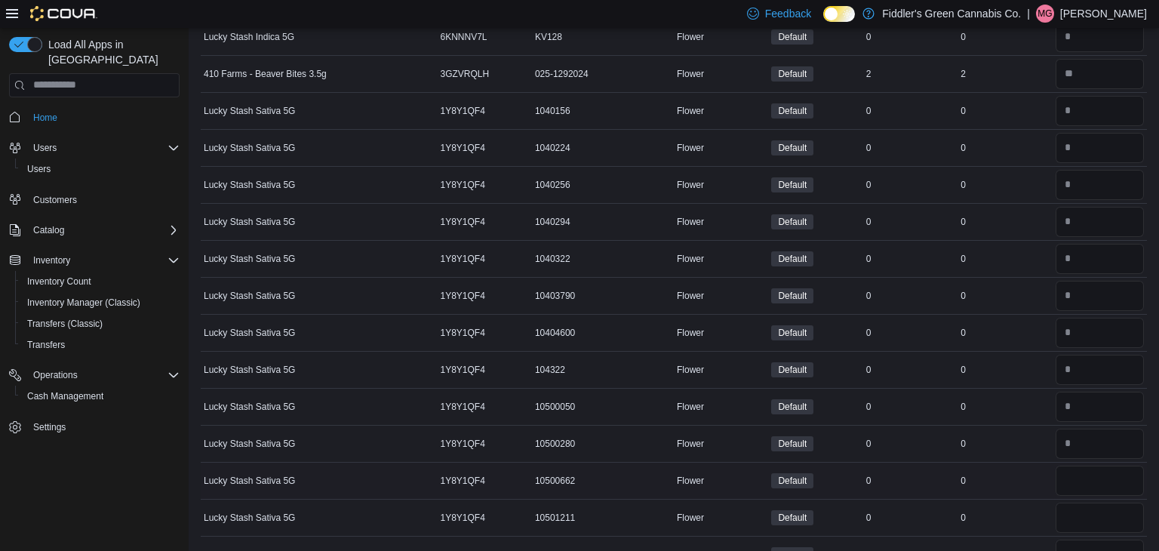
click at [1073, 477] on div at bounding box center [1099, 480] width 94 height 36
click at [1069, 469] on input "number" at bounding box center [1099, 480] width 88 height 30
click at [1076, 502] on input "number" at bounding box center [1099, 517] width 88 height 30
click at [1070, 544] on input "number" at bounding box center [1099, 554] width 88 height 30
click at [1043, 536] on td "Real Time Stock 0" at bounding box center [1004, 554] width 94 height 37
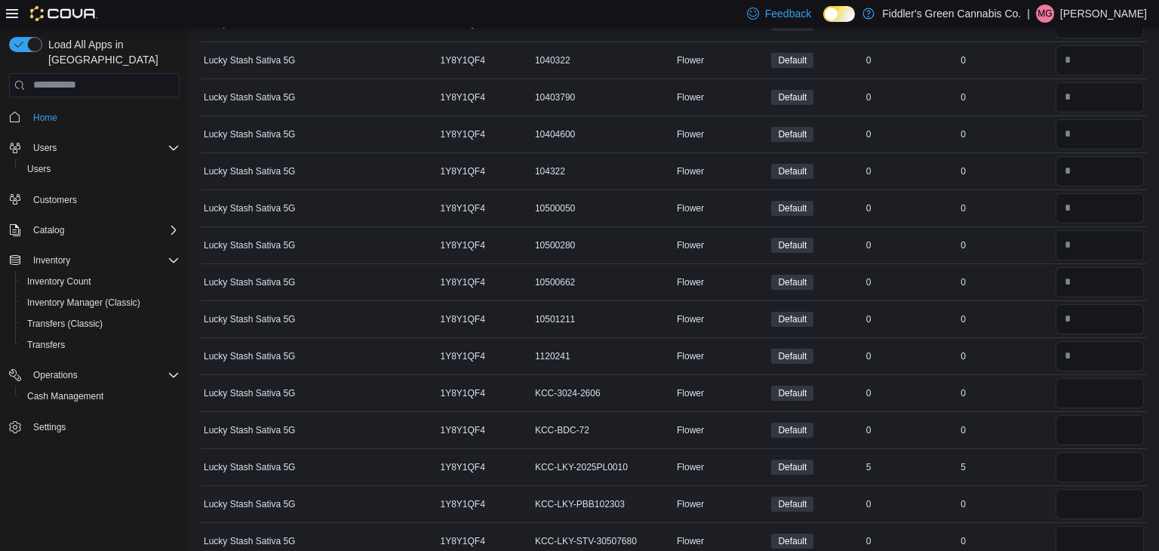
scroll to position [4777, 0]
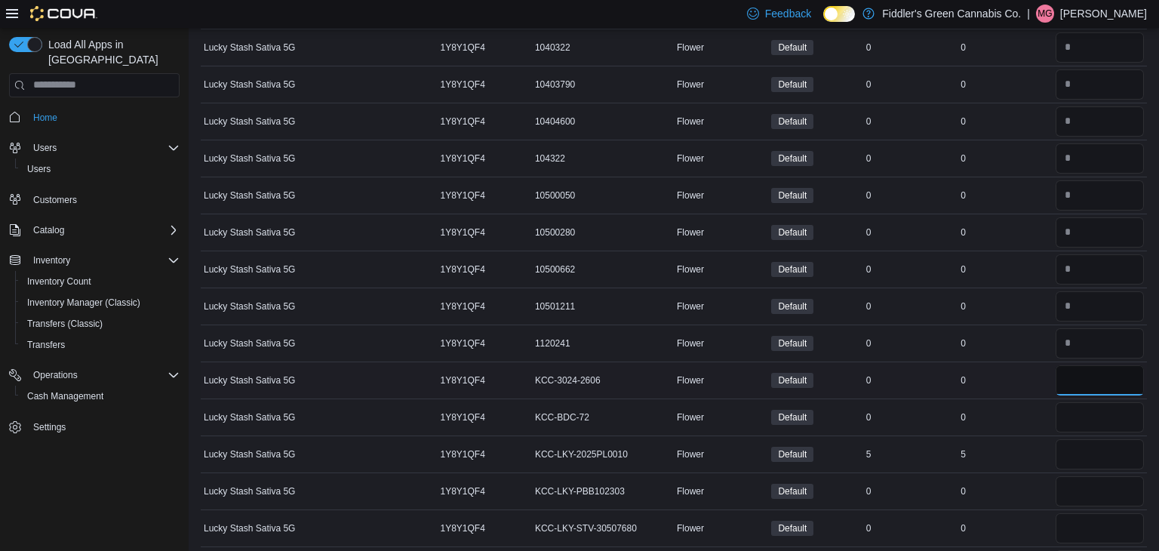
click at [1079, 368] on input "number" at bounding box center [1099, 380] width 88 height 30
click at [1077, 375] on div "*" at bounding box center [1099, 380] width 94 height 36
click at [1077, 375] on div at bounding box center [1099, 380] width 94 height 36
click at [1082, 404] on input "*" at bounding box center [1099, 417] width 88 height 30
click at [1073, 439] on input "number" at bounding box center [1099, 454] width 88 height 30
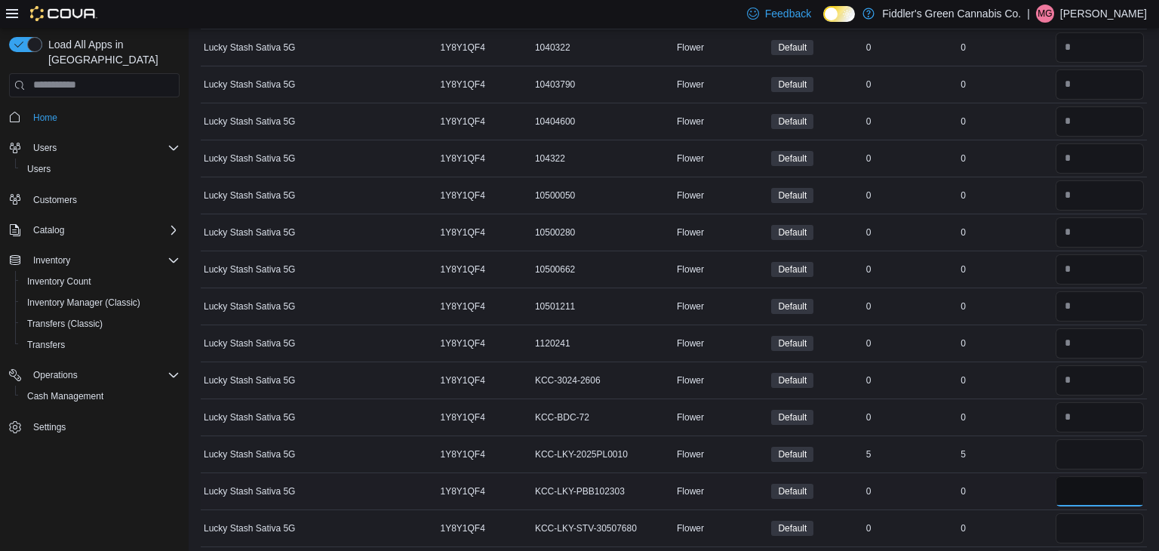
click at [1067, 476] on input "number" at bounding box center [1099, 491] width 88 height 30
click at [1070, 513] on input "number" at bounding box center [1099, 528] width 88 height 30
click at [1000, 519] on div "0" at bounding box center [1004, 528] width 94 height 18
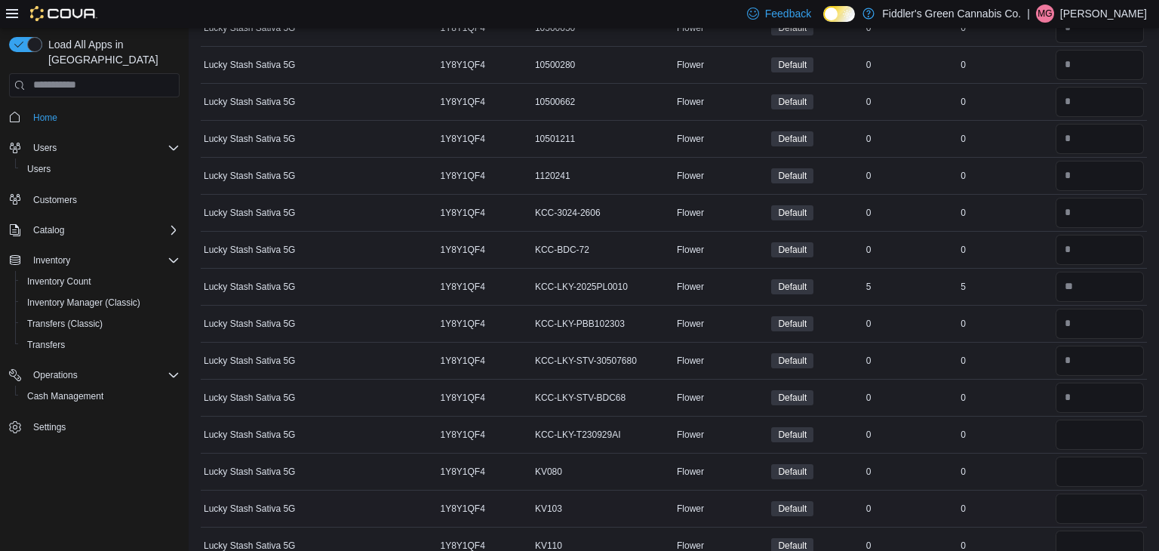
scroll to position [4958, 0]
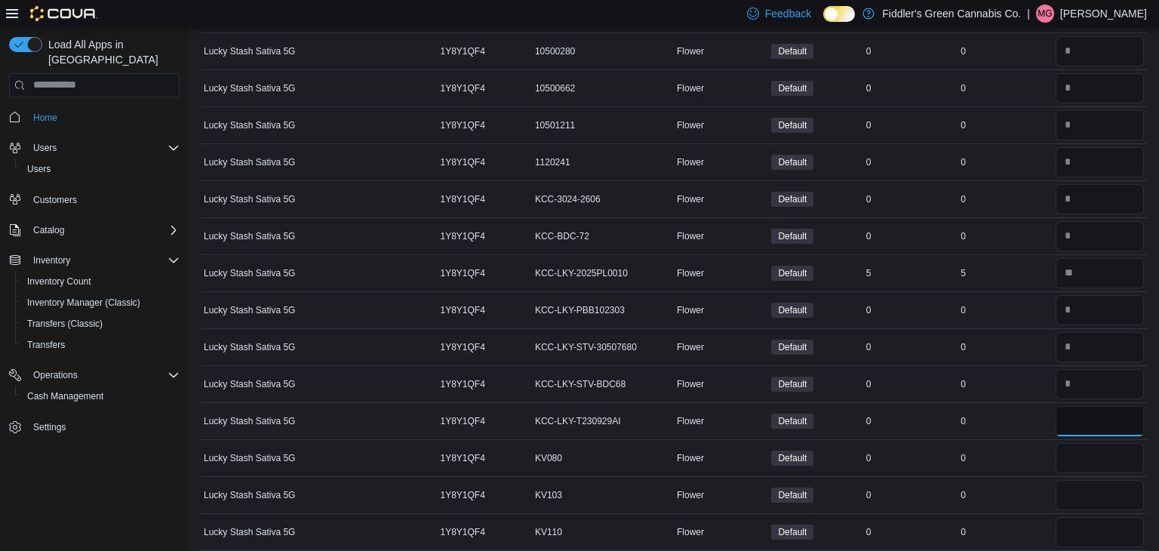
click at [1073, 406] on input "*" at bounding box center [1099, 421] width 88 height 30
click at [1071, 443] on input "number" at bounding box center [1099, 458] width 88 height 30
click at [1070, 480] on input "number" at bounding box center [1099, 495] width 88 height 30
click at [1073, 517] on input "number" at bounding box center [1099, 532] width 88 height 30
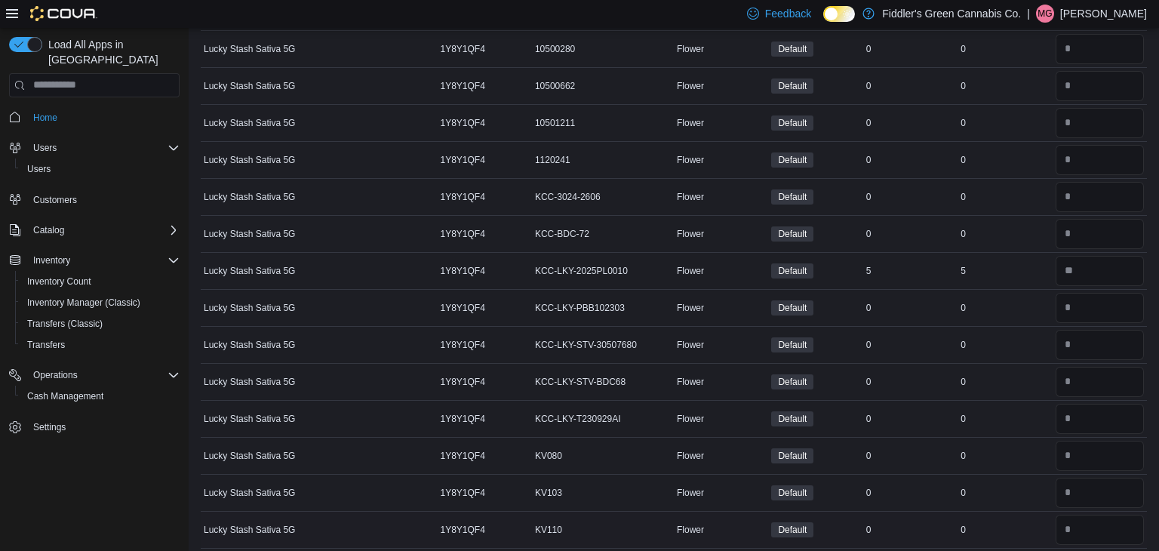
click at [1007, 520] on div "0" at bounding box center [1004, 529] width 94 height 18
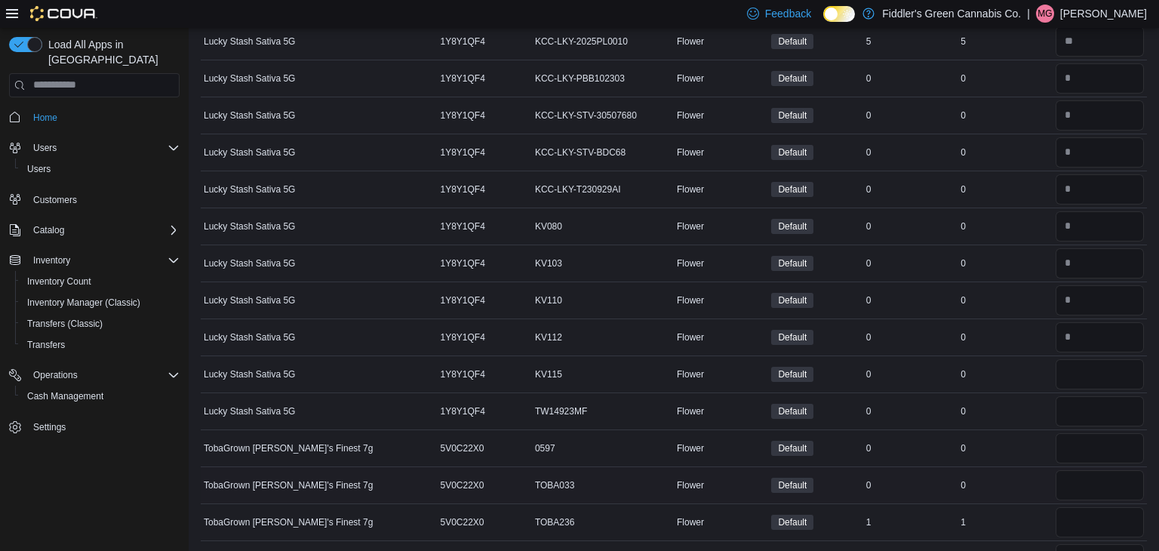
scroll to position [5201, 0]
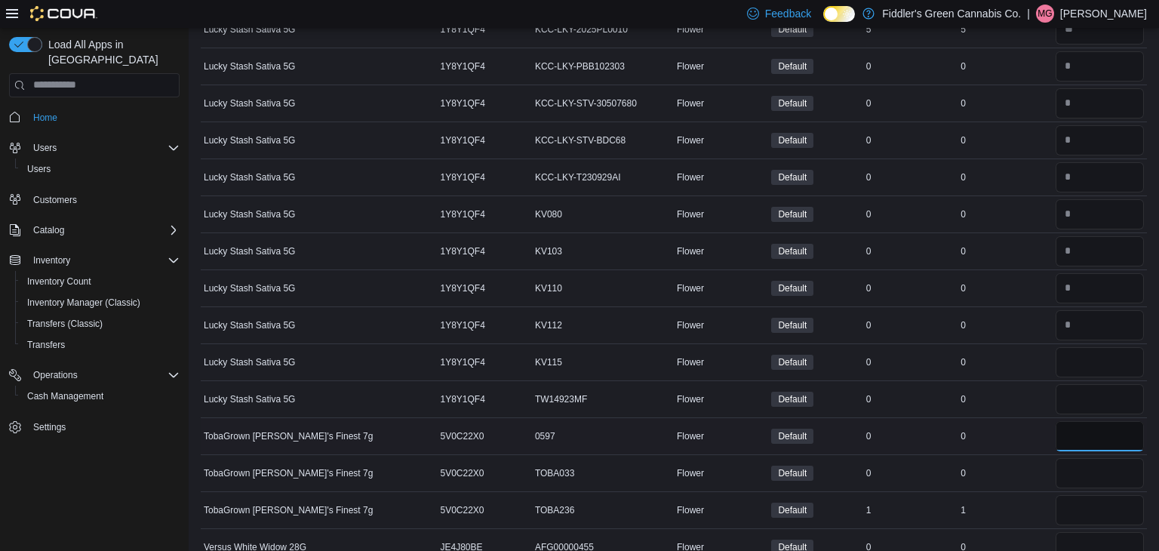
click at [1079, 421] on input "number" at bounding box center [1099, 436] width 88 height 30
click at [1082, 421] on input "*" at bounding box center [1099, 436] width 88 height 30
click at [1082, 388] on input "number" at bounding box center [1099, 399] width 88 height 30
click at [1066, 351] on input "number" at bounding box center [1099, 362] width 88 height 30
click at [1072, 458] on input "number" at bounding box center [1099, 473] width 88 height 30
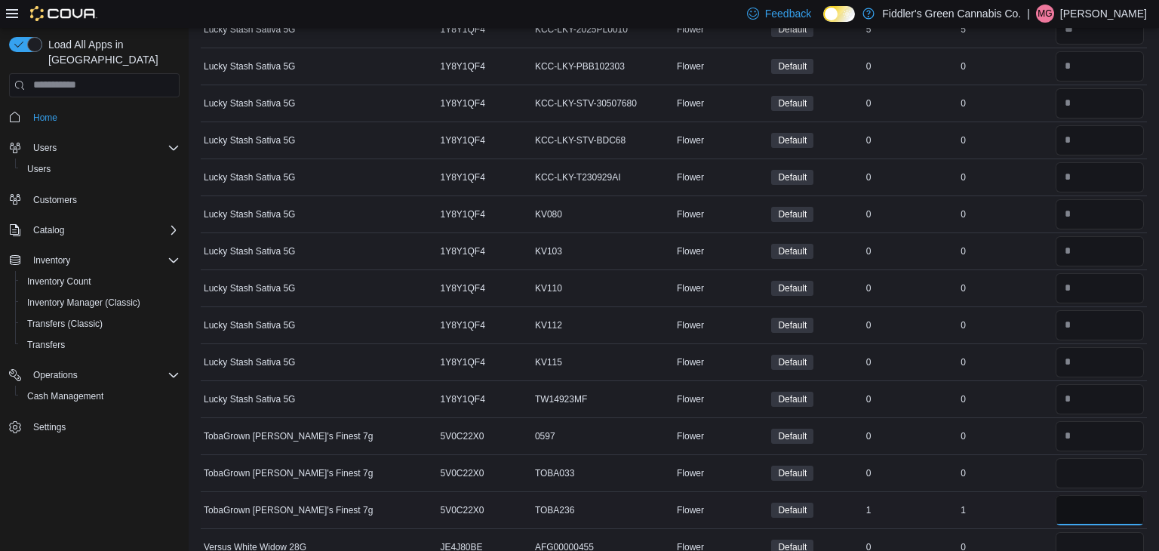
click at [1079, 495] on input "number" at bounding box center [1099, 510] width 88 height 30
click at [1073, 532] on input "number" at bounding box center [1099, 547] width 88 height 30
click at [1019, 501] on div "1" at bounding box center [1004, 510] width 94 height 18
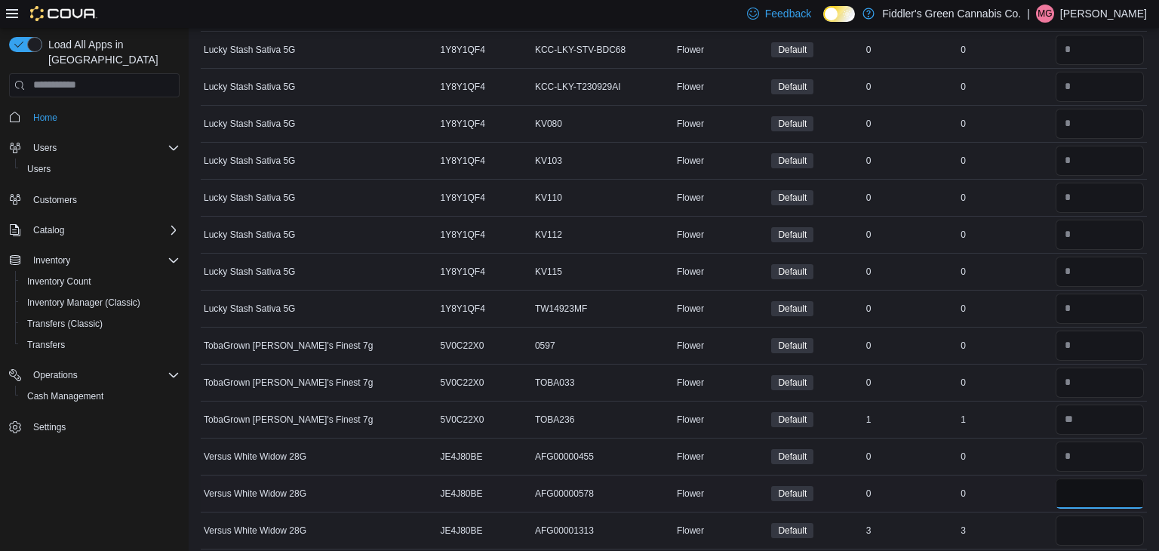
click at [1067, 481] on input "number" at bounding box center [1099, 493] width 88 height 30
click at [1067, 515] on input "number" at bounding box center [1099, 530] width 88 height 30
click at [1040, 521] on div "3" at bounding box center [1004, 530] width 94 height 18
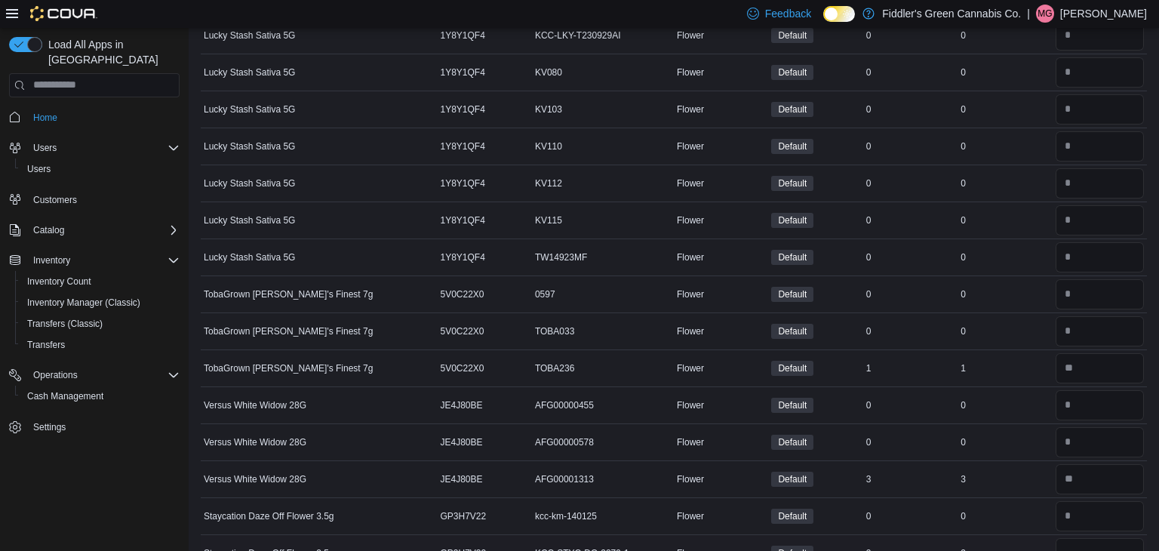
scroll to position [5353, 0]
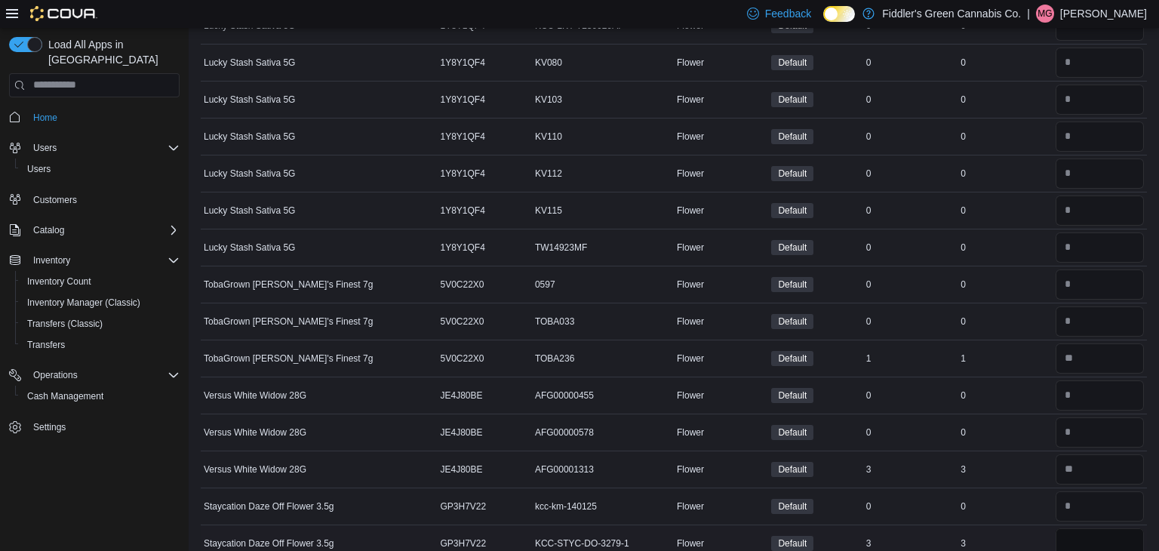
click at [1099, 528] on input "number" at bounding box center [1099, 543] width 88 height 30
click at [999, 460] on div "3" at bounding box center [1004, 469] width 94 height 18
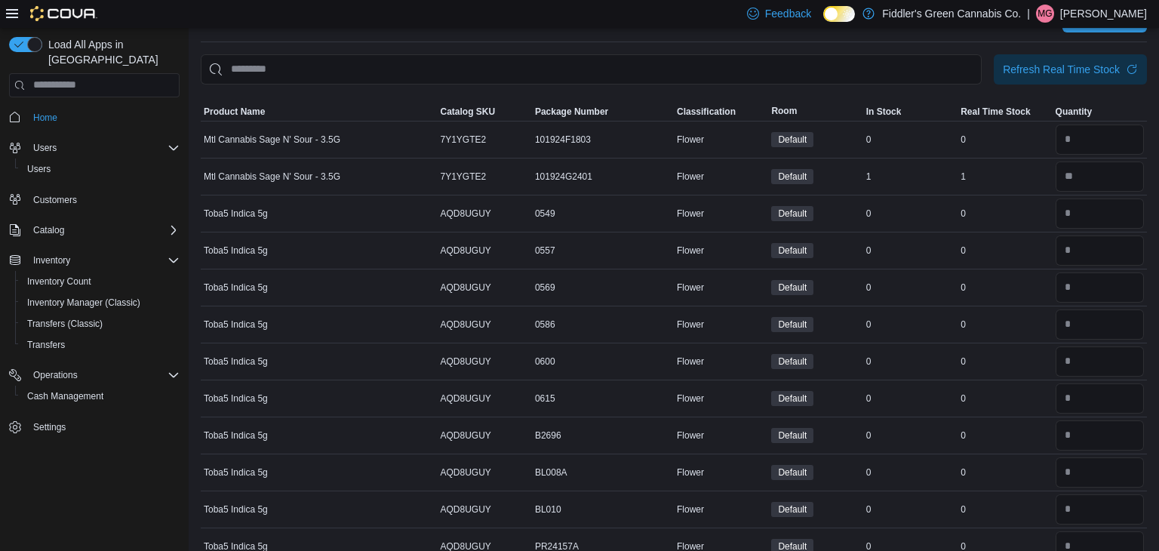
scroll to position [0, 0]
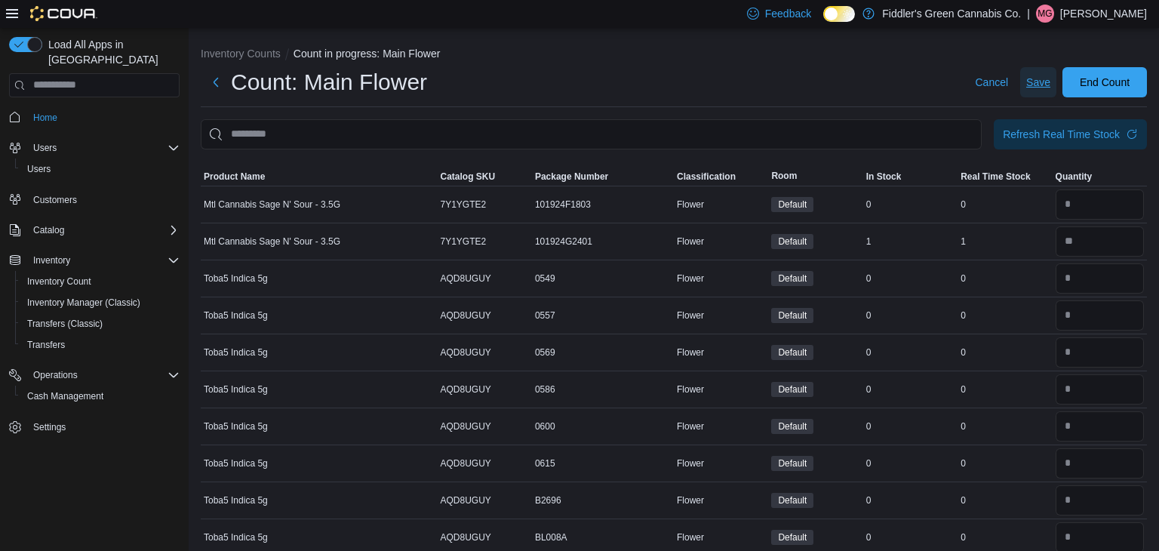
click at [1039, 75] on span "Save" at bounding box center [1038, 82] width 24 height 15
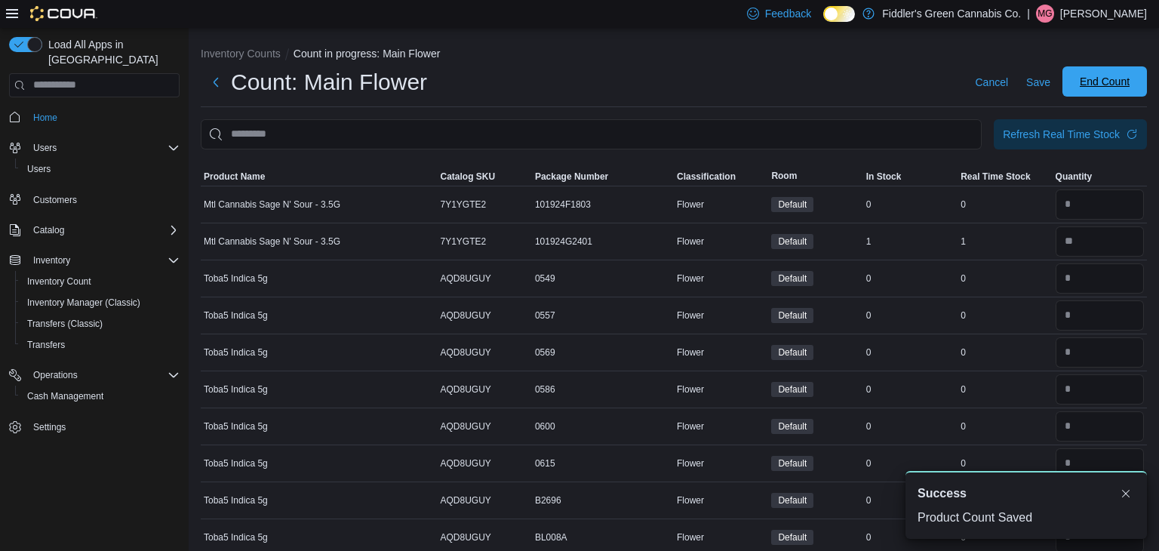
click at [1131, 75] on span "End Count" at bounding box center [1104, 81] width 66 height 30
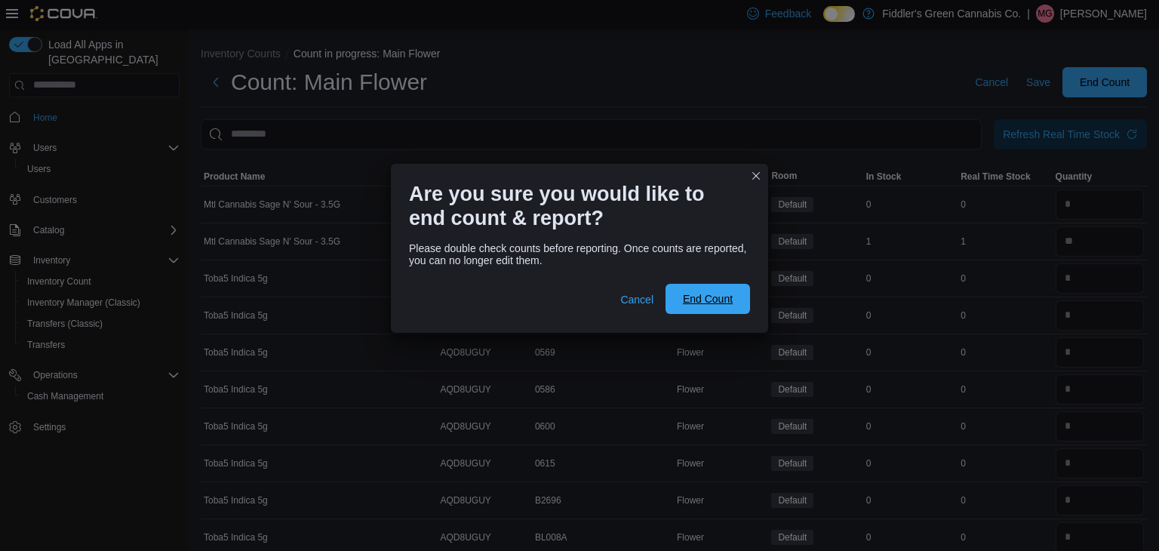
click at [704, 292] on span "End Count" at bounding box center [708, 298] width 50 height 15
click at [714, 304] on span "End Count" at bounding box center [708, 298] width 50 height 15
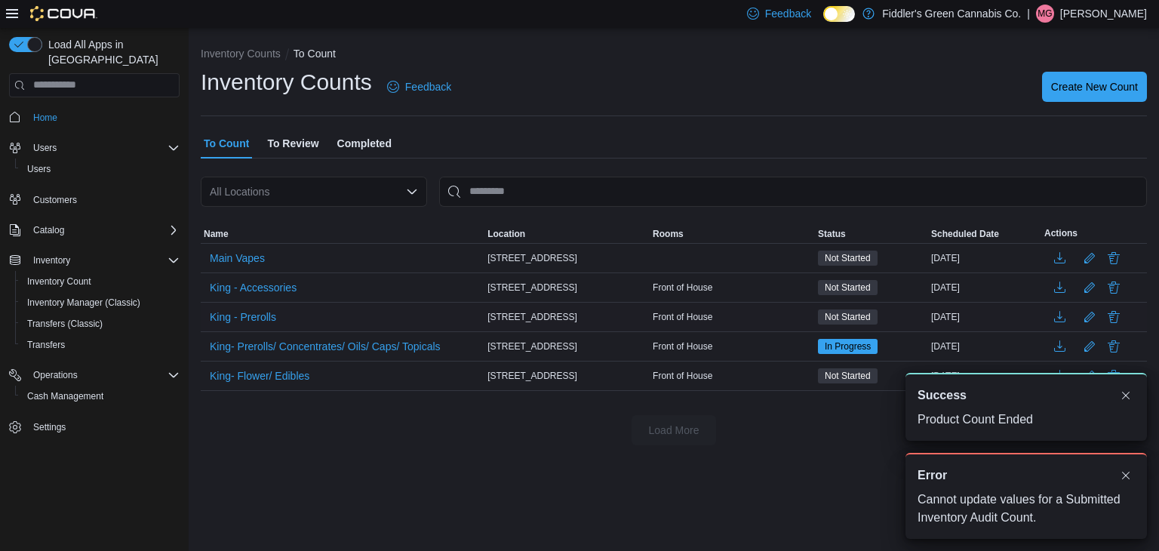
click at [713, 304] on td "Front of House" at bounding box center [731, 316] width 165 height 29
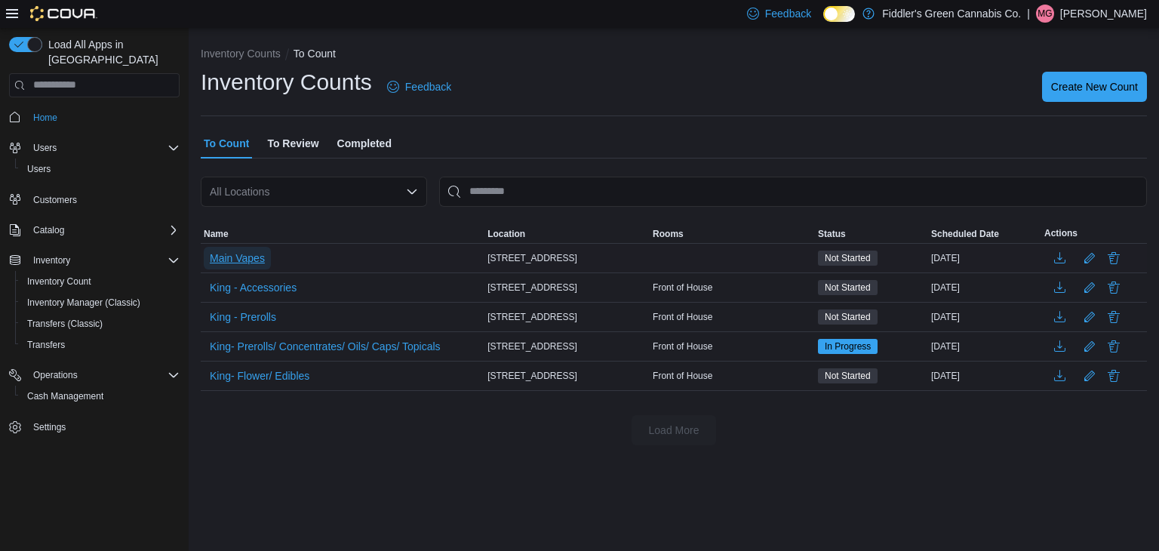
click at [229, 260] on span "Main Vapes" at bounding box center [237, 257] width 55 height 15
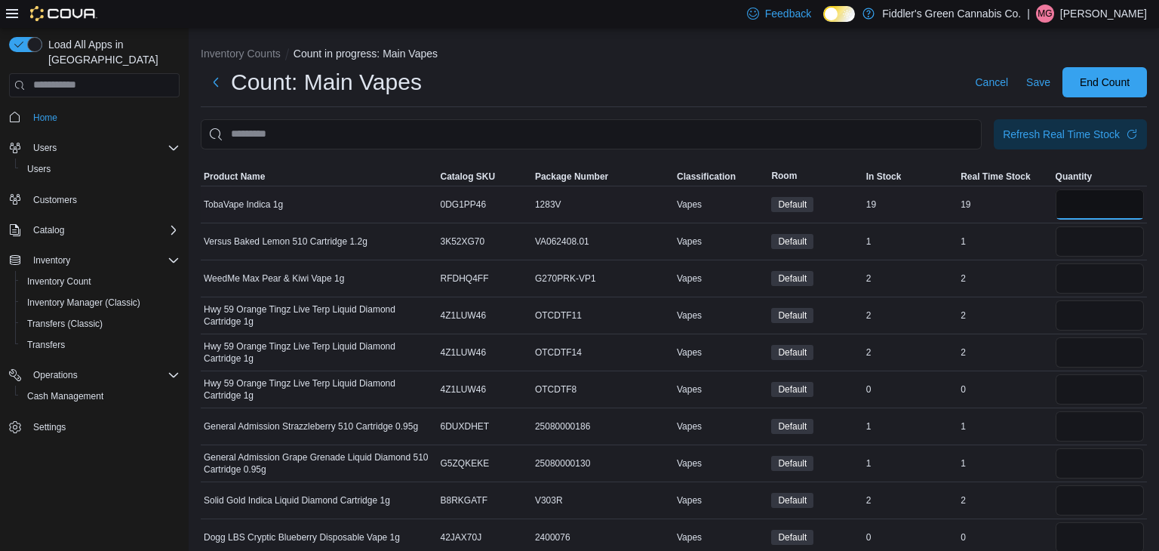
click at [1088, 195] on input "number" at bounding box center [1099, 204] width 88 height 30
click at [1082, 234] on input "number" at bounding box center [1099, 241] width 88 height 30
click at [1082, 283] on input "number" at bounding box center [1099, 278] width 88 height 30
click at [1081, 324] on input "number" at bounding box center [1099, 315] width 88 height 30
click at [1071, 344] on input "number" at bounding box center [1099, 352] width 88 height 30
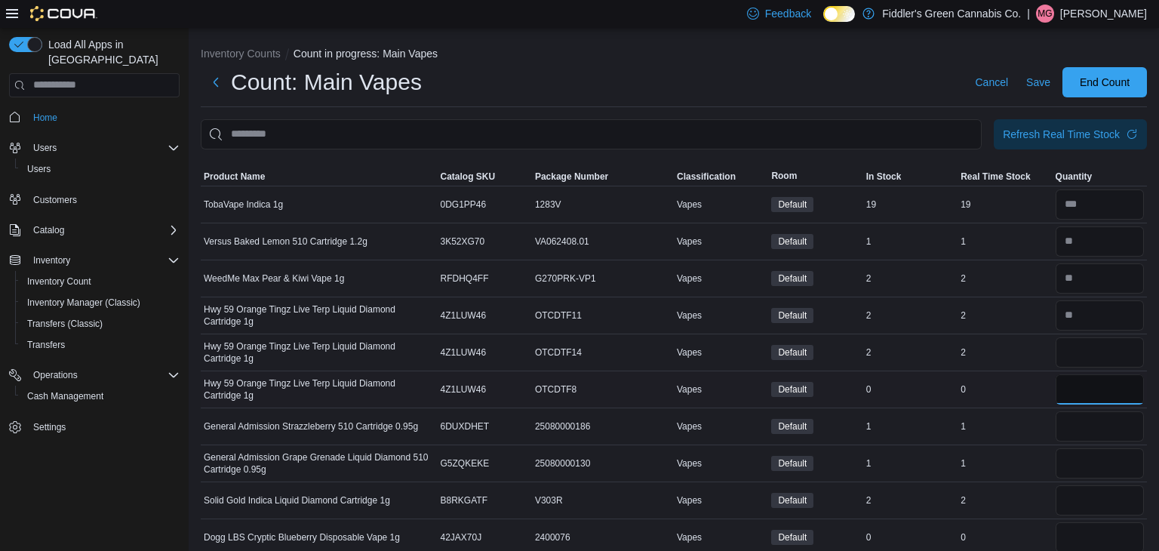
click at [1080, 394] on input "number" at bounding box center [1099, 389] width 88 height 30
click at [1083, 428] on input "number" at bounding box center [1099, 426] width 88 height 30
click at [1095, 452] on input "number" at bounding box center [1099, 463] width 88 height 30
click at [1080, 491] on input "*" at bounding box center [1099, 500] width 88 height 30
click at [1081, 522] on input "number" at bounding box center [1099, 537] width 88 height 30
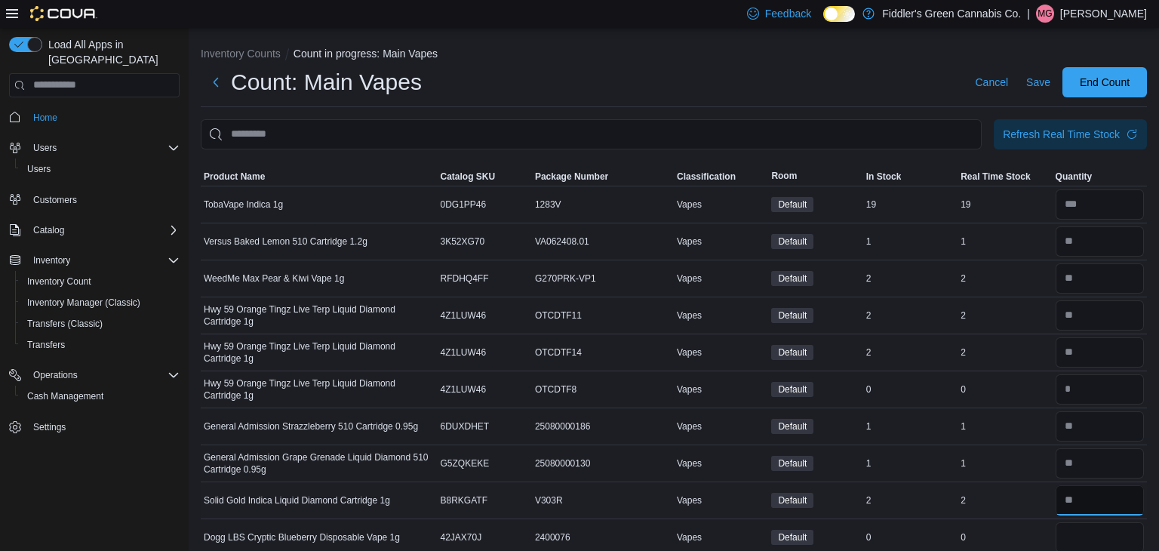
click at [1084, 497] on input "number" at bounding box center [1099, 500] width 88 height 30
click at [1045, 493] on div "2" at bounding box center [1004, 500] width 94 height 18
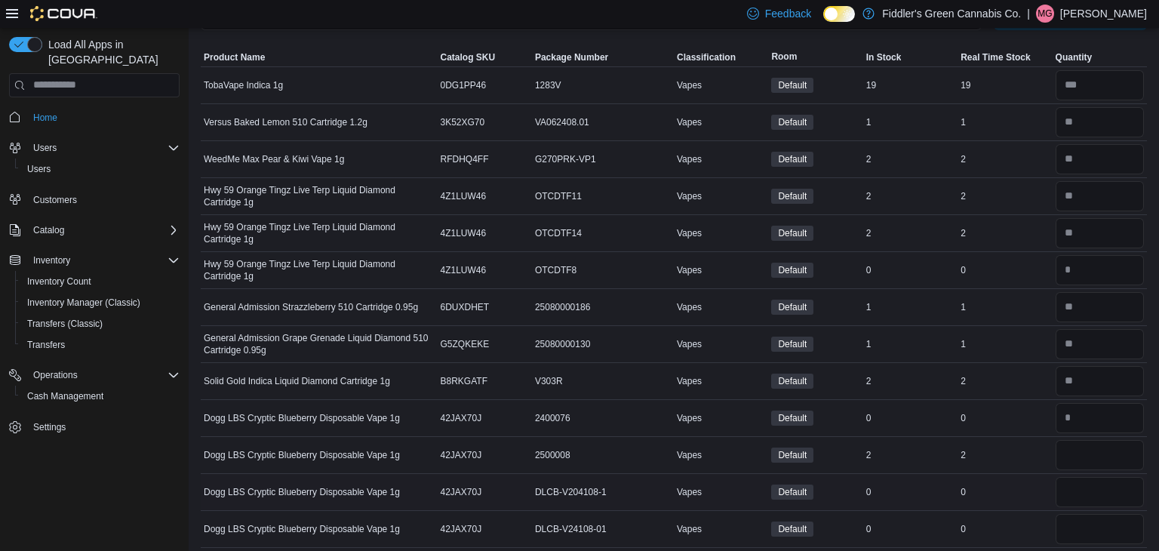
scroll to position [121, 0]
click at [1096, 435] on div at bounding box center [1099, 453] width 94 height 36
click at [1086, 456] on input "number" at bounding box center [1099, 453] width 88 height 30
click at [990, 448] on div "2" at bounding box center [1004, 453] width 94 height 18
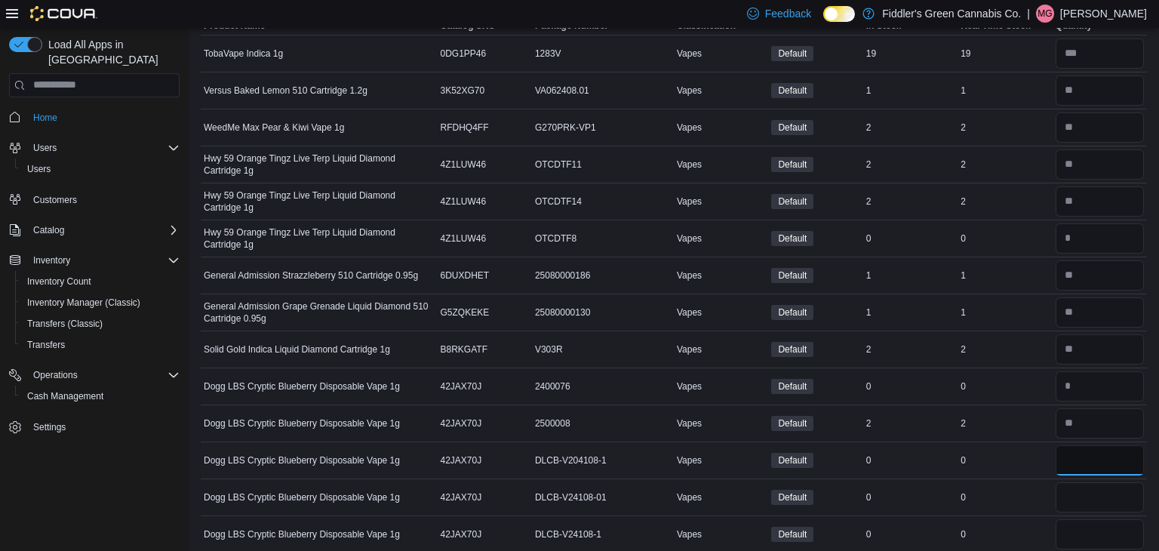
click at [1069, 465] on input "number" at bounding box center [1099, 460] width 88 height 30
click at [1073, 505] on input "*" at bounding box center [1099, 497] width 88 height 30
click at [1073, 516] on div at bounding box center [1099, 534] width 94 height 36
click at [1065, 546] on input "number" at bounding box center [1099, 534] width 88 height 30
click at [1024, 525] on div "0" at bounding box center [1004, 534] width 94 height 18
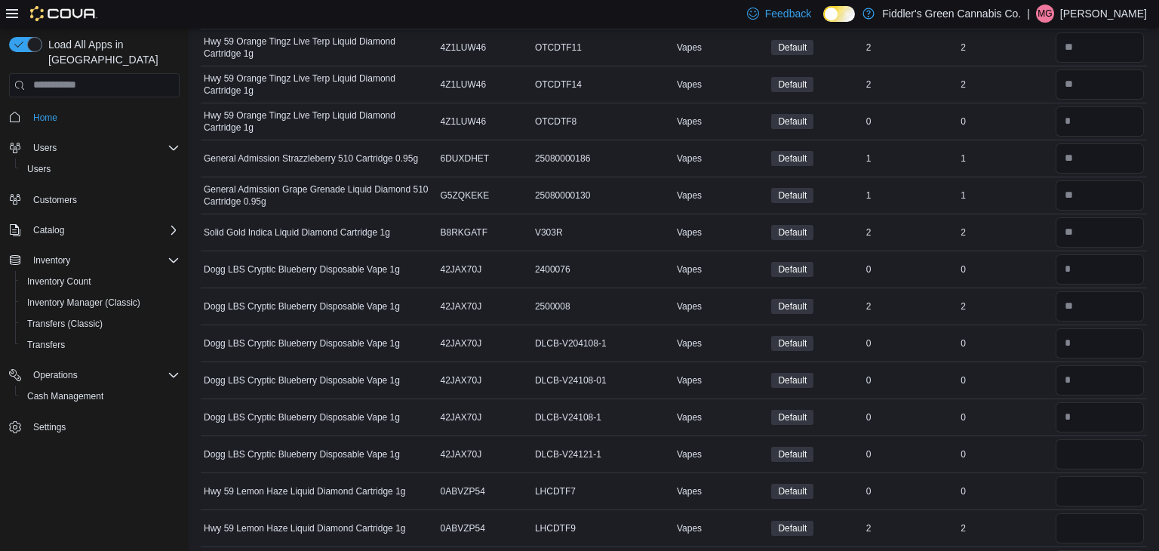
scroll to position [272, 0]
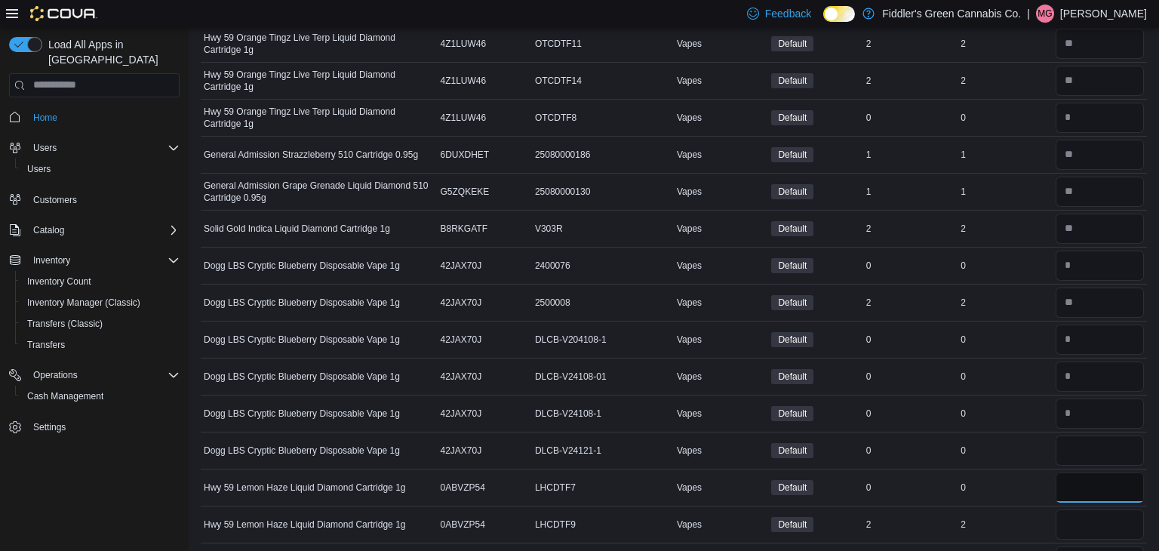
click at [1098, 472] on input "number" at bounding box center [1099, 487] width 88 height 30
click at [1094, 462] on input "number" at bounding box center [1099, 450] width 88 height 30
click at [1085, 516] on input "number" at bounding box center [1099, 524] width 88 height 30
click at [1014, 478] on div "0" at bounding box center [1004, 487] width 94 height 18
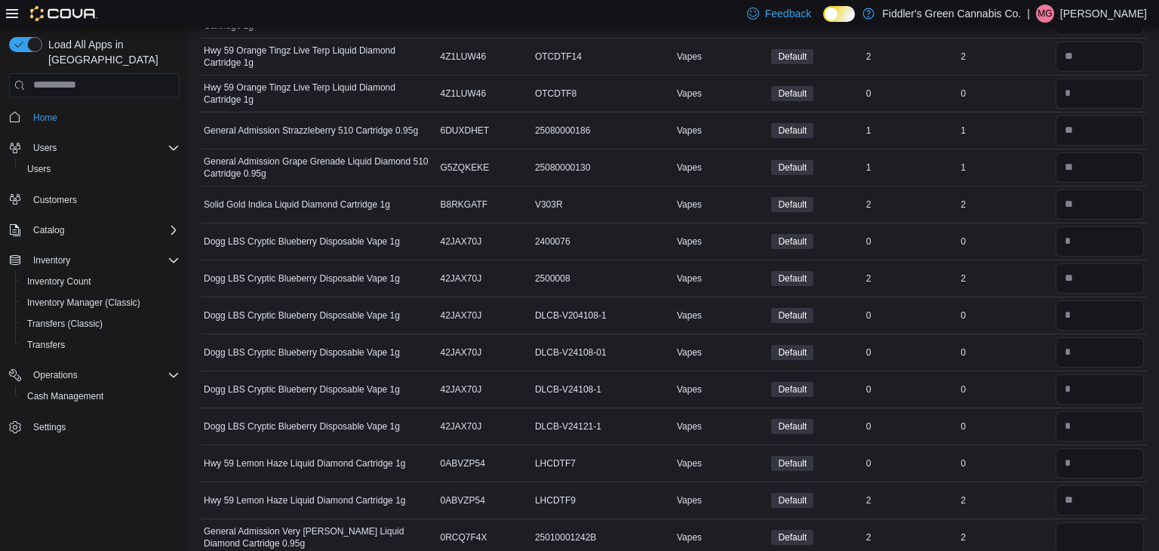
scroll to position [302, 0]
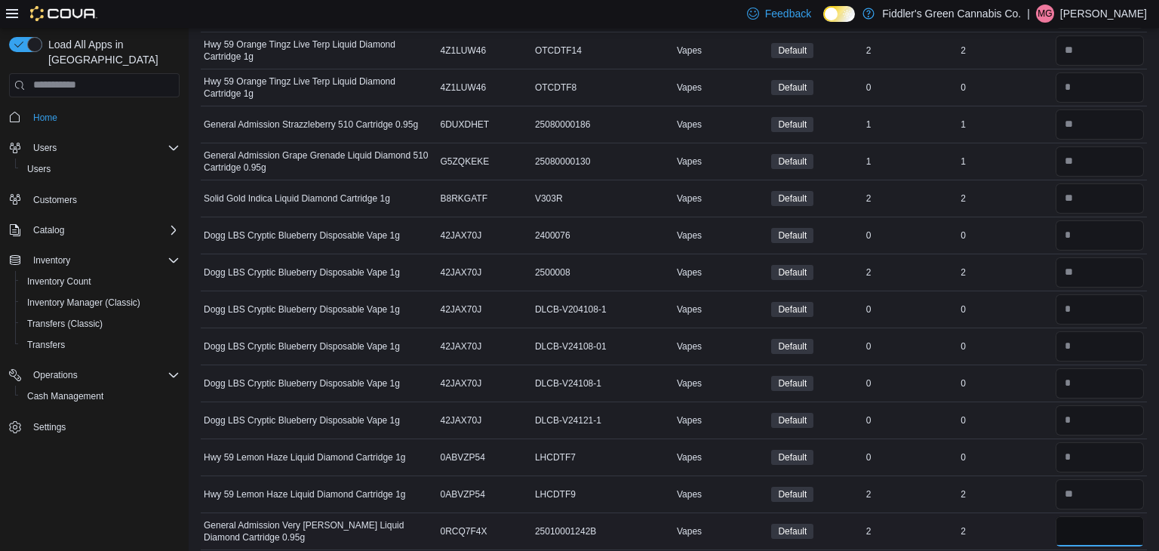
click at [1091, 529] on input "number" at bounding box center [1099, 531] width 88 height 30
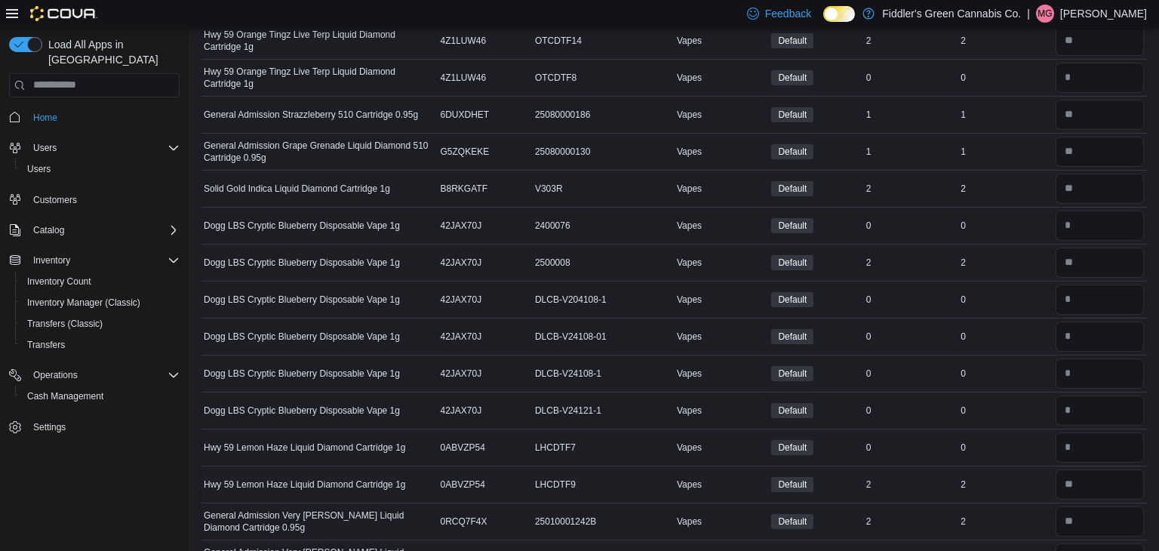
click at [983, 484] on div "2" at bounding box center [1004, 484] width 94 height 18
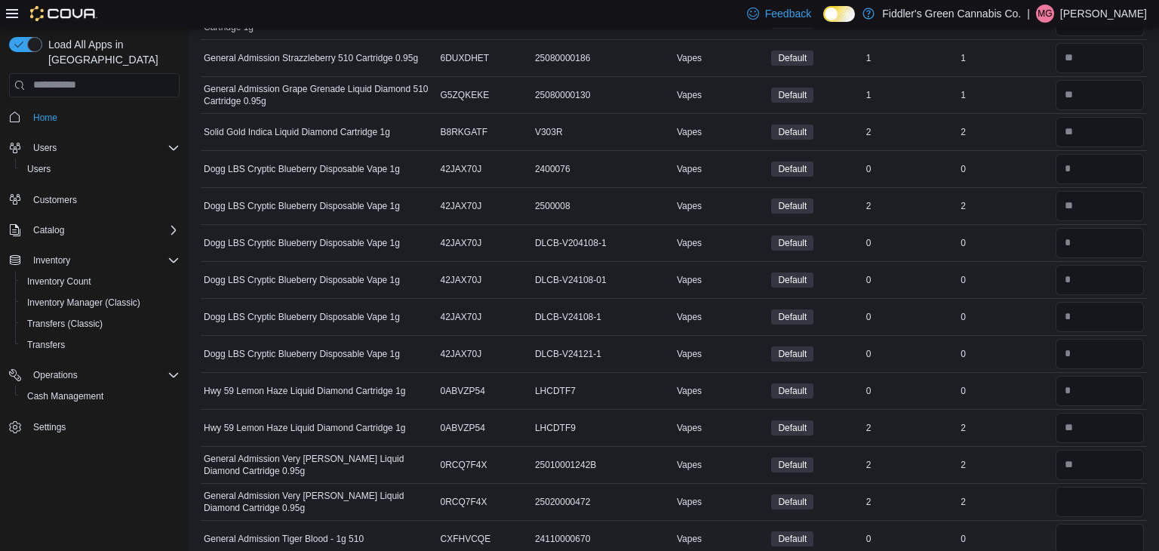
scroll to position [392, 0]
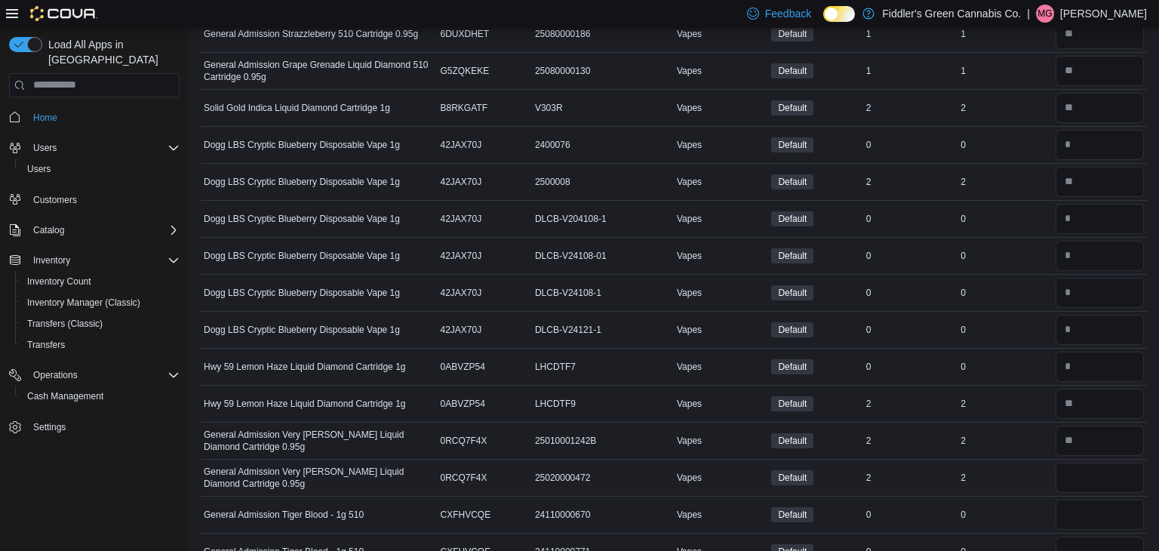
click at [1082, 491] on div at bounding box center [1099, 477] width 94 height 36
click at [1081, 483] on input "number" at bounding box center [1099, 477] width 88 height 30
click at [979, 459] on td "Real Time Stock 2" at bounding box center [1004, 477] width 94 height 37
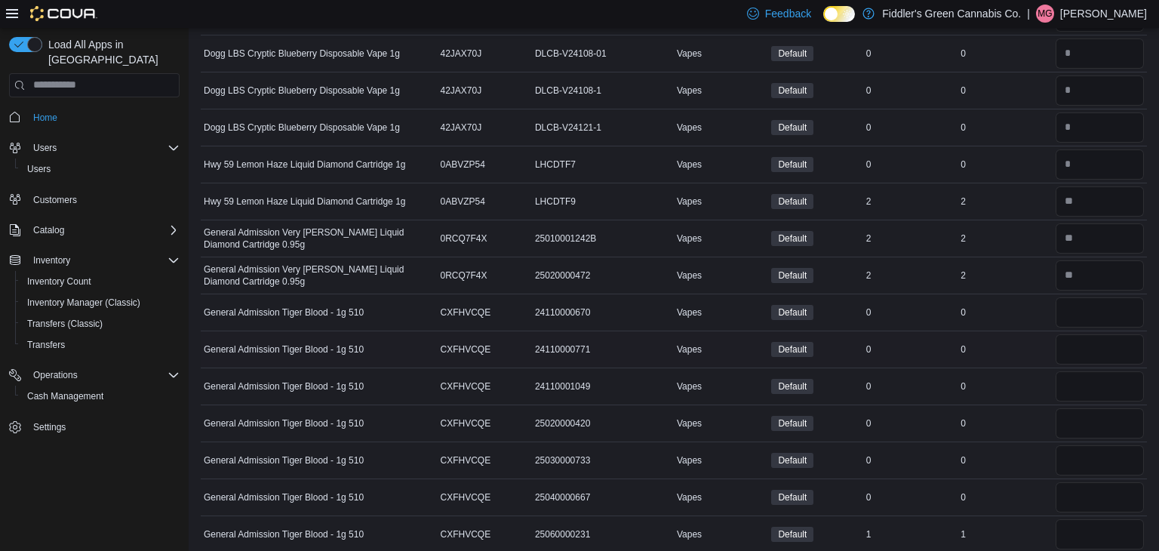
scroll to position [603, 0]
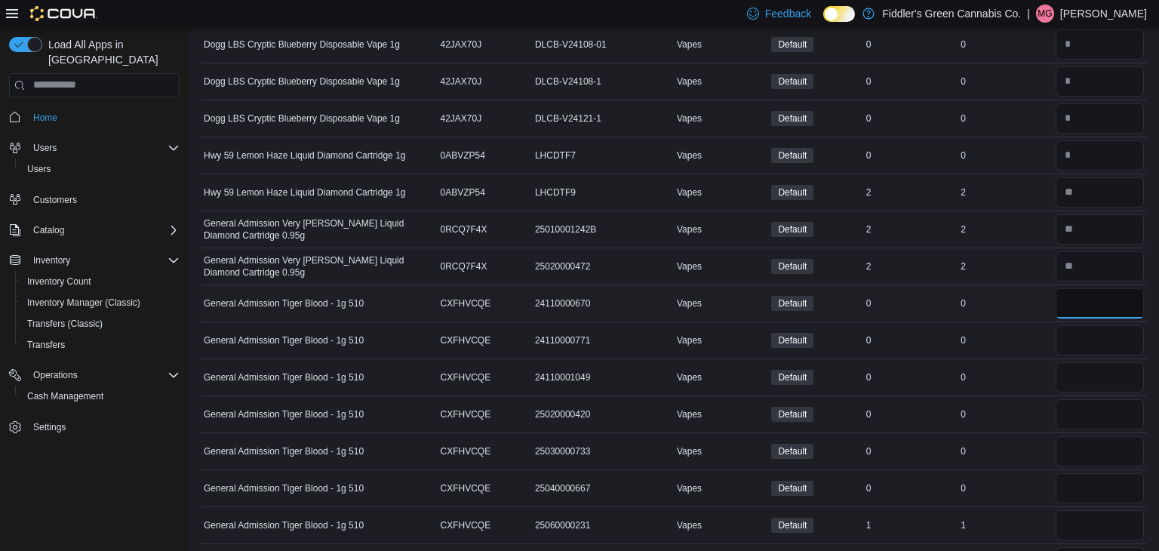
click at [1074, 302] on input "number" at bounding box center [1099, 303] width 88 height 30
click at [1079, 336] on input "number" at bounding box center [1099, 340] width 88 height 30
click at [1081, 367] on input "*" at bounding box center [1099, 377] width 88 height 30
click at [1070, 414] on input "number" at bounding box center [1099, 414] width 88 height 30
click at [1057, 459] on input "number" at bounding box center [1099, 451] width 88 height 30
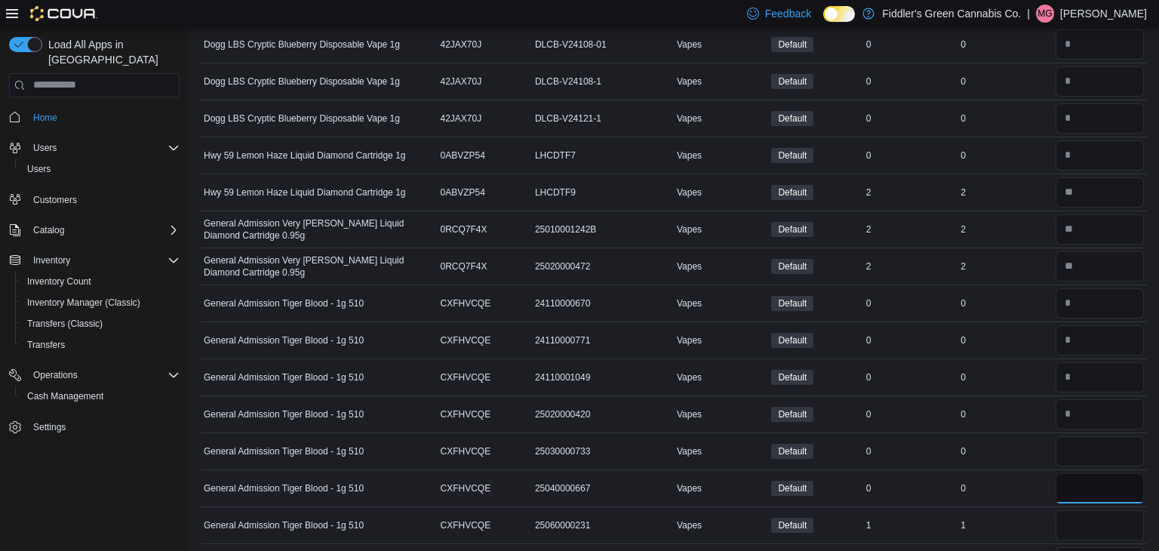
click at [1069, 474] on input "number" at bounding box center [1099, 488] width 88 height 30
click at [1067, 529] on input "number" at bounding box center [1099, 525] width 88 height 30
click at [956, 347] on td "In Stock 0" at bounding box center [910, 339] width 94 height 37
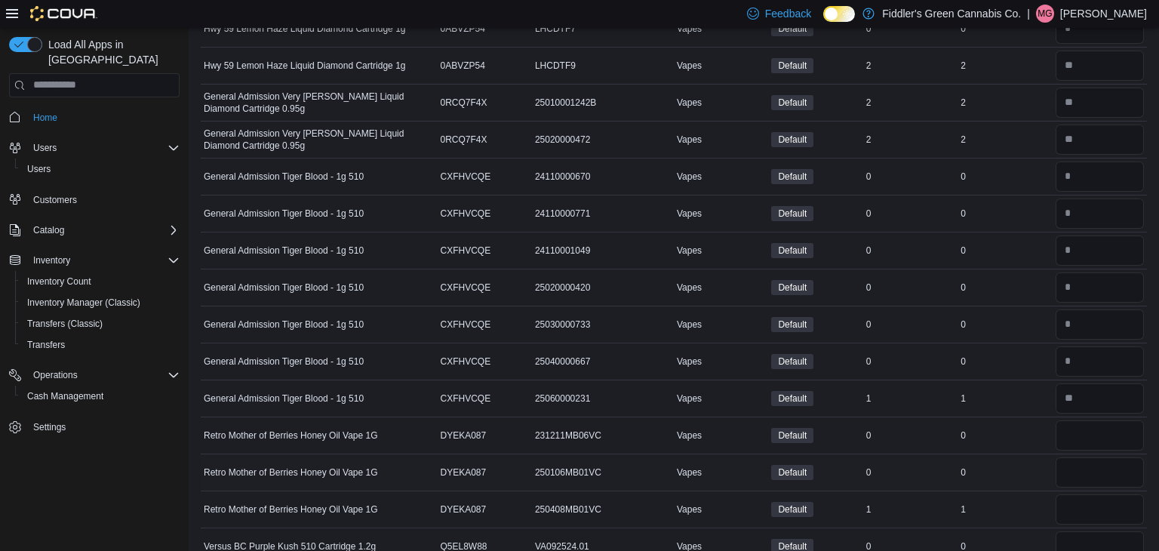
scroll to position [754, 0]
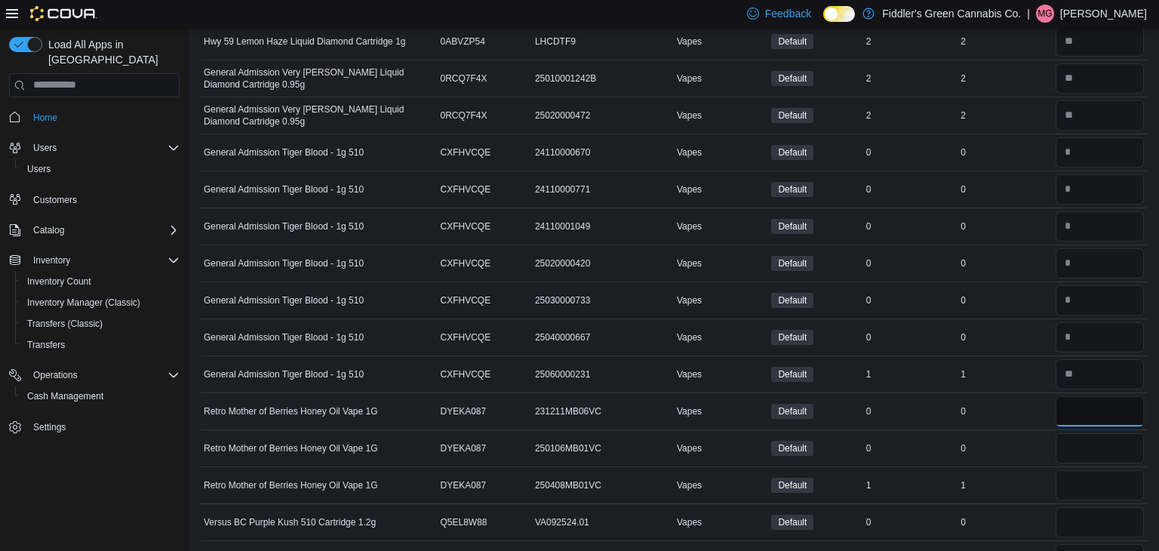
click at [1074, 404] on input "number" at bounding box center [1099, 411] width 88 height 30
click at [1082, 437] on input "number" at bounding box center [1099, 448] width 88 height 30
click at [1094, 489] on input "number" at bounding box center [1099, 485] width 88 height 30
click at [1057, 514] on input "number" at bounding box center [1099, 522] width 88 height 30
click at [1039, 507] on td "Real Time Stock 0" at bounding box center [1004, 521] width 94 height 37
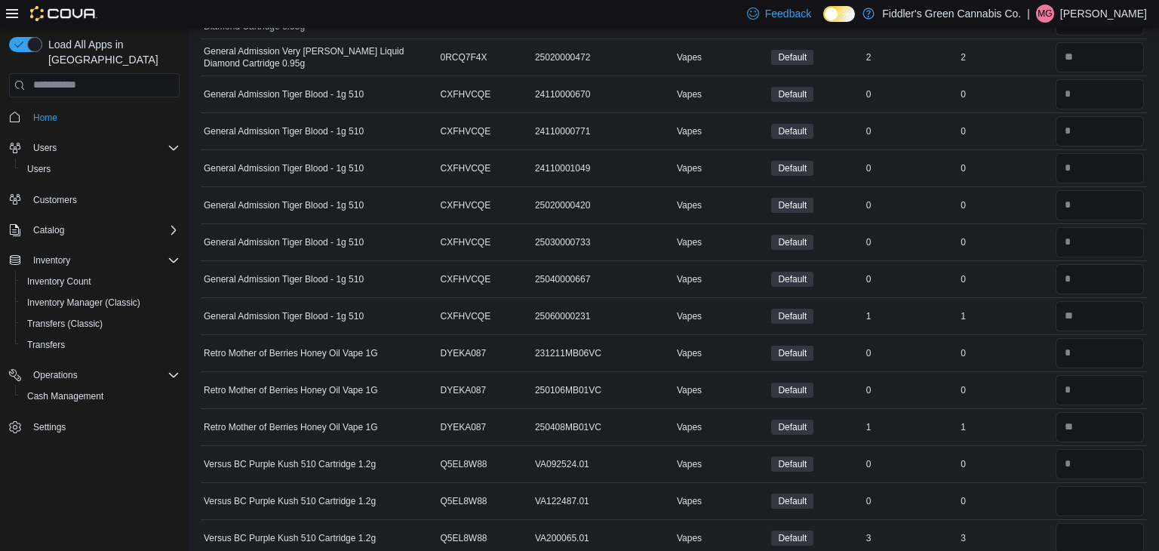
scroll to position [815, 0]
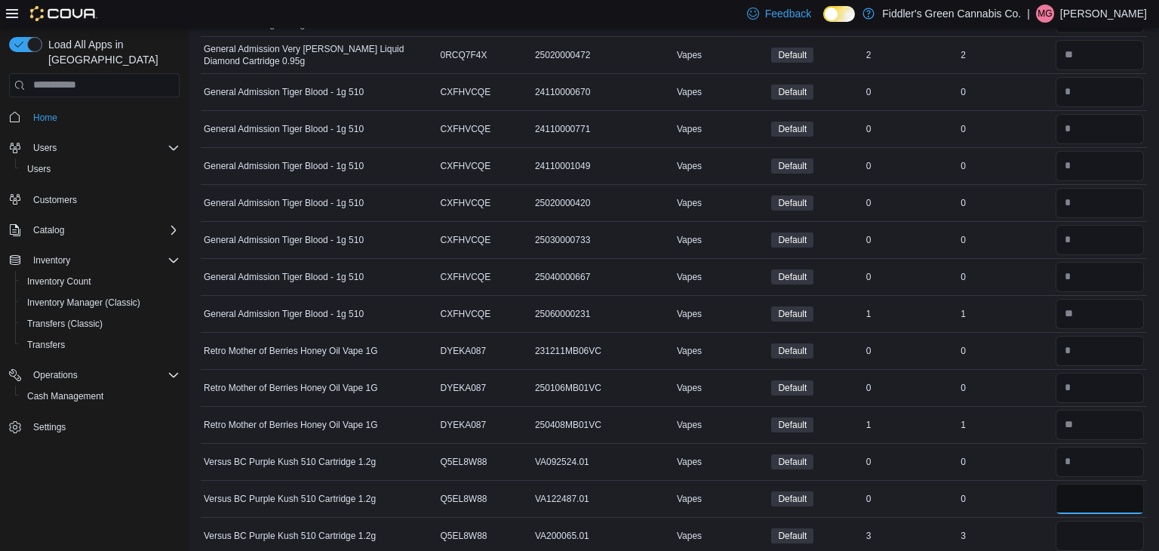
click at [1088, 502] on input "number" at bounding box center [1099, 498] width 88 height 30
click at [1087, 521] on input "number" at bounding box center [1099, 535] width 88 height 30
click at [962, 489] on div "0" at bounding box center [1004, 498] width 94 height 18
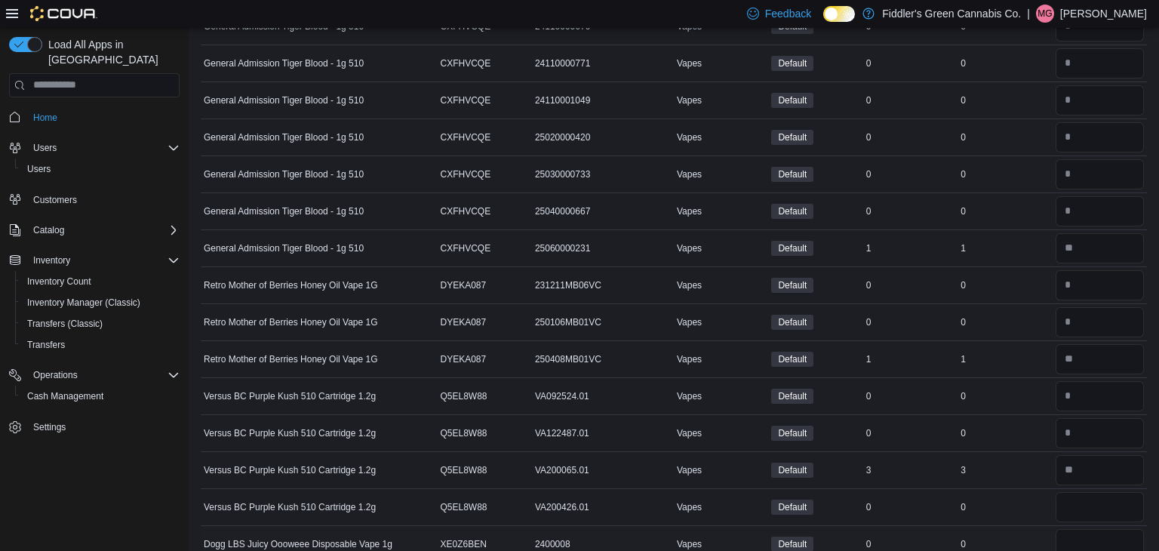
scroll to position [935, 0]
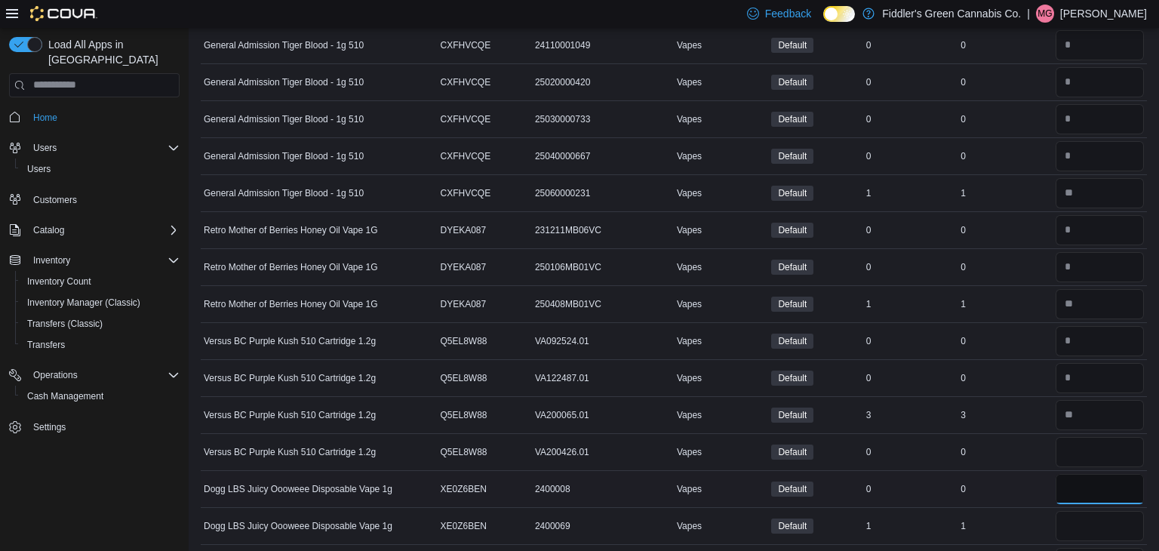
click at [1088, 476] on input "number" at bounding box center [1099, 489] width 88 height 30
click at [1080, 443] on input "number" at bounding box center [1099, 452] width 88 height 30
click at [1076, 529] on input "number" at bounding box center [1099, 526] width 88 height 30
click at [965, 419] on td "Real Time Stock 3" at bounding box center [1004, 414] width 94 height 37
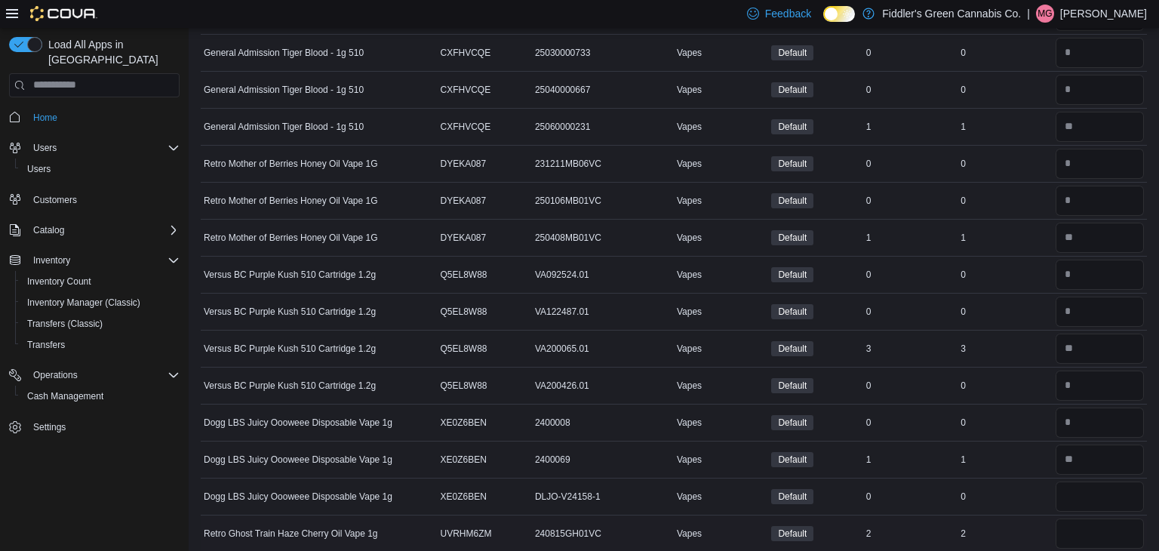
scroll to position [1056, 0]
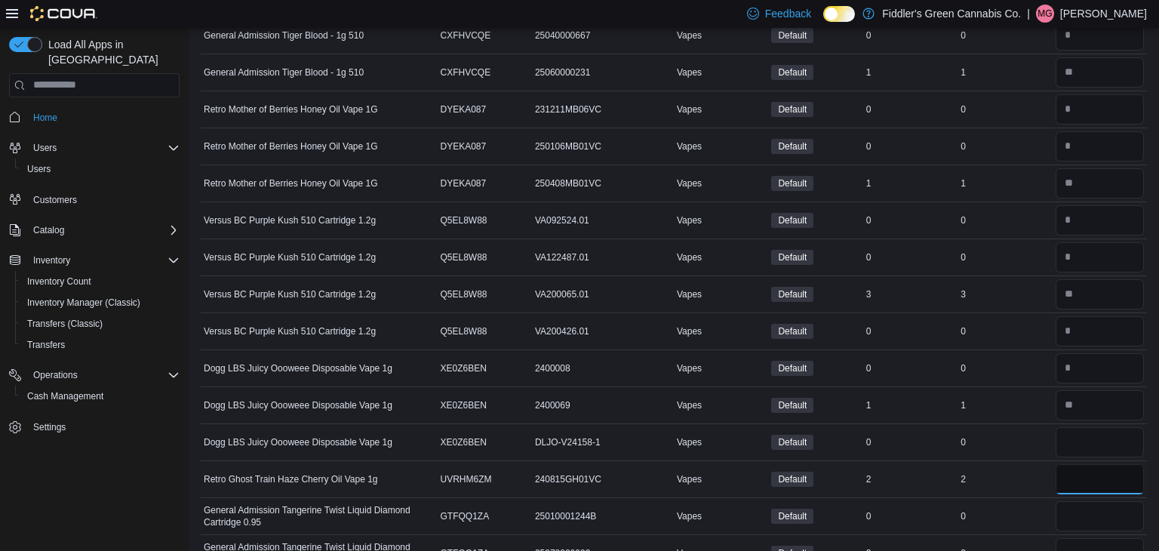
click at [1068, 466] on input "number" at bounding box center [1099, 479] width 88 height 30
click at [1069, 438] on input "number" at bounding box center [1099, 442] width 88 height 30
click at [1123, 514] on input "number" at bounding box center [1099, 516] width 88 height 30
click at [1097, 548] on input "number" at bounding box center [1099, 553] width 88 height 30
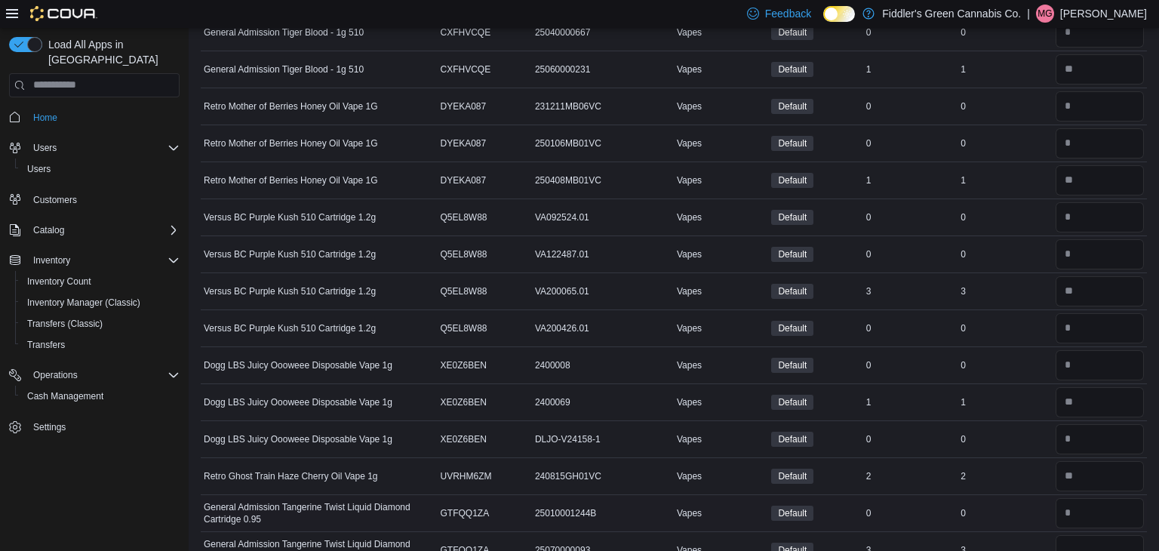
click at [1036, 517] on td "Real Time Stock 0" at bounding box center [1004, 512] width 94 height 37
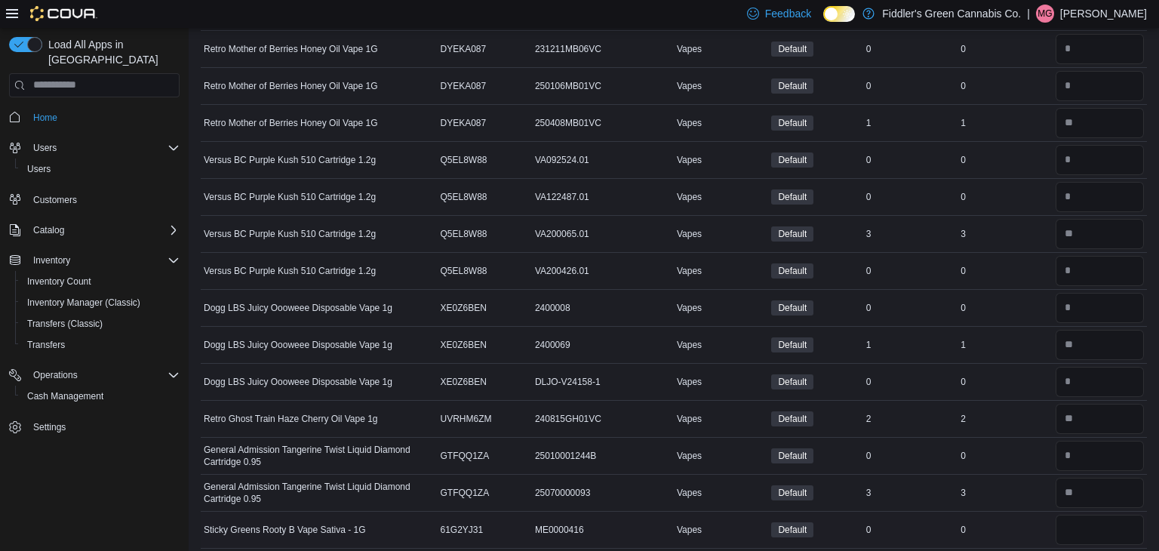
scroll to position [1119, 0]
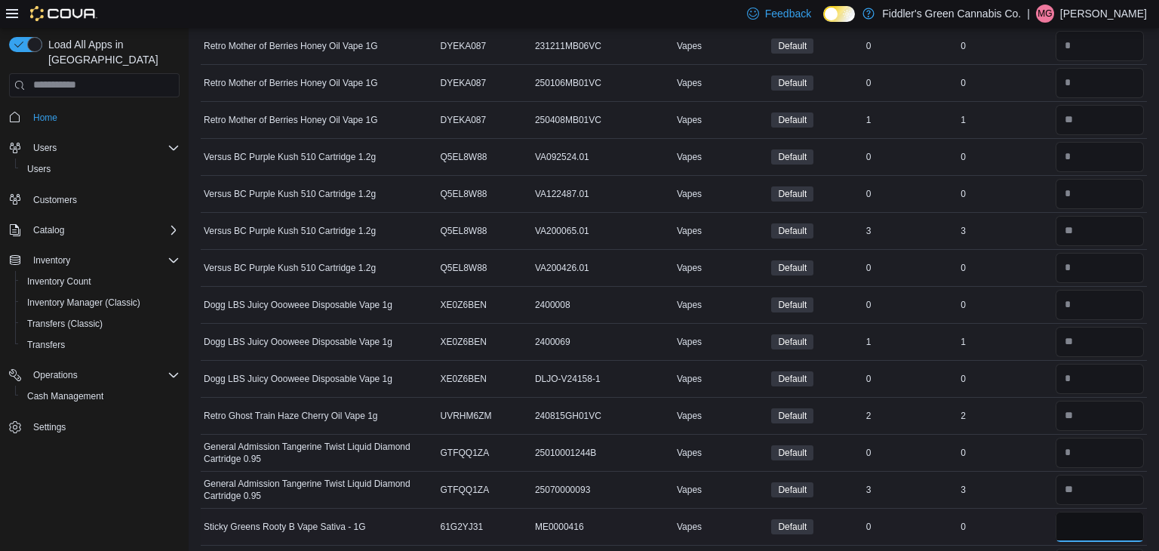
click at [1078, 518] on input "number" at bounding box center [1099, 526] width 88 height 30
click at [970, 494] on td "Real Time Stock 3" at bounding box center [1004, 489] width 94 height 37
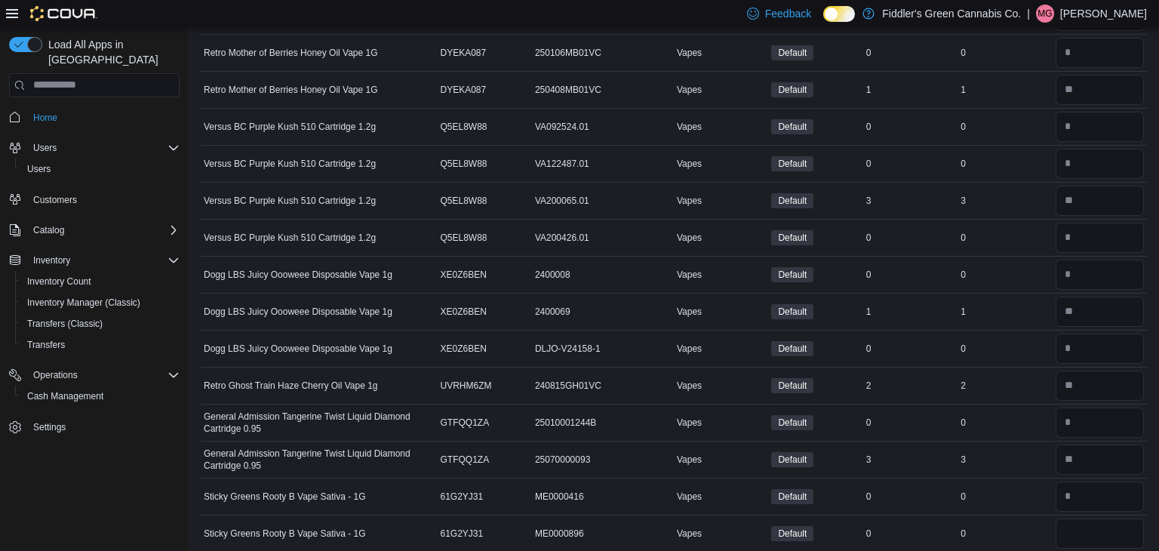
scroll to position [1194, 0]
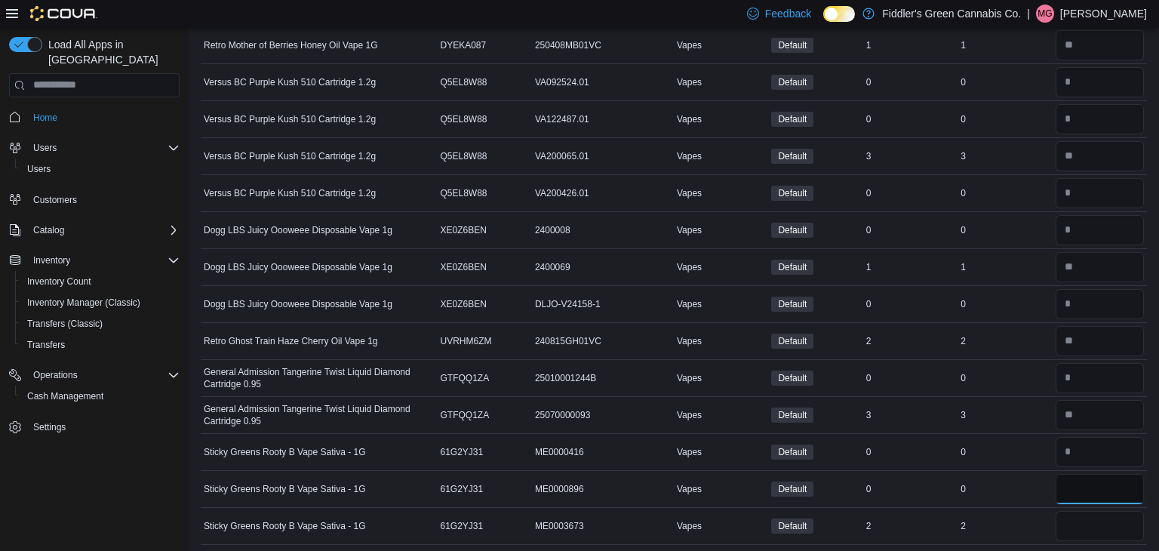
click at [1082, 488] on input "number" at bounding box center [1099, 489] width 88 height 30
click at [1079, 511] on input "number" at bounding box center [1099, 526] width 88 height 30
click at [985, 480] on div "0" at bounding box center [1004, 489] width 94 height 18
click at [1009, 422] on td "Real Time Stock 3" at bounding box center [1004, 414] width 94 height 37
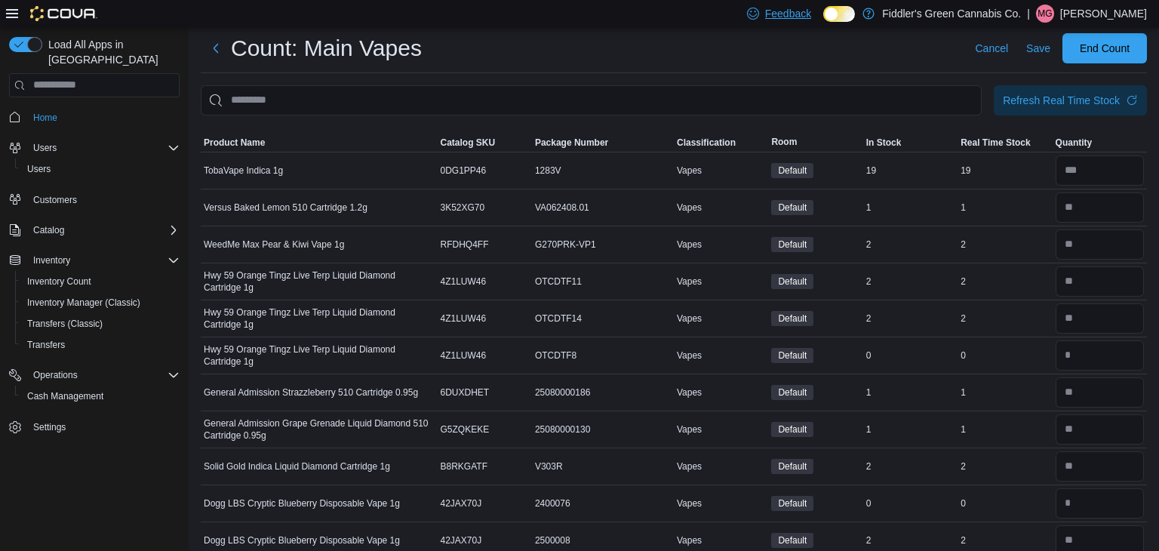
scroll to position [0, 0]
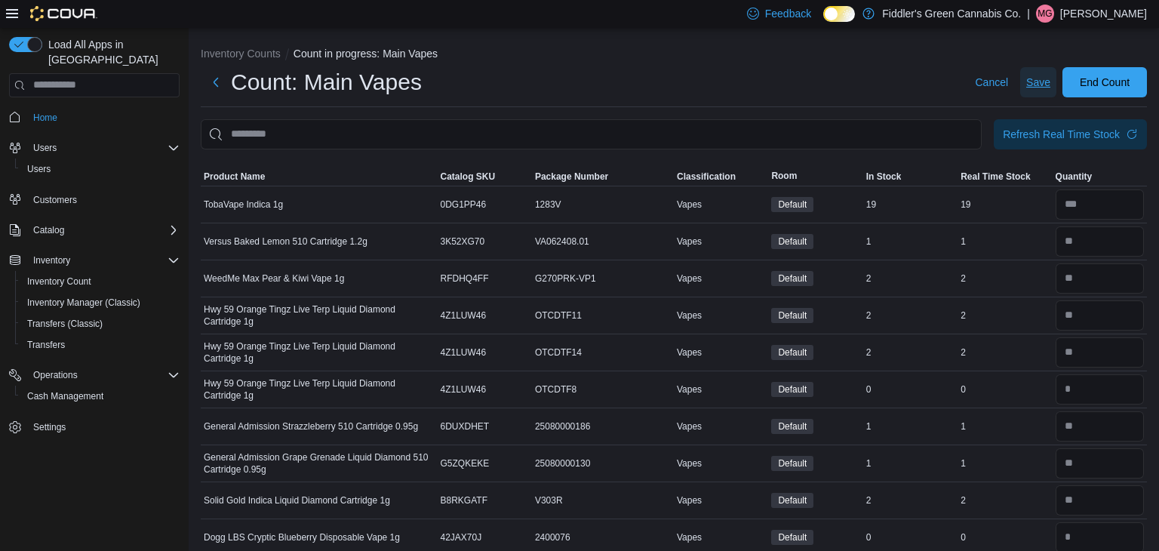
click at [1030, 95] on span "Save" at bounding box center [1038, 82] width 24 height 30
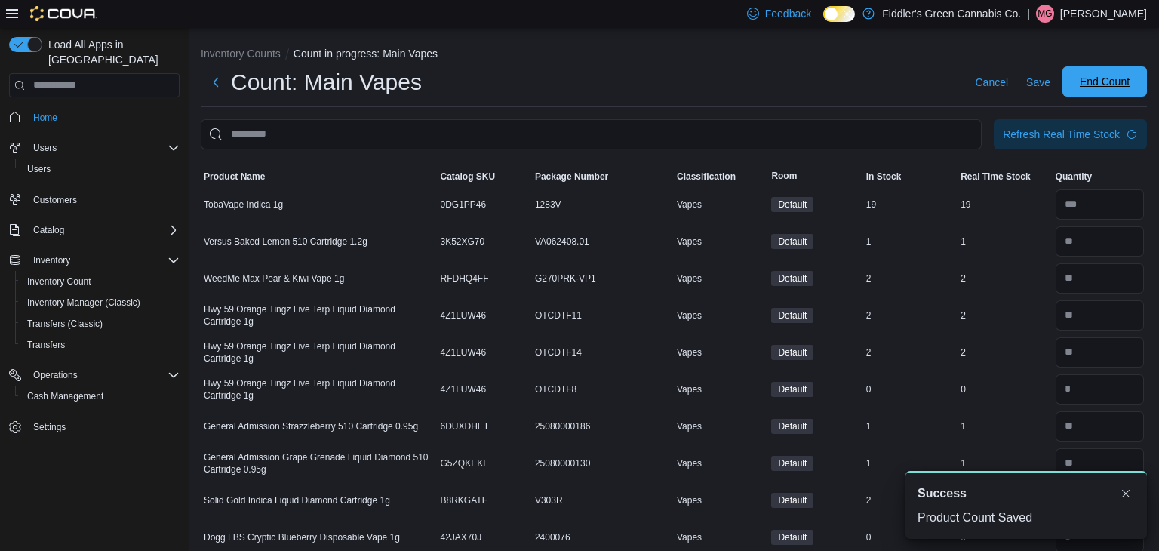
click at [1066, 82] on button "End Count" at bounding box center [1104, 81] width 84 height 30
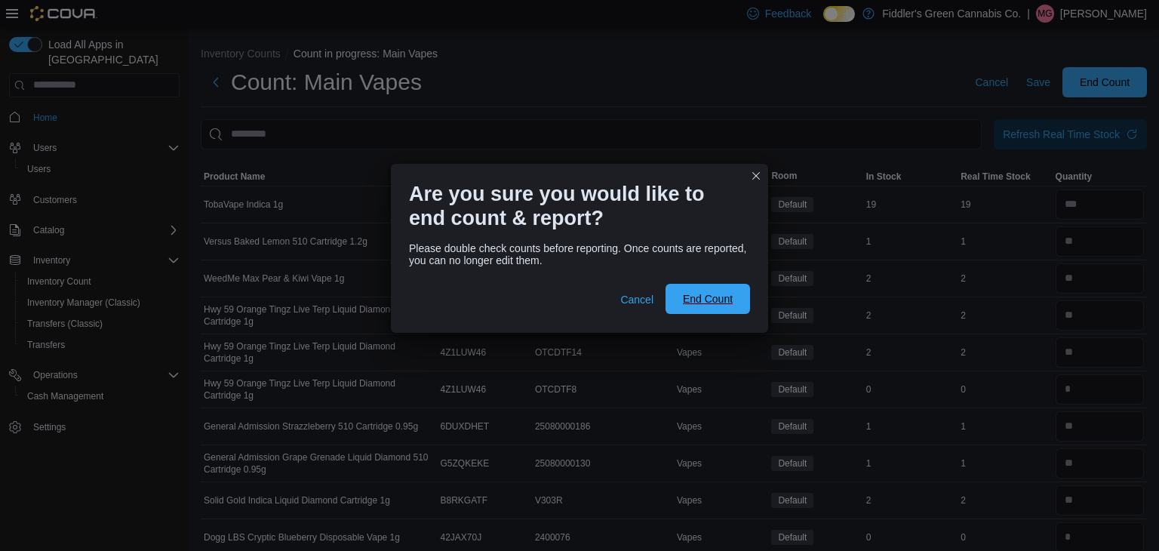
click at [714, 307] on span "End Count" at bounding box center [707, 299] width 66 height 30
